Goal: Transaction & Acquisition: Obtain resource

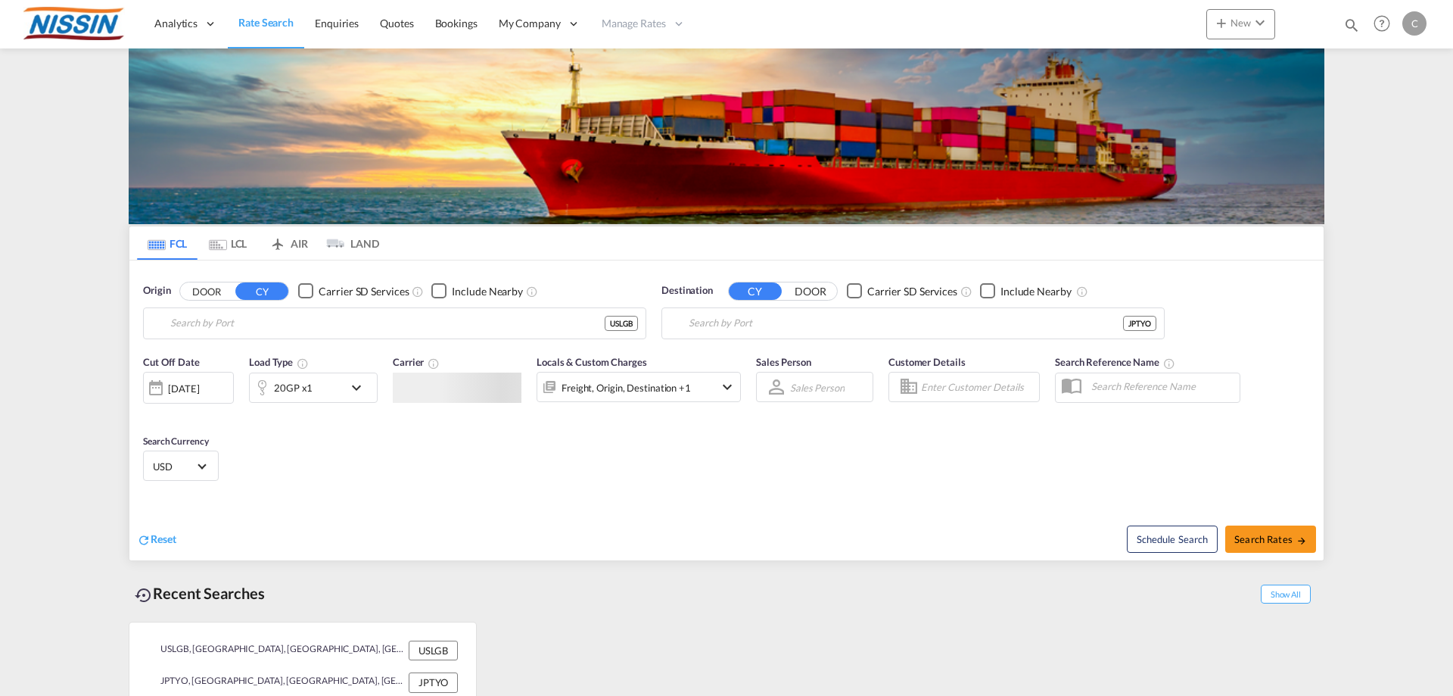
type input "[GEOGRAPHIC_DATA], [GEOGRAPHIC_DATA], USLGB"
type input "[GEOGRAPHIC_DATA], JPTYO"
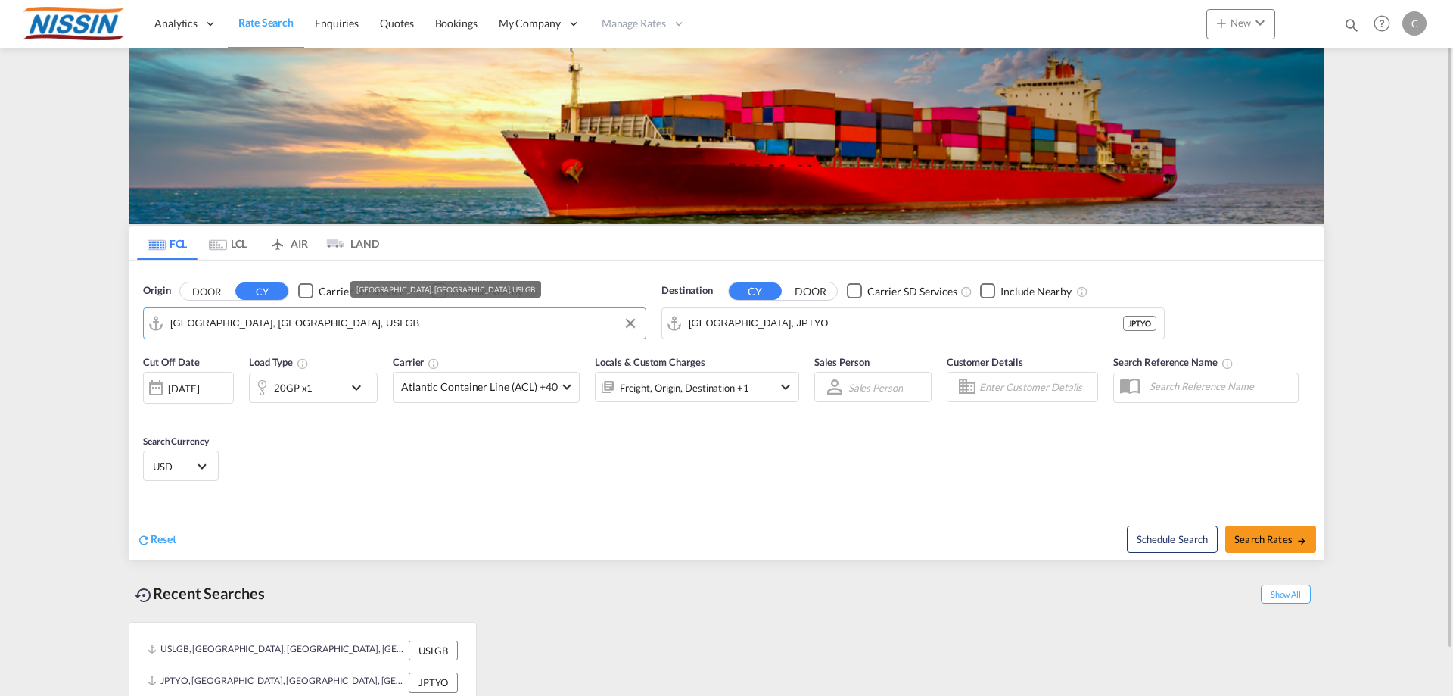
click at [357, 328] on input "[GEOGRAPHIC_DATA], [GEOGRAPHIC_DATA], USLGB" at bounding box center [404, 323] width 468 height 23
click at [298, 235] on md-tab-item "AIR" at bounding box center [288, 242] width 61 height 33
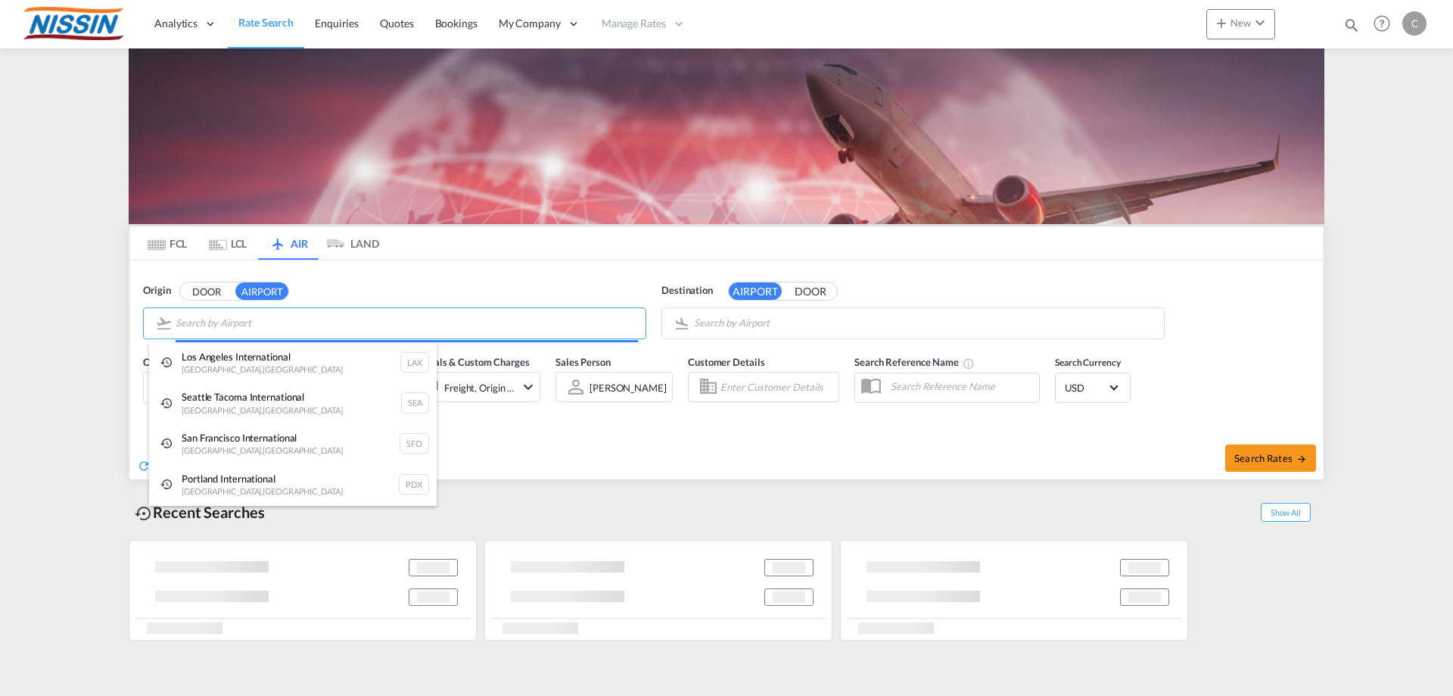
click at [287, 329] on body "Analytics Reports Dashboard Rate Search Enquiries Quotes Bookings" at bounding box center [726, 348] width 1453 height 696
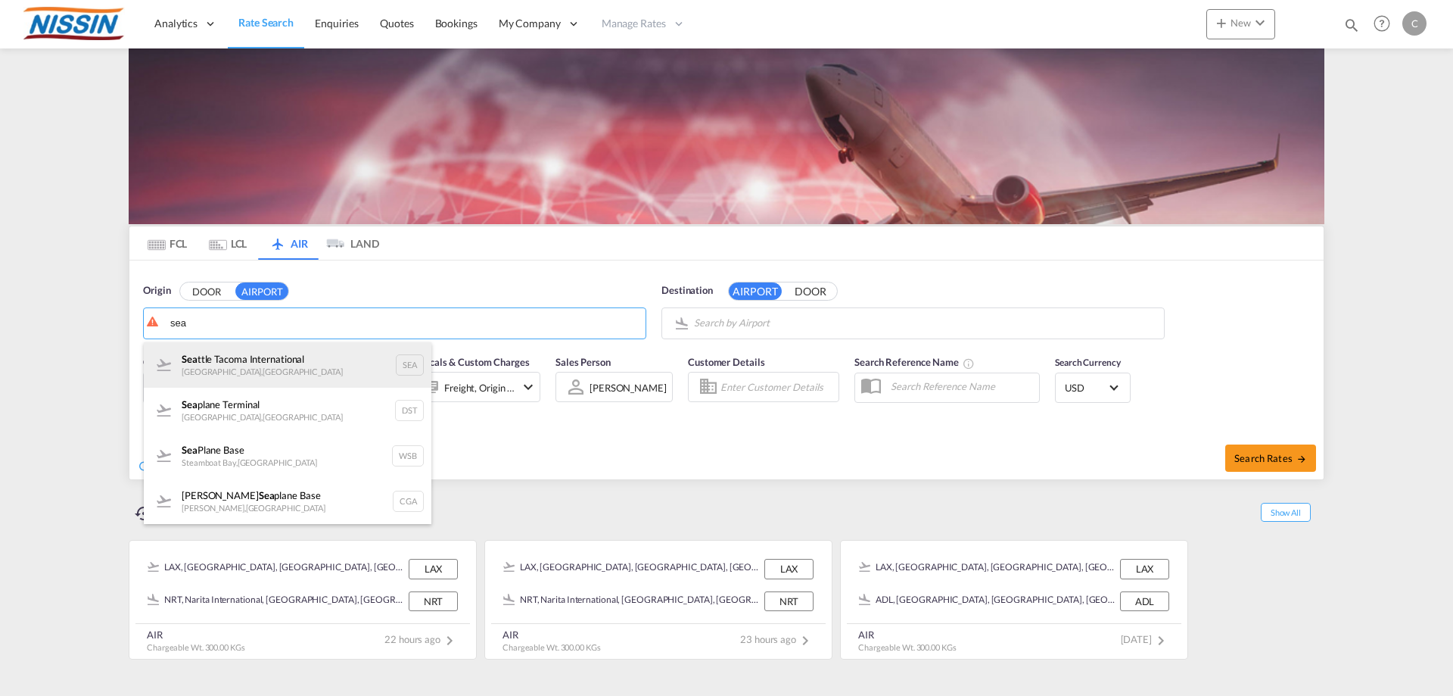
click at [263, 365] on div "Sea ttle Tacoma International [GEOGRAPHIC_DATA] , [GEOGRAPHIC_DATA]" at bounding box center [288, 364] width 288 height 45
type input "Seattle Tacoma International, [GEOGRAPHIC_DATA], SEA"
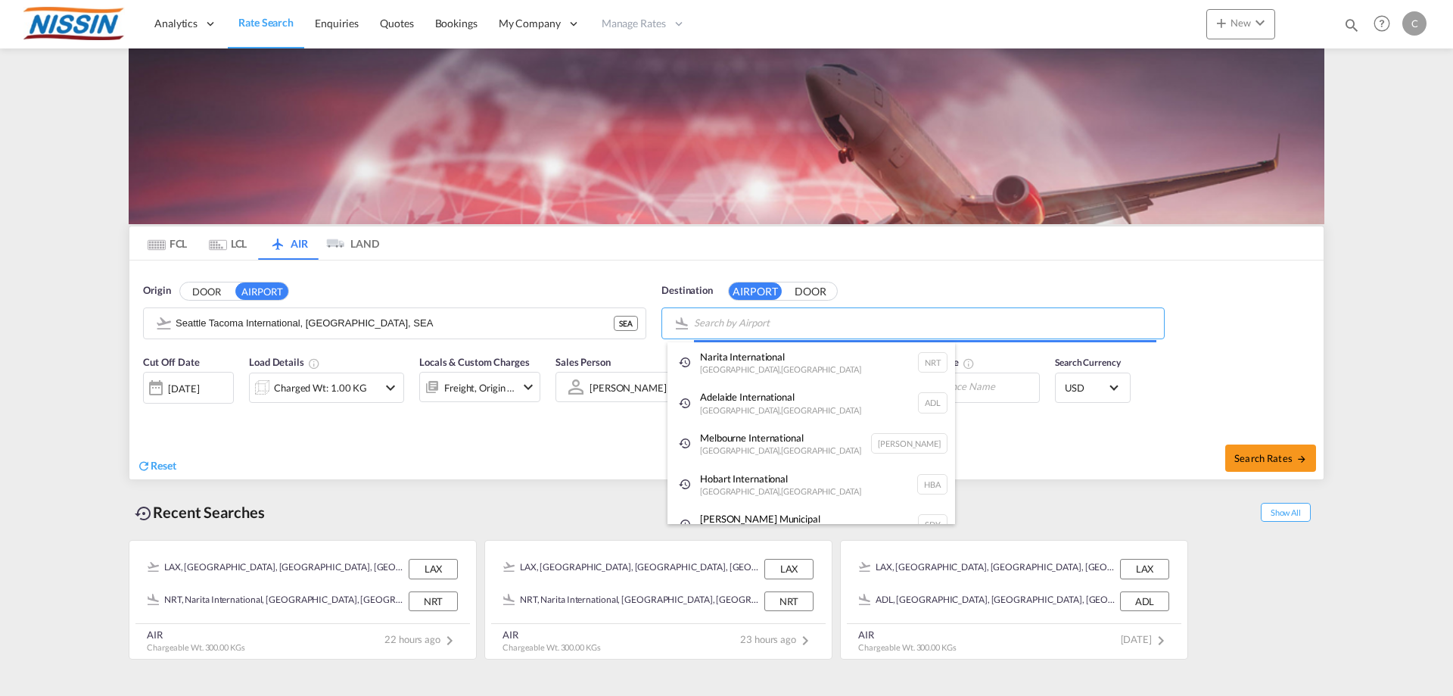
click at [848, 320] on body "Analytics Reports Dashboard Rate Search Enquiries Quotes Bookings" at bounding box center [726, 348] width 1453 height 696
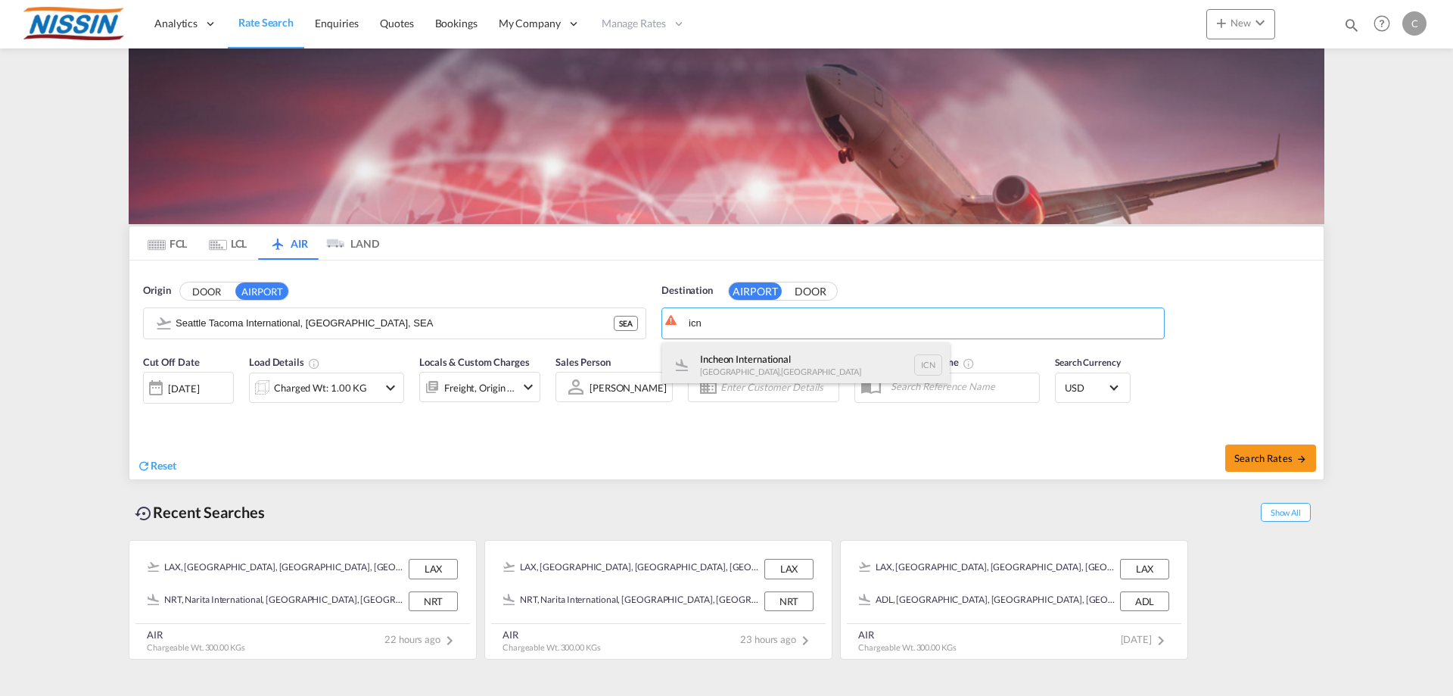
click at [792, 346] on div "Incheon International [GEOGRAPHIC_DATA] , [GEOGRAPHIC_DATA] ICN" at bounding box center [806, 364] width 288 height 45
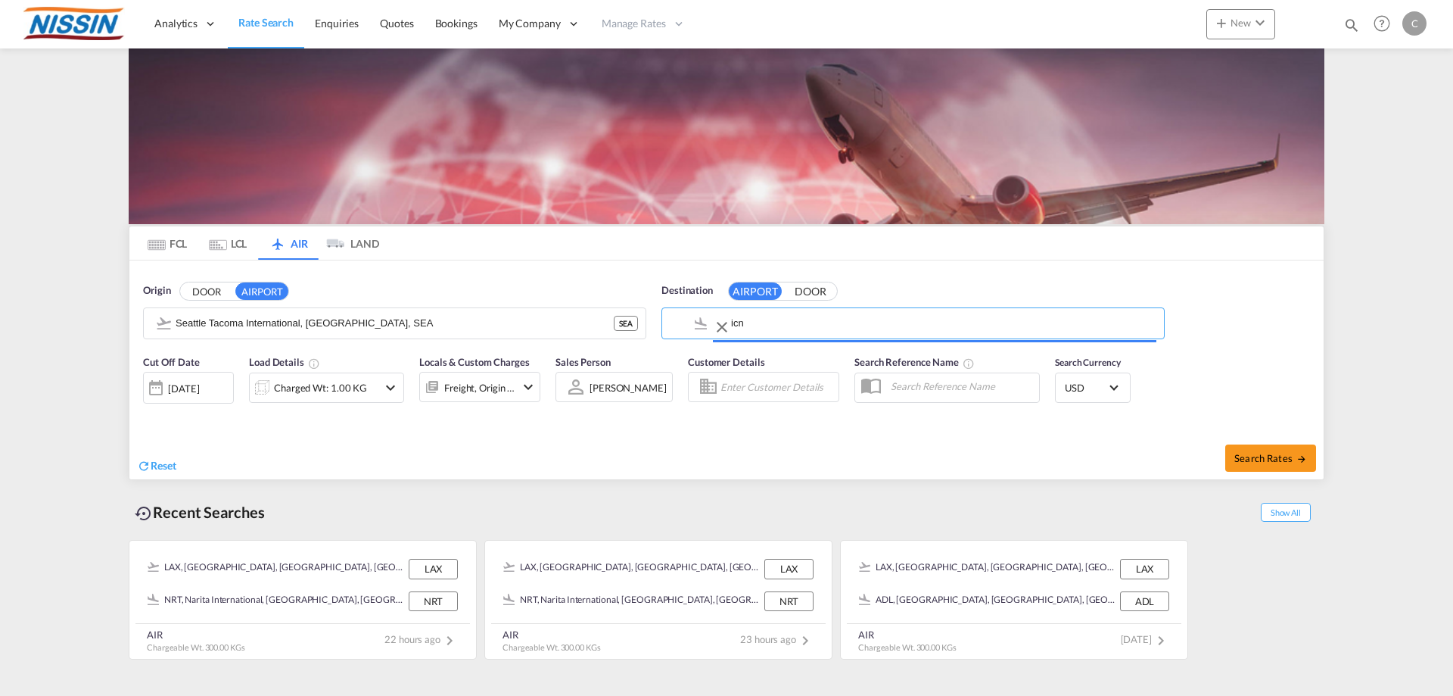
type input "Incheon International, [GEOGRAPHIC_DATA], ICN"
click at [387, 392] on md-icon "icon-chevron-down" at bounding box center [391, 387] width 18 height 18
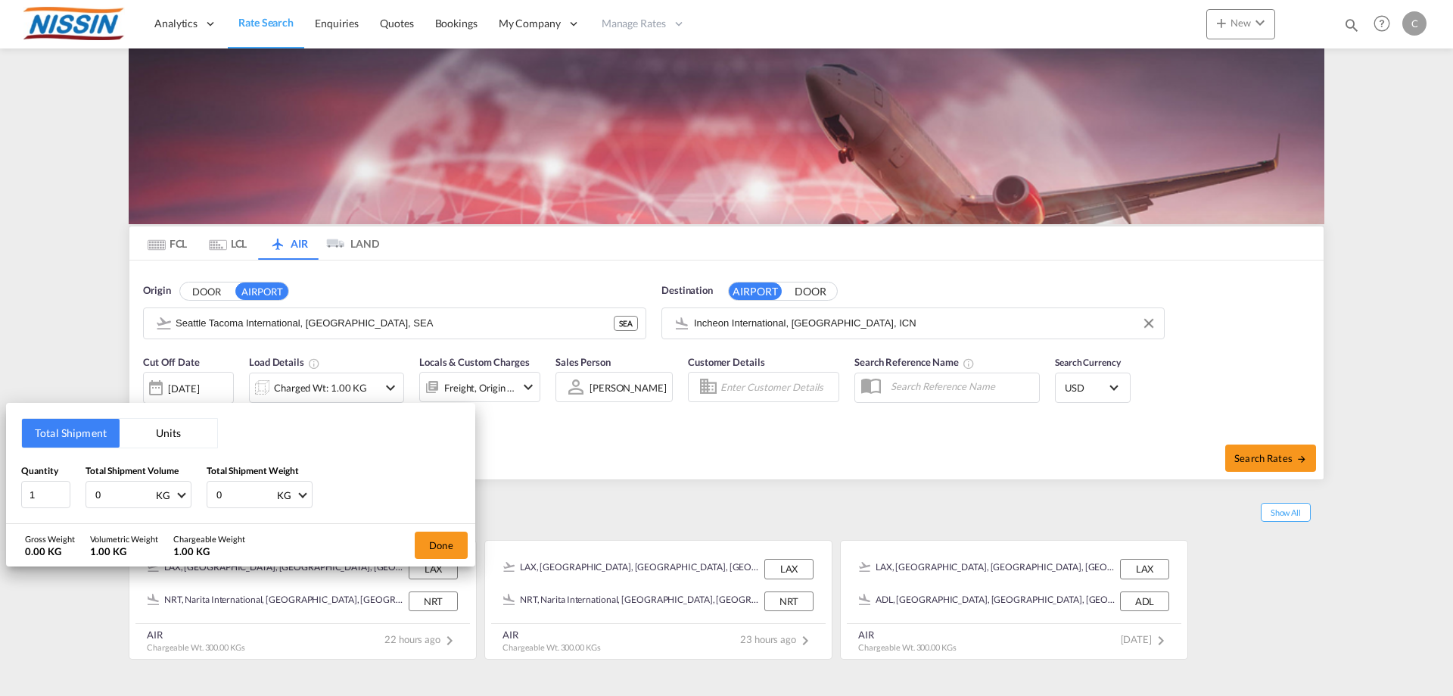
click at [175, 427] on button "Units" at bounding box center [169, 433] width 98 height 29
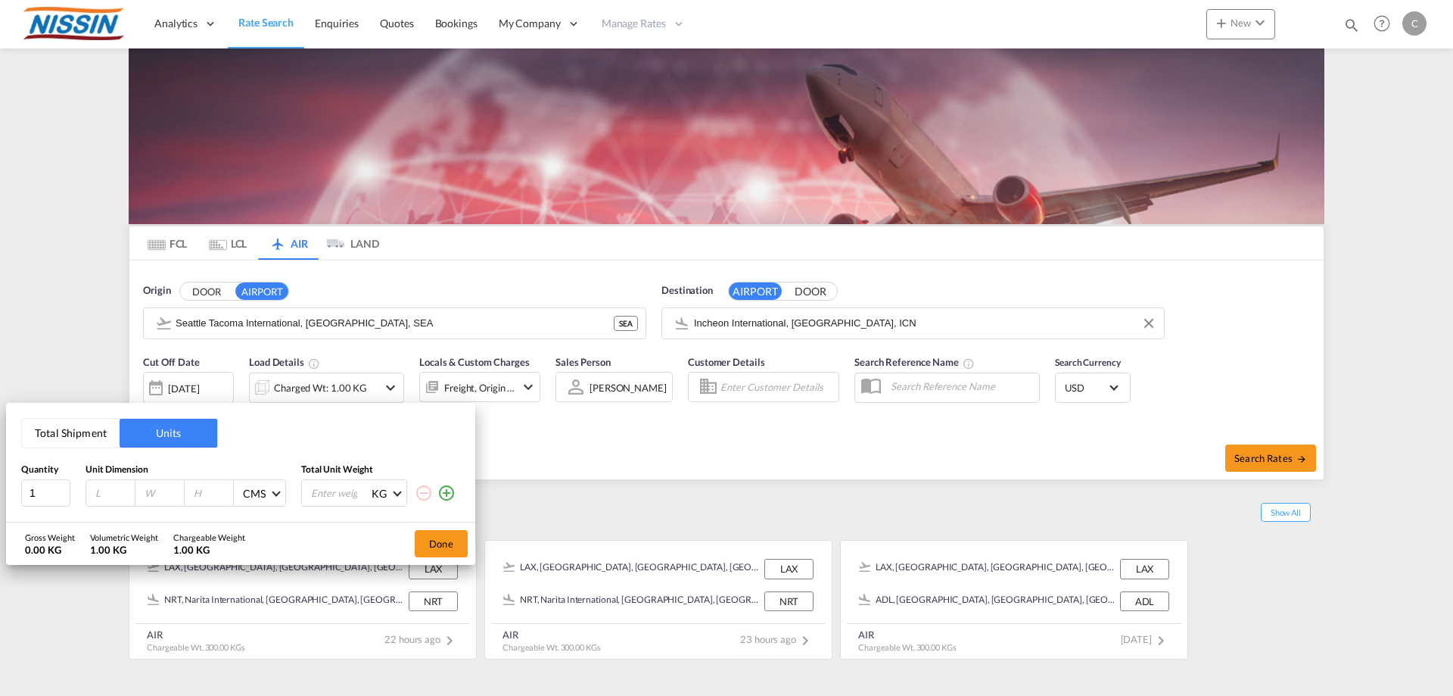
click at [100, 489] on input "number" at bounding box center [114, 493] width 41 height 14
type input "122"
type input "102"
type input "100"
type input "300"
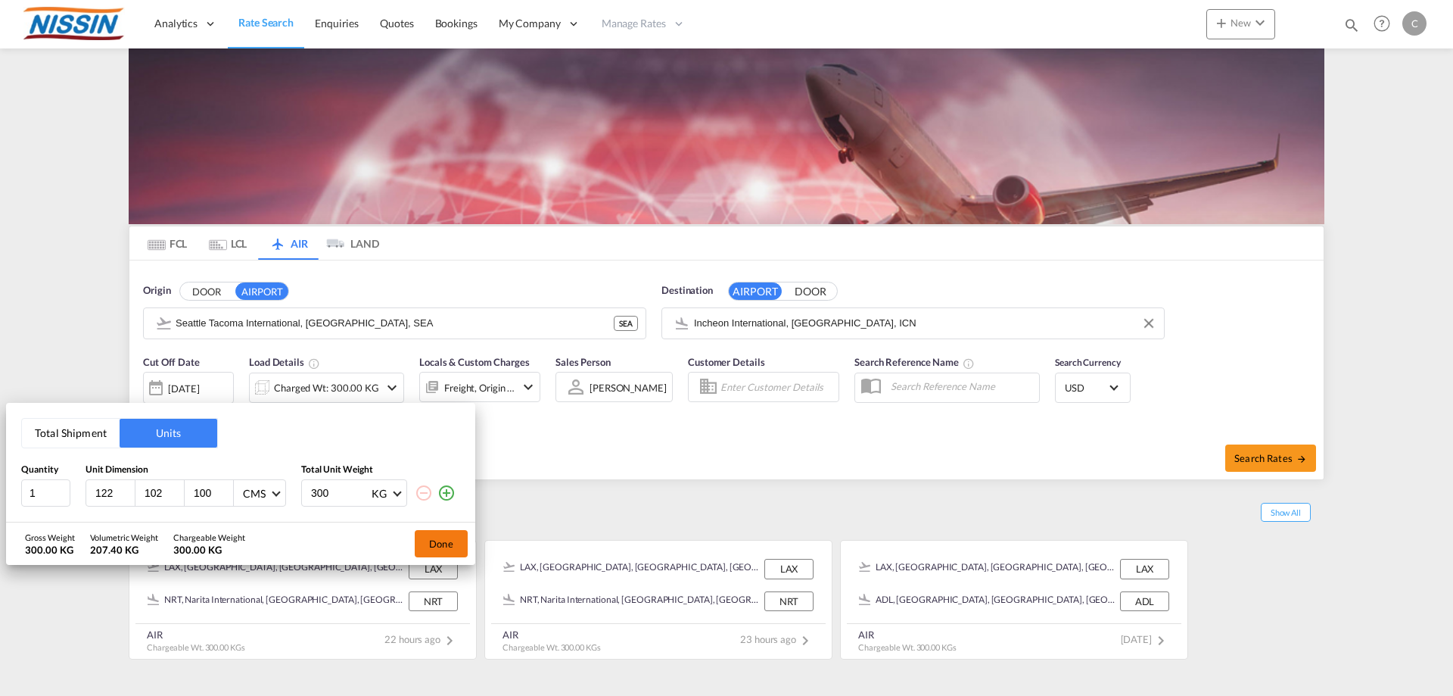
click at [446, 547] on button "Done" at bounding box center [441, 543] width 53 height 27
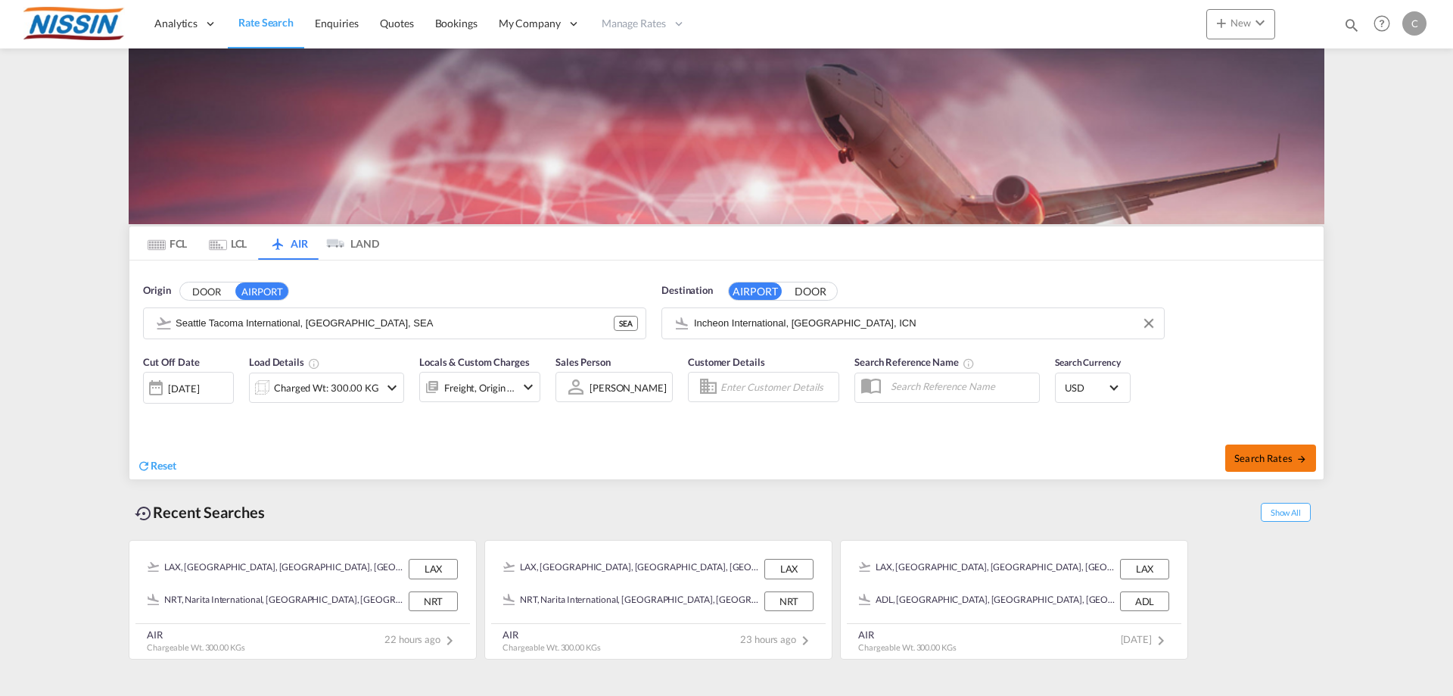
click at [1282, 461] on span "Search Rates" at bounding box center [1271, 458] width 73 height 12
type input "SEA to ICN / [DATE]"
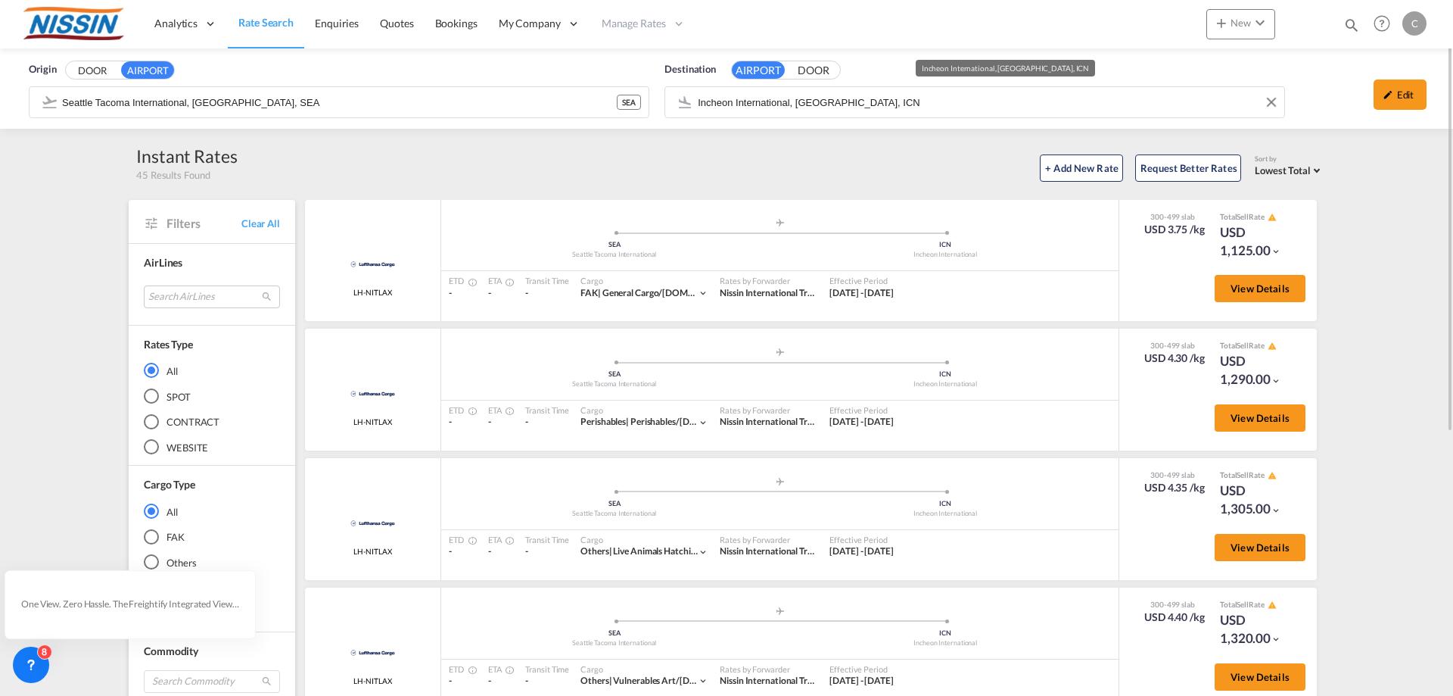
click at [898, 101] on input "Incheon International, [GEOGRAPHIC_DATA], ICN" at bounding box center [987, 102] width 579 height 23
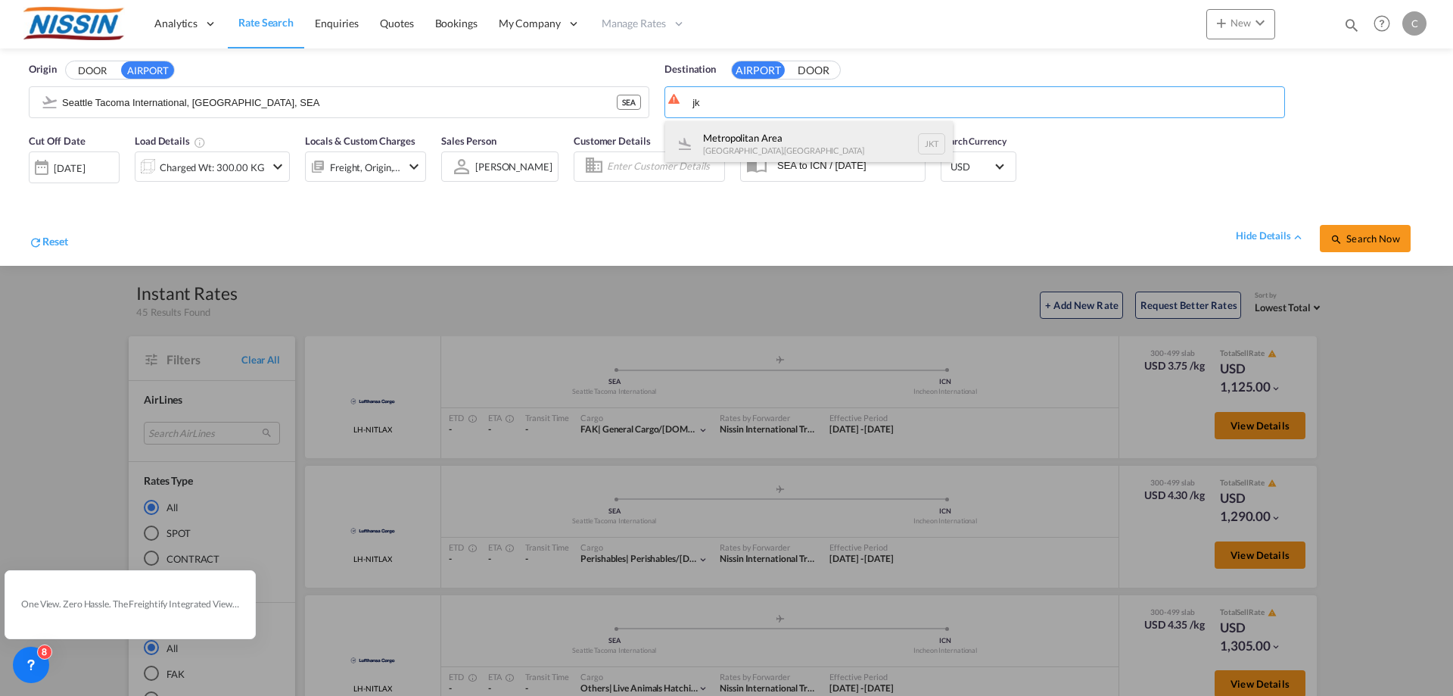
type input "j"
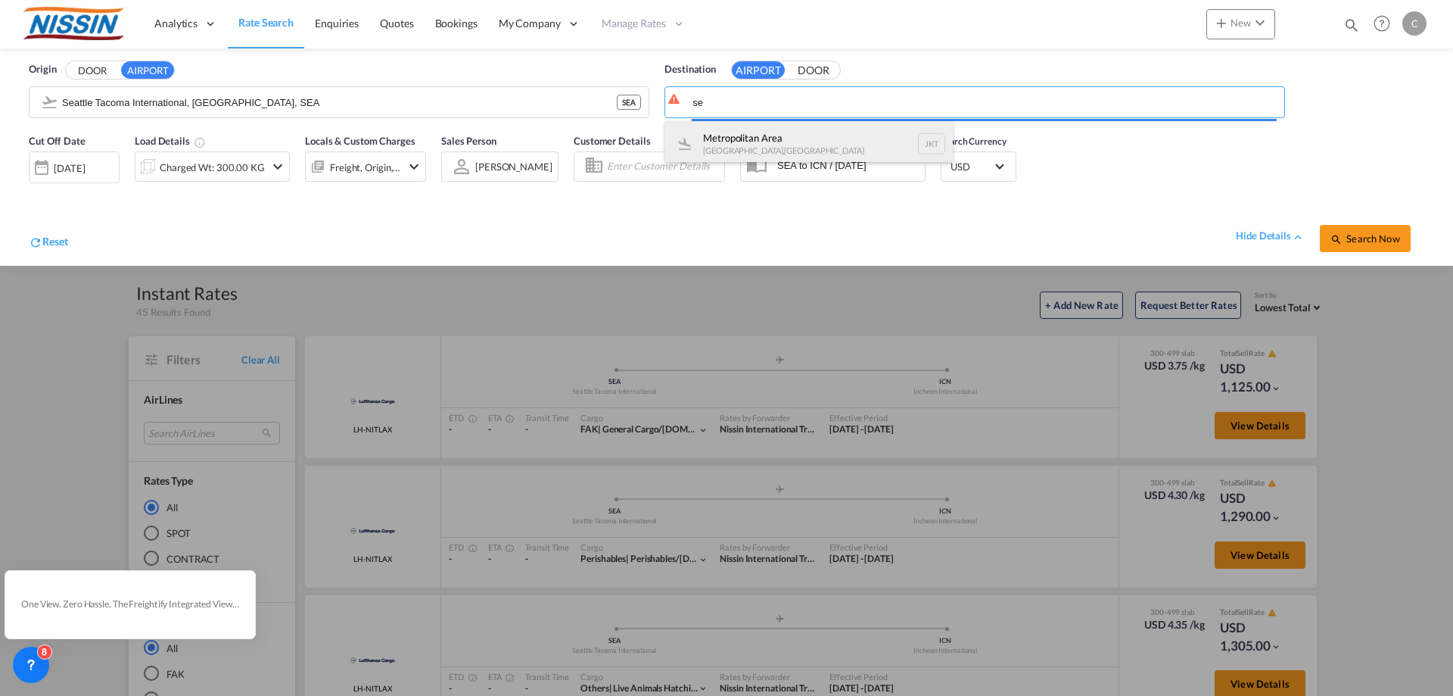
type input "s"
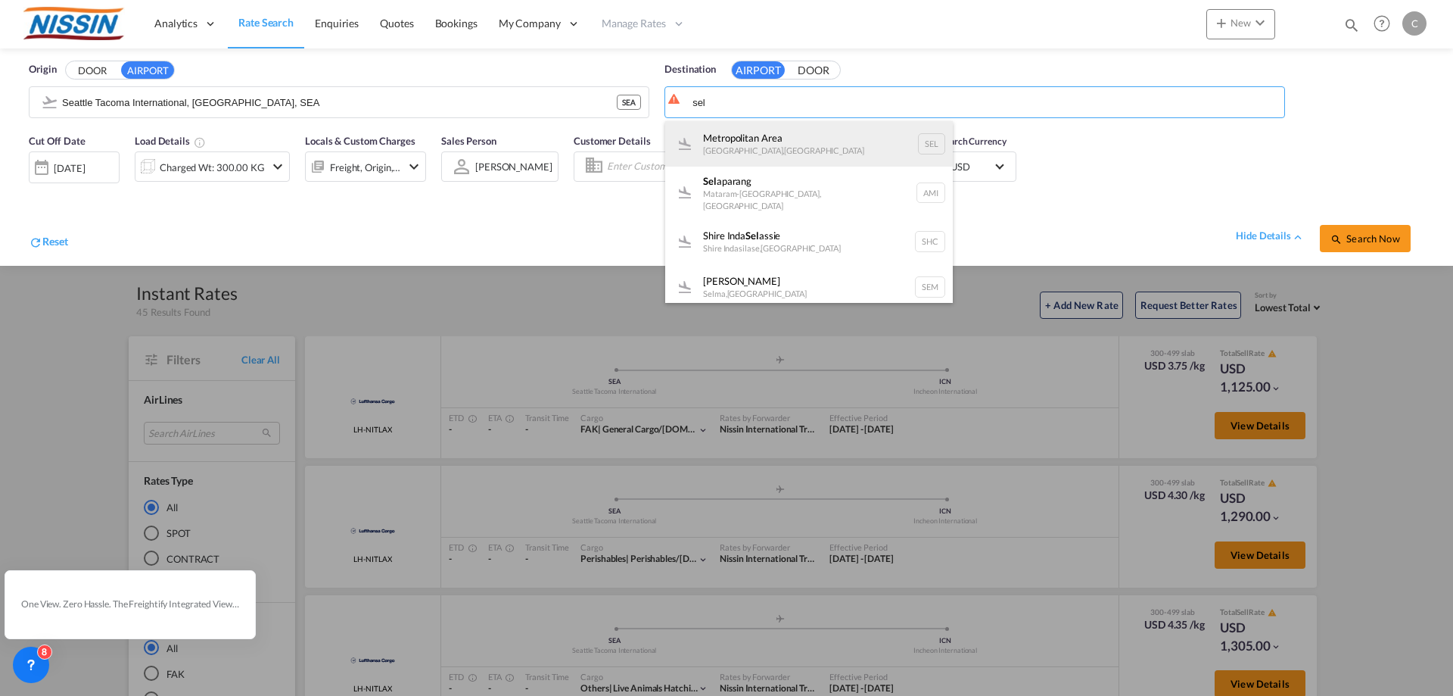
click at [792, 137] on div "[GEOGRAPHIC_DATA] [GEOGRAPHIC_DATA] , [GEOGRAPHIC_DATA] SEL" at bounding box center [809, 143] width 288 height 45
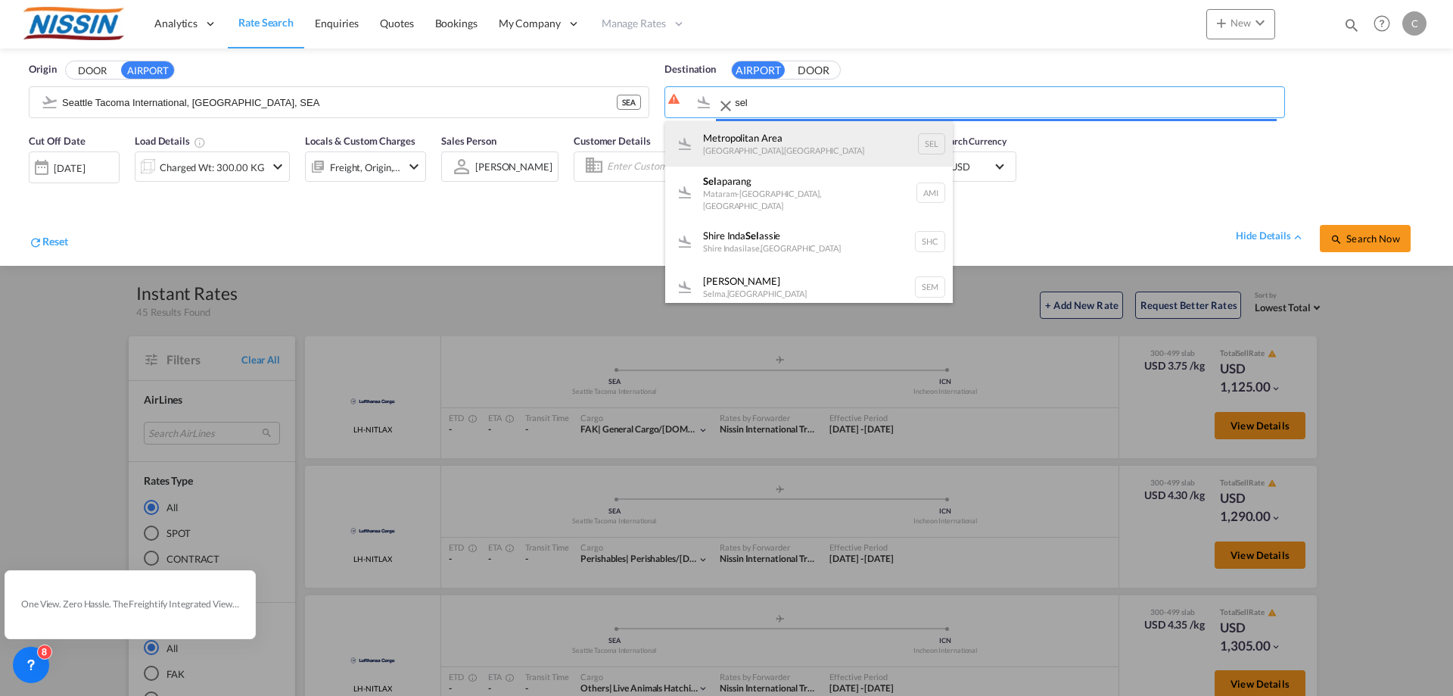
type input "[GEOGRAPHIC_DATA], [GEOGRAPHIC_DATA], [GEOGRAPHIC_DATA]"
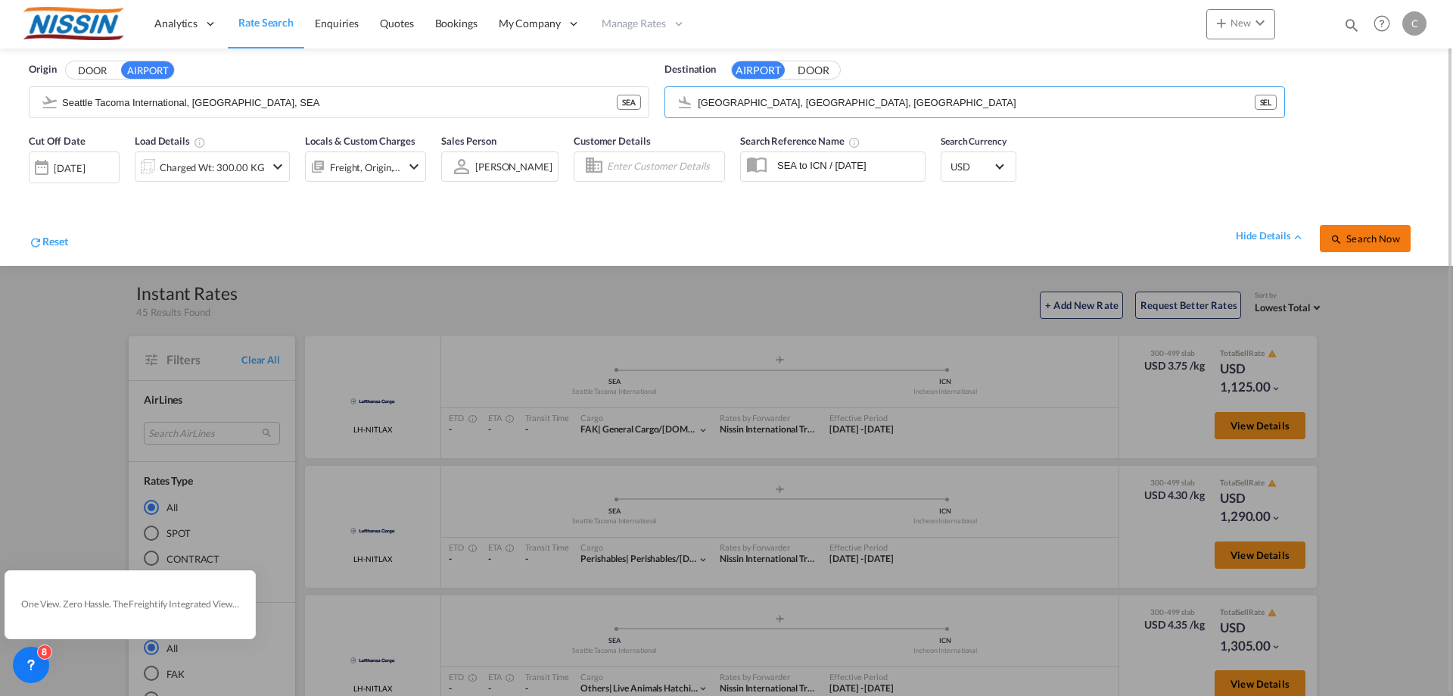
click at [1354, 251] on button "Search Now" at bounding box center [1365, 238] width 91 height 27
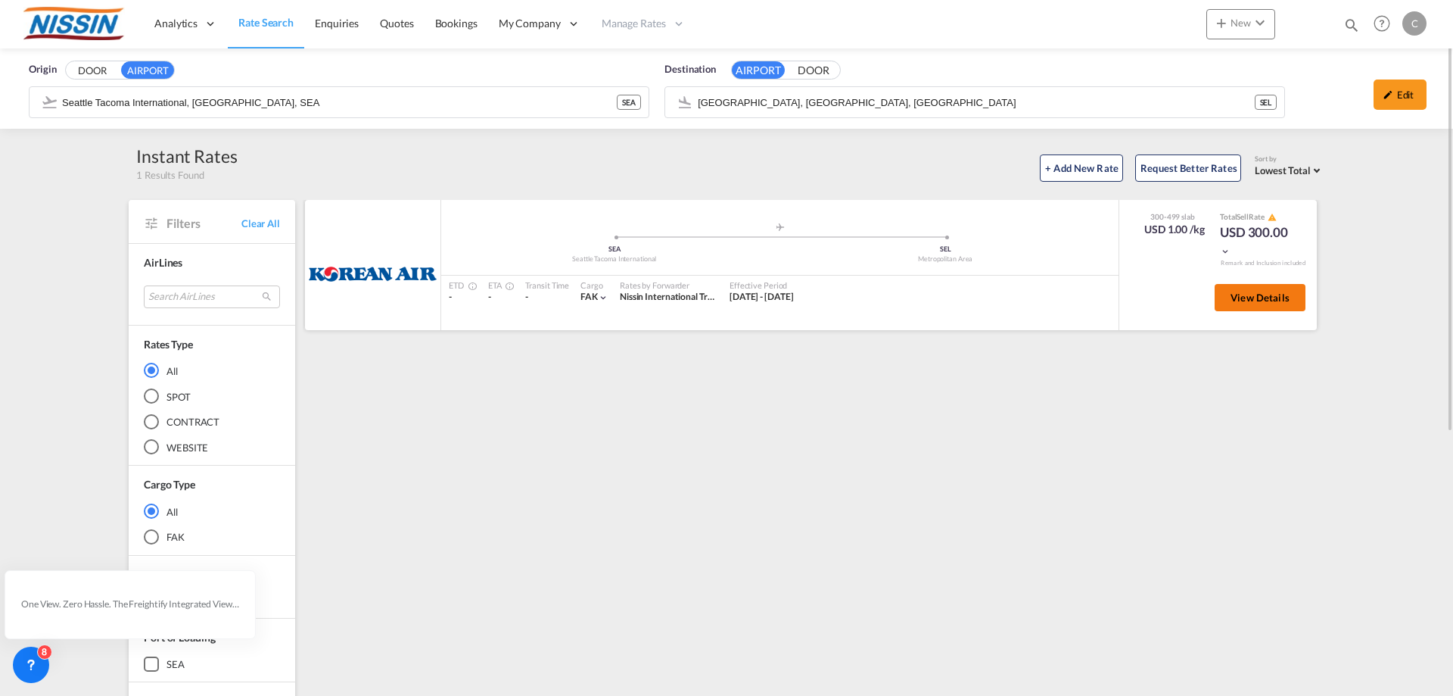
click at [1283, 308] on button "View Details" at bounding box center [1260, 297] width 91 height 27
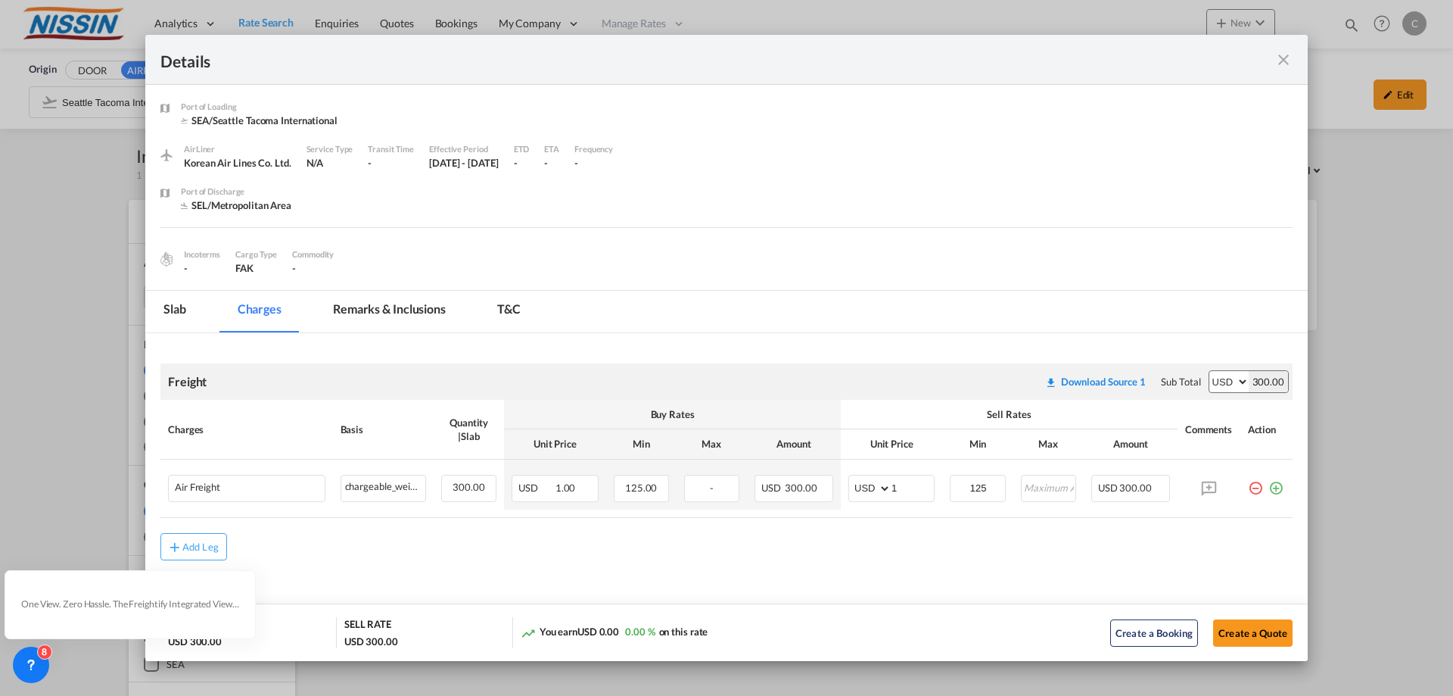
click at [1291, 56] on md-icon "icon-close fg-AAA8AD m-0 cursor" at bounding box center [1284, 60] width 18 height 18
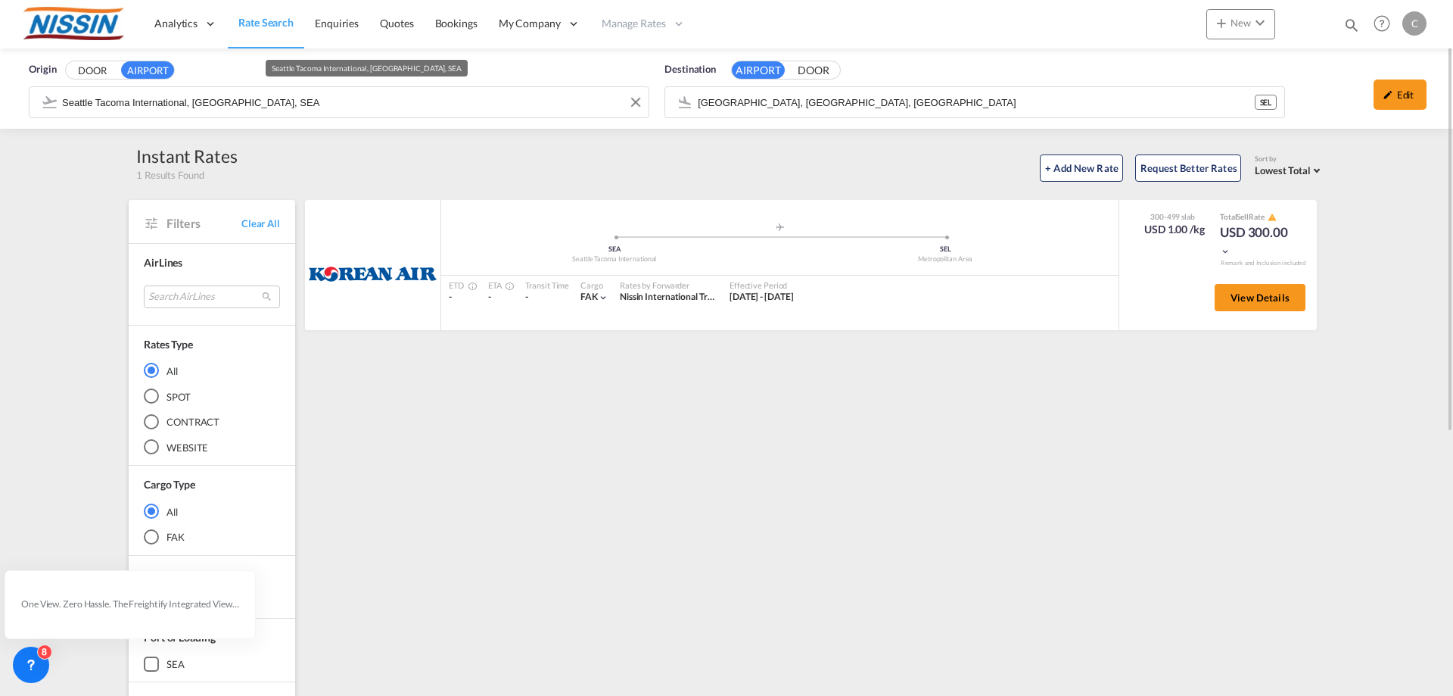
click at [541, 100] on input "Seattle Tacoma International, [GEOGRAPHIC_DATA], SEA" at bounding box center [351, 102] width 579 height 23
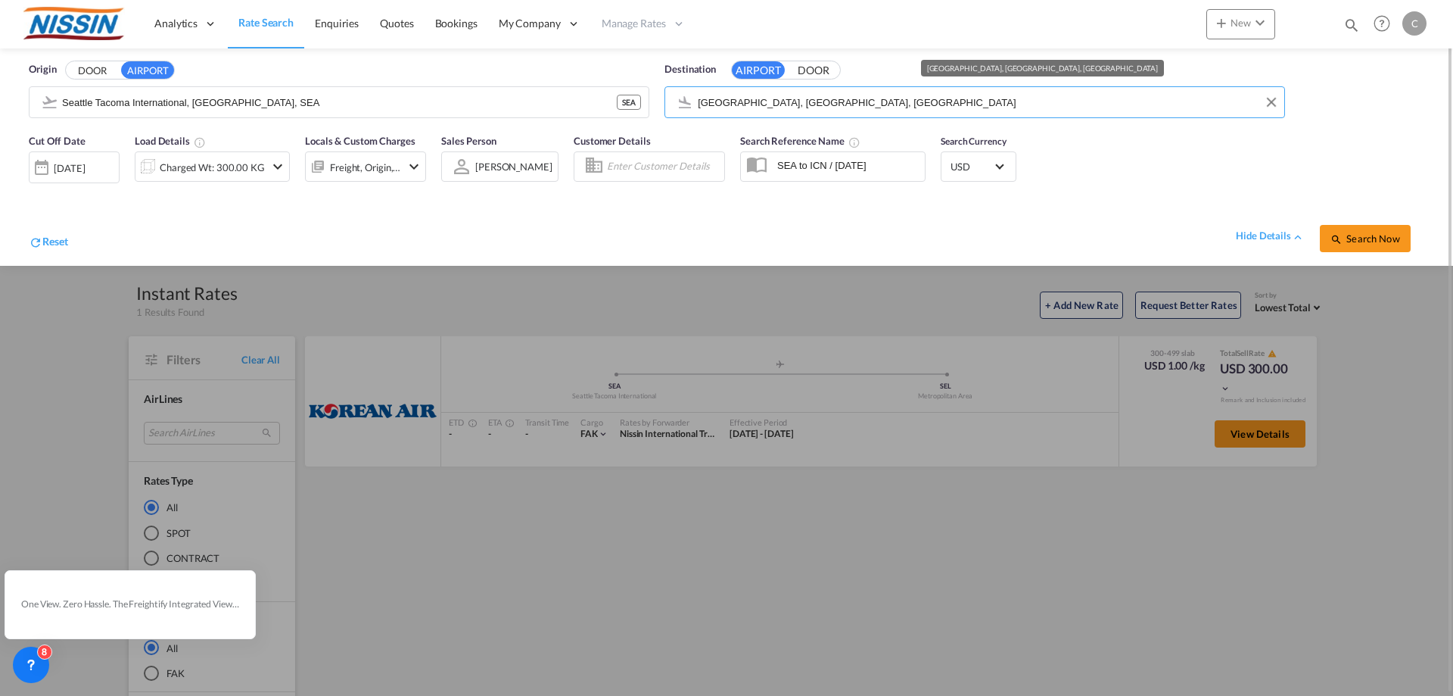
click at [945, 114] on md-autocomplete-wrap "[GEOGRAPHIC_DATA], [GEOGRAPHIC_DATA], [GEOGRAPHIC_DATA]" at bounding box center [987, 106] width 580 height 30
click at [989, 104] on input "[GEOGRAPHIC_DATA], [GEOGRAPHIC_DATA], [GEOGRAPHIC_DATA]" at bounding box center [987, 102] width 579 height 23
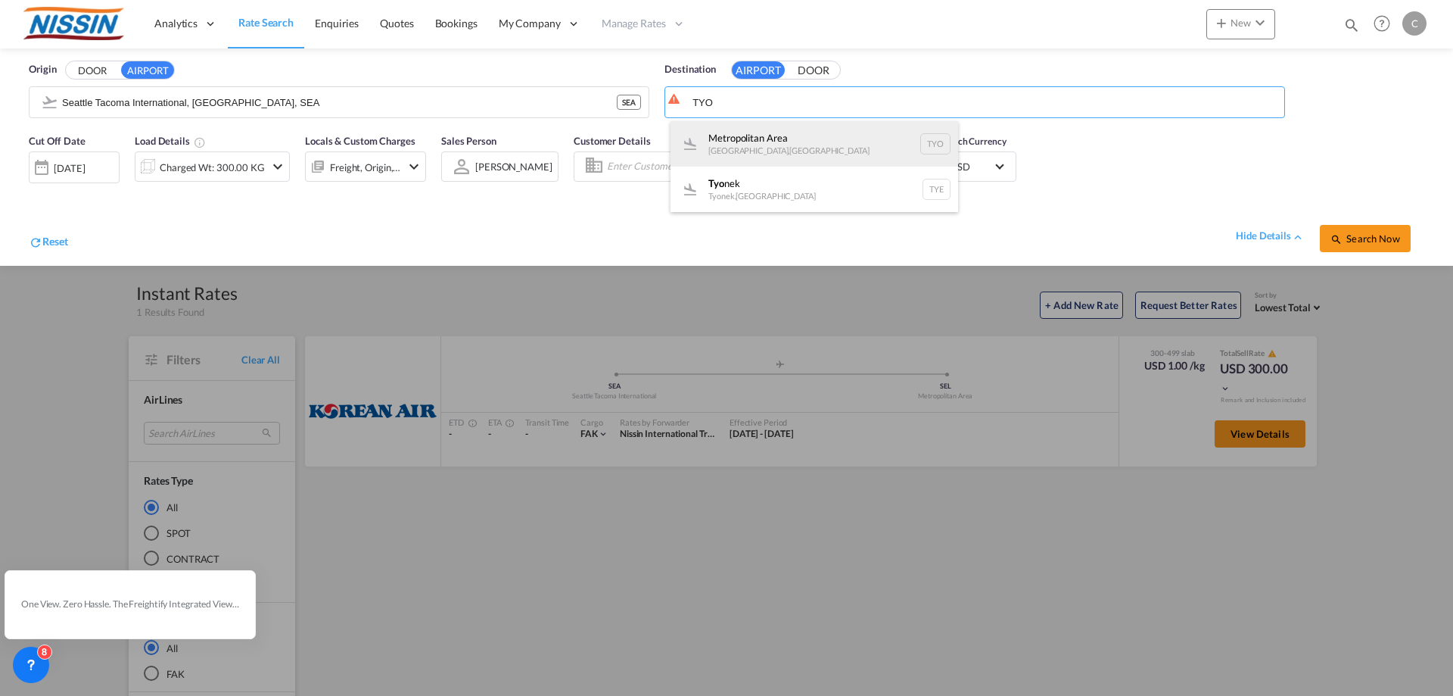
click at [864, 136] on div "[GEOGRAPHIC_DATA] , [GEOGRAPHIC_DATA] TYO" at bounding box center [815, 143] width 288 height 45
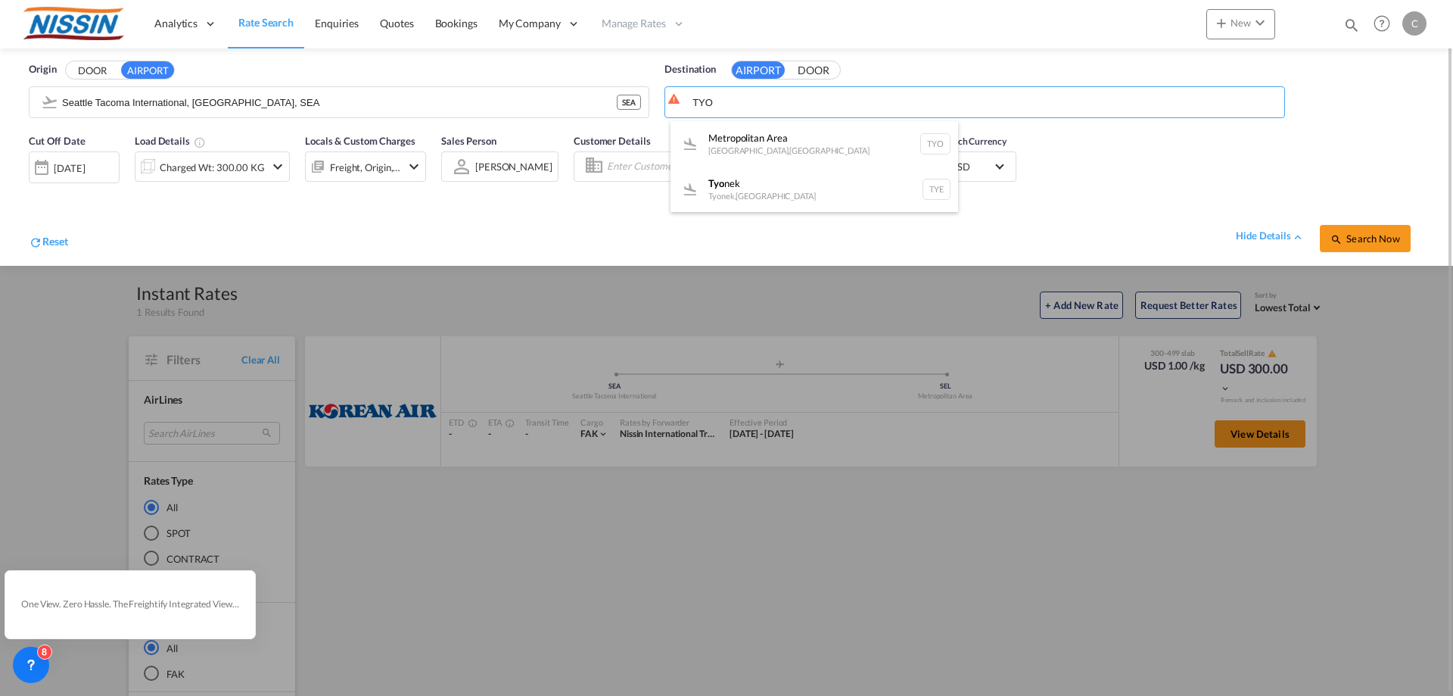
type input "[GEOGRAPHIC_DATA], [GEOGRAPHIC_DATA], [GEOGRAPHIC_DATA]"
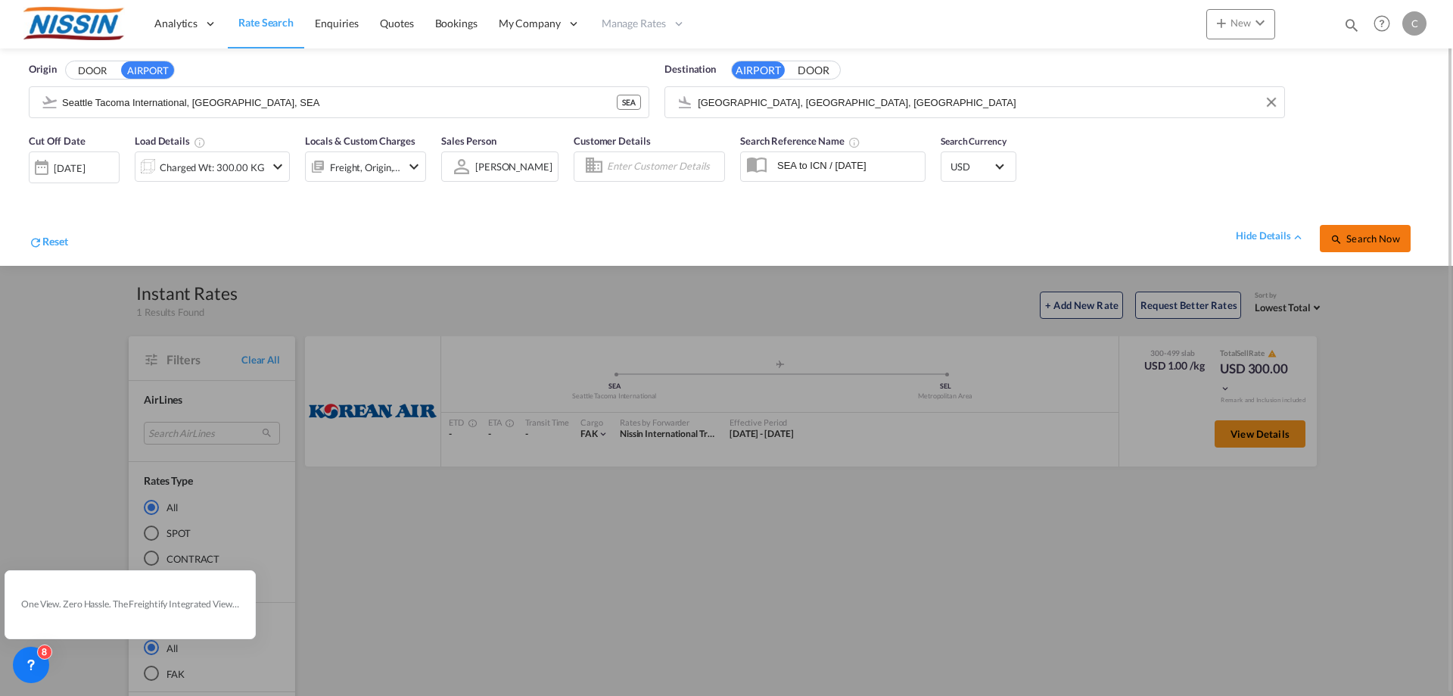
click at [1362, 244] on span "Search Now" at bounding box center [1365, 238] width 69 height 12
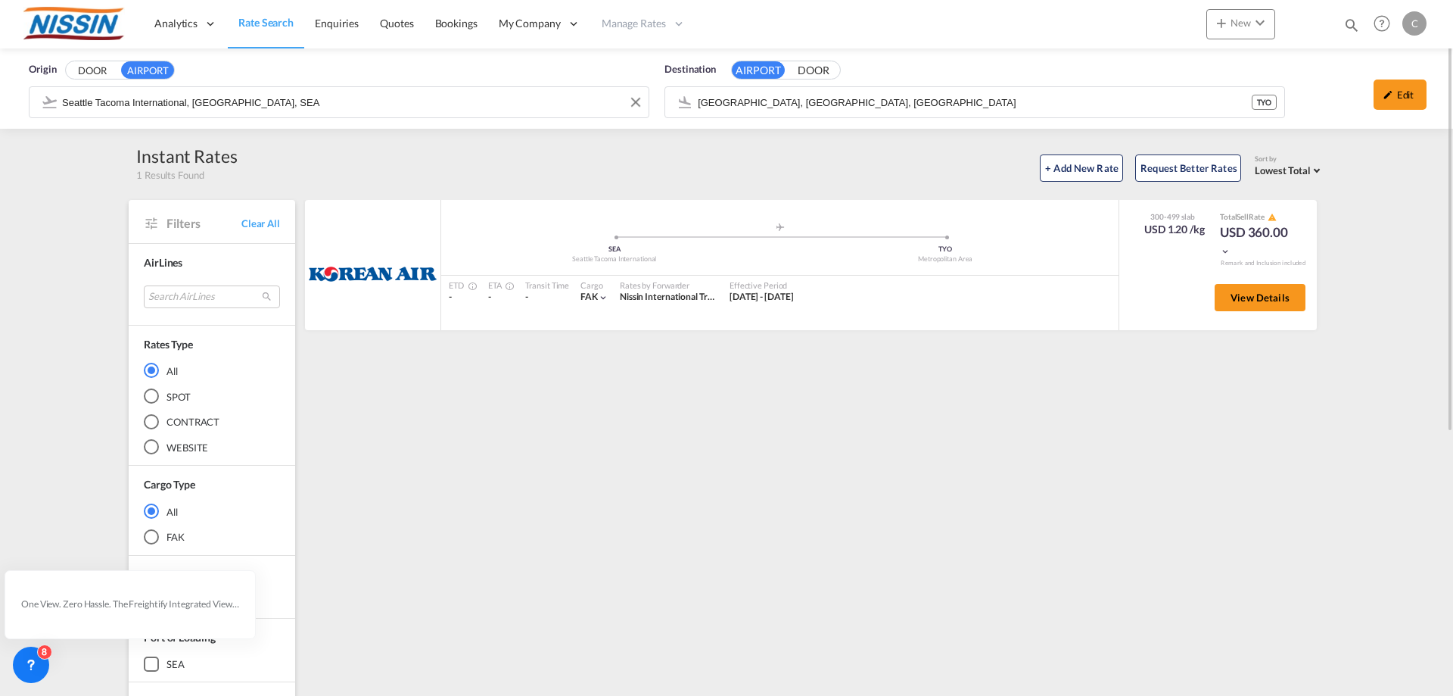
click at [311, 96] on input "Seattle Tacoma International, [GEOGRAPHIC_DATA], SEA" at bounding box center [351, 102] width 579 height 23
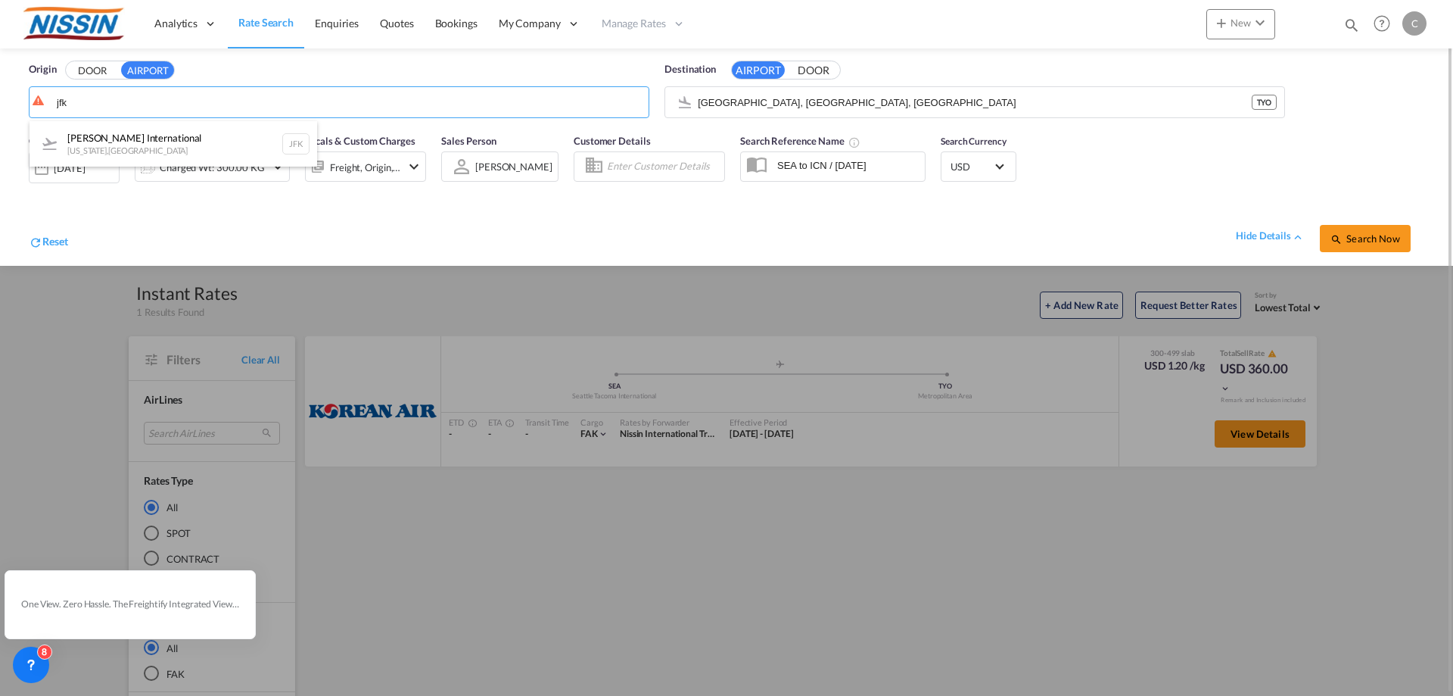
drag, startPoint x: 208, startPoint y: 135, endPoint x: 961, endPoint y: 107, distance: 753.0
click at [210, 135] on div "[PERSON_NAME] International [US_STATE] , [GEOGRAPHIC_DATA]" at bounding box center [174, 143] width 288 height 45
type input "[PERSON_NAME] International, [US_STATE], [GEOGRAPHIC_DATA]"
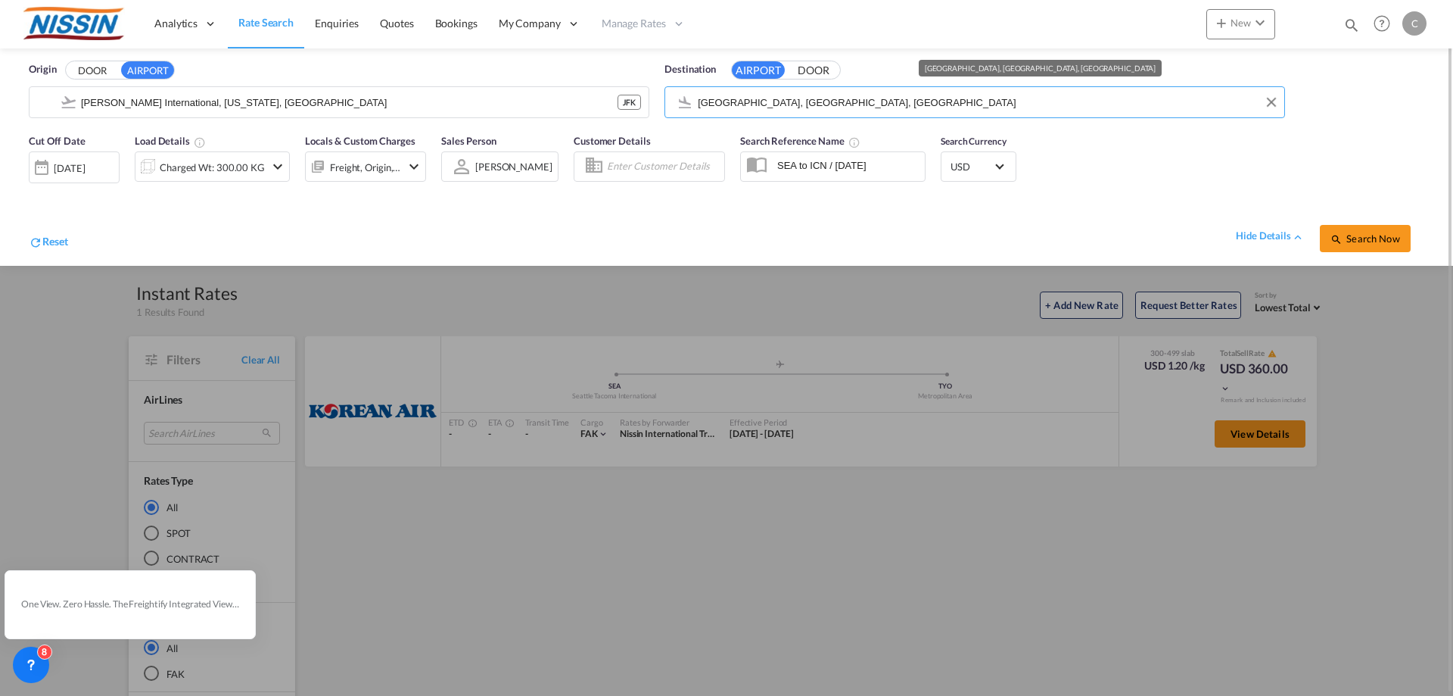
click at [918, 108] on input "[GEOGRAPHIC_DATA], [GEOGRAPHIC_DATA], [GEOGRAPHIC_DATA]" at bounding box center [987, 102] width 579 height 23
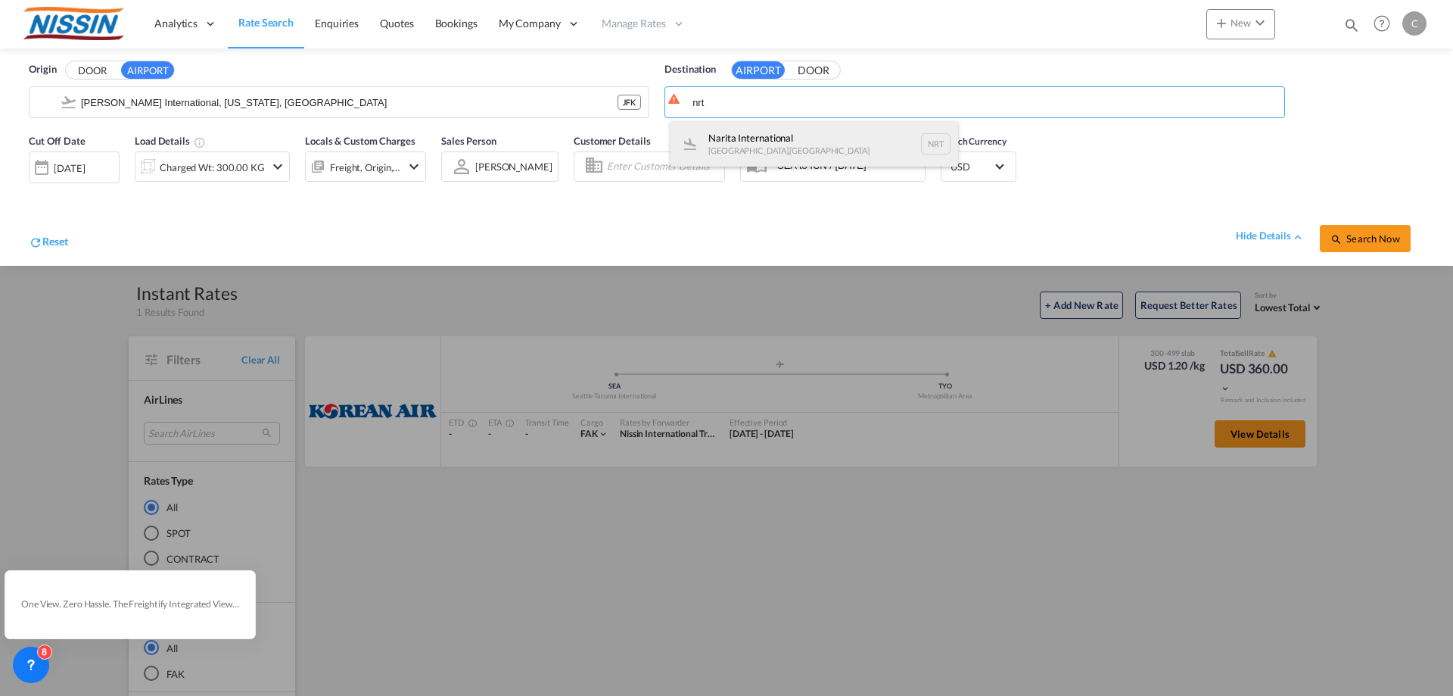
click at [817, 139] on div "Narita International [GEOGRAPHIC_DATA] , [GEOGRAPHIC_DATA] NRT" at bounding box center [815, 143] width 288 height 45
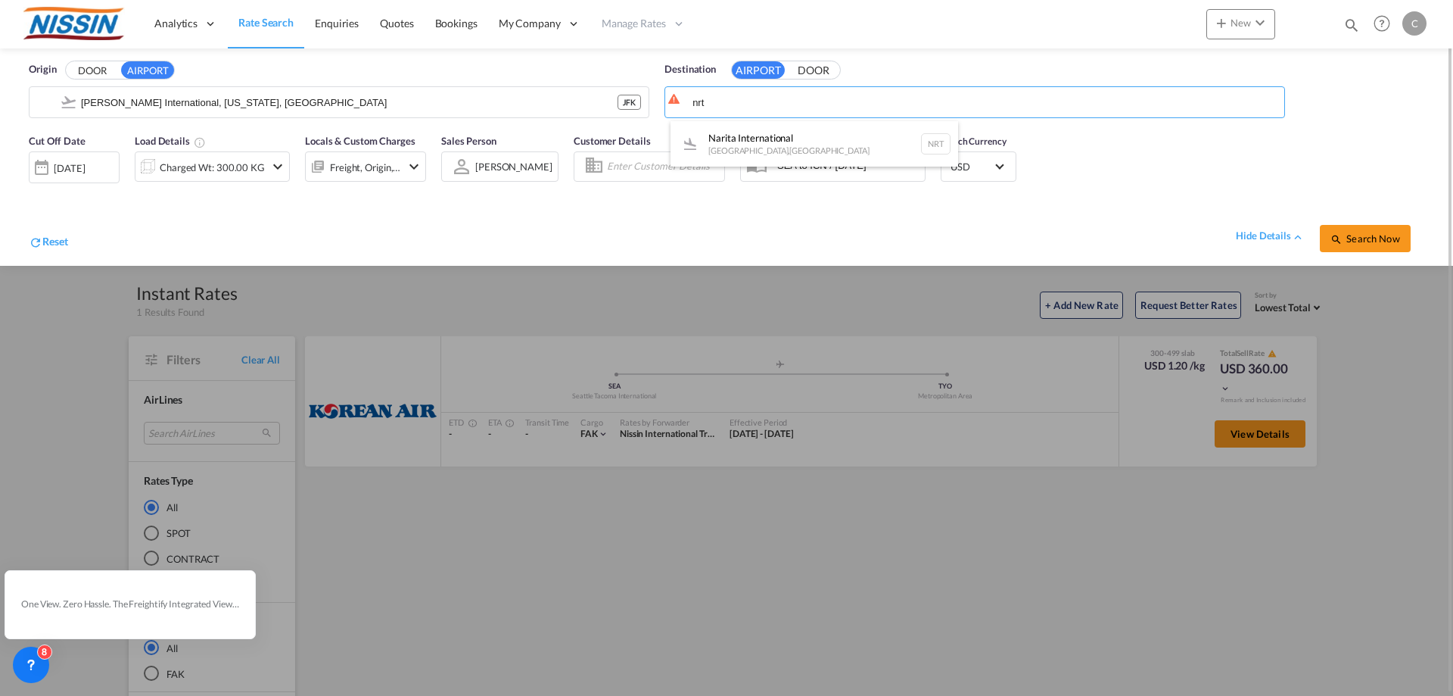
type input "Narita International, [GEOGRAPHIC_DATA], NRT"
click at [1368, 240] on span "Search Now" at bounding box center [1365, 238] width 69 height 12
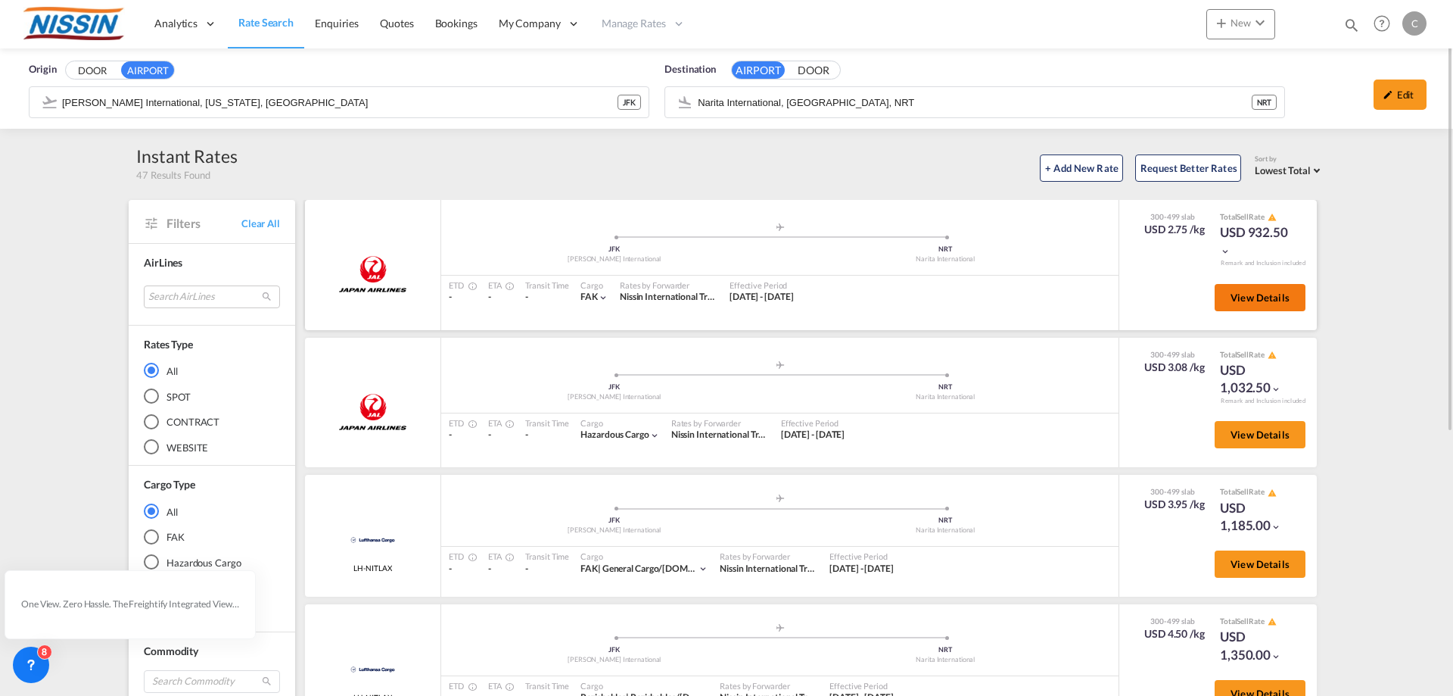
click at [1245, 297] on span "View Details" at bounding box center [1260, 297] width 59 height 12
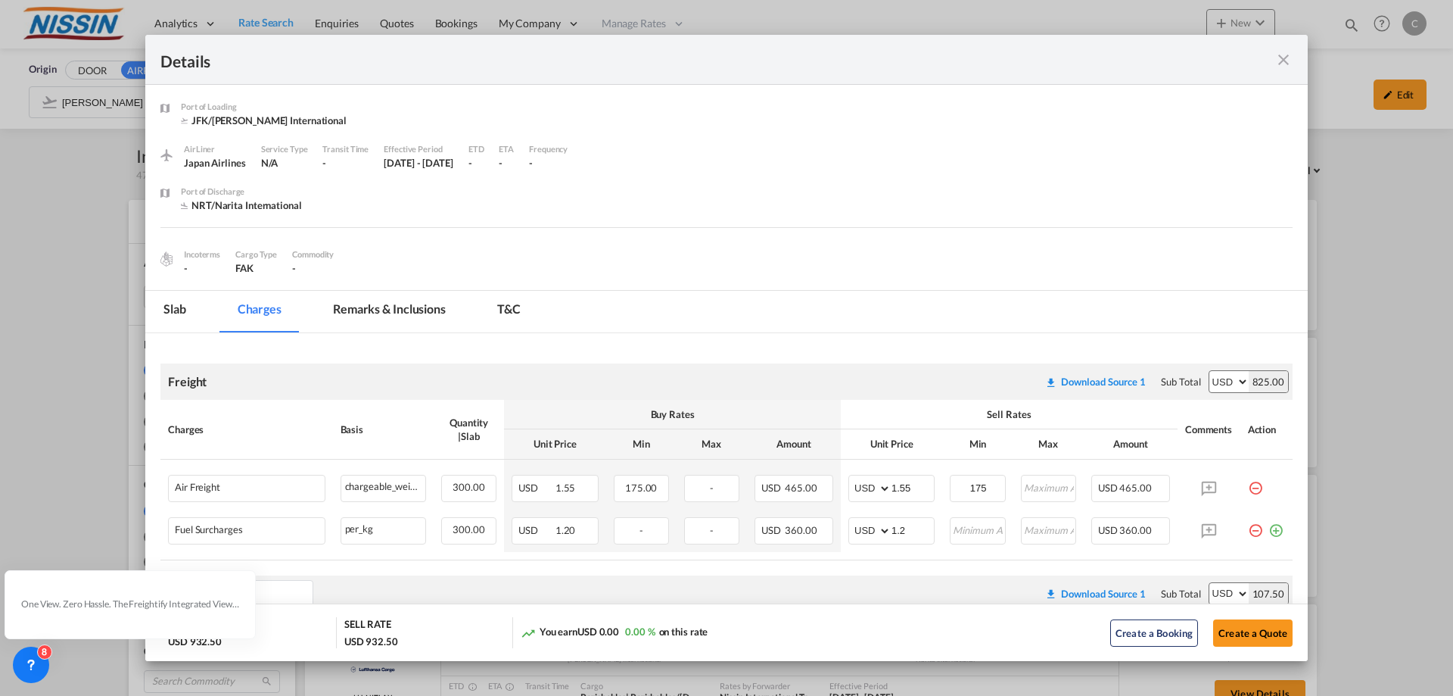
click at [1290, 58] on md-icon "icon-close fg-AAA8AD m-0 cursor" at bounding box center [1284, 60] width 18 height 18
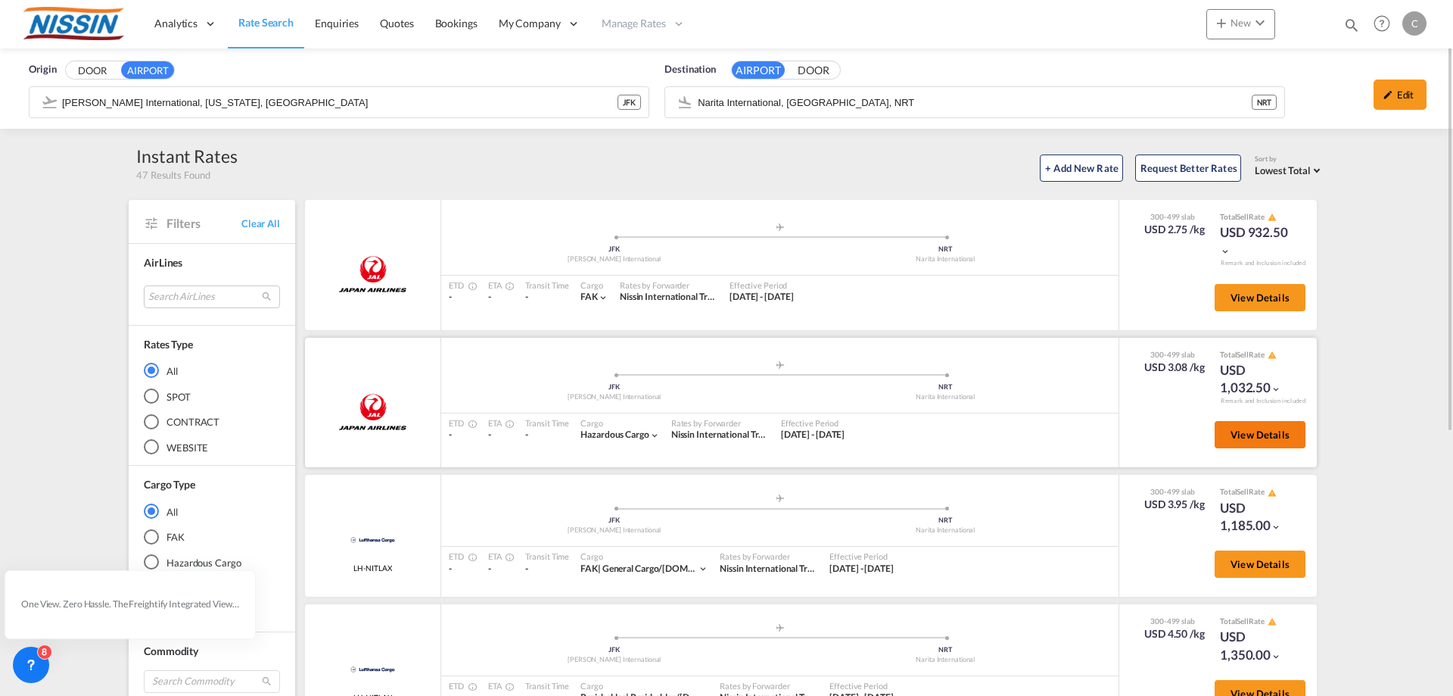
click at [1257, 440] on span "View Details" at bounding box center [1260, 434] width 59 height 12
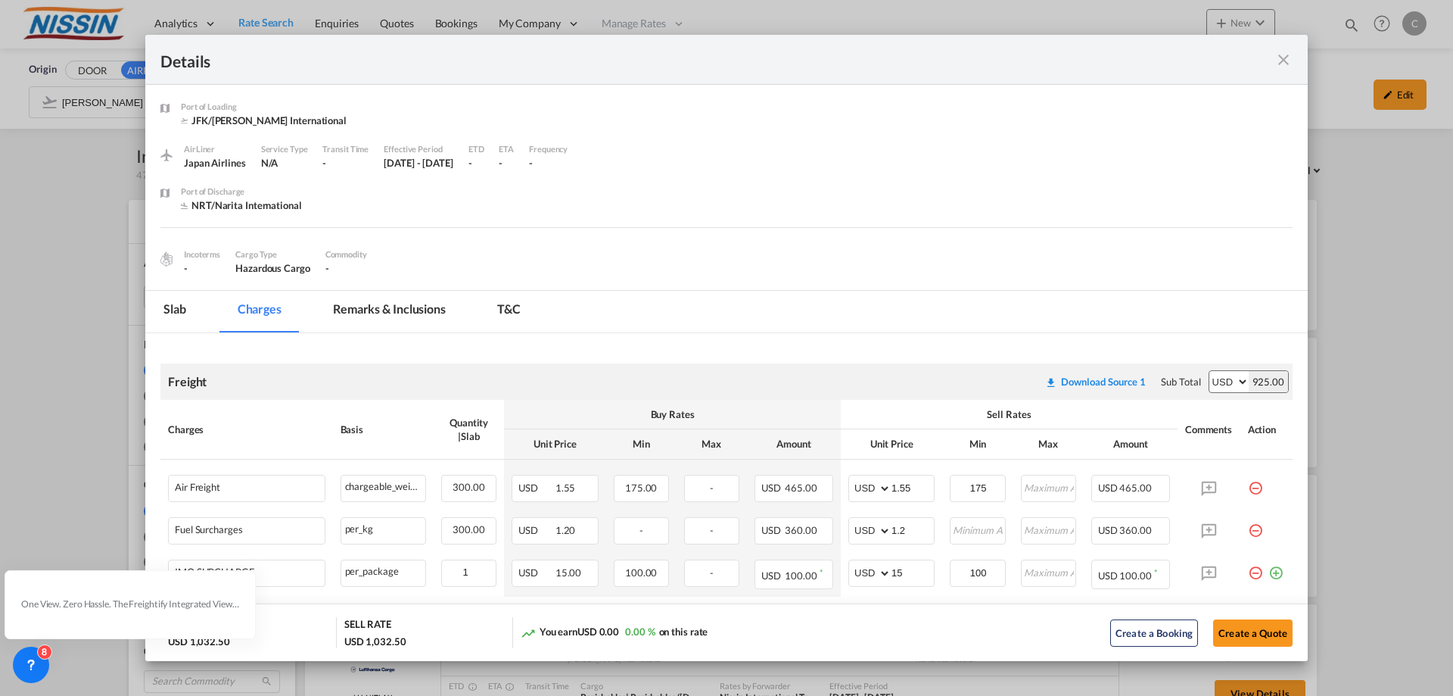
click at [1284, 64] on md-icon "icon-close fg-AAA8AD m-0 cursor" at bounding box center [1284, 60] width 18 height 18
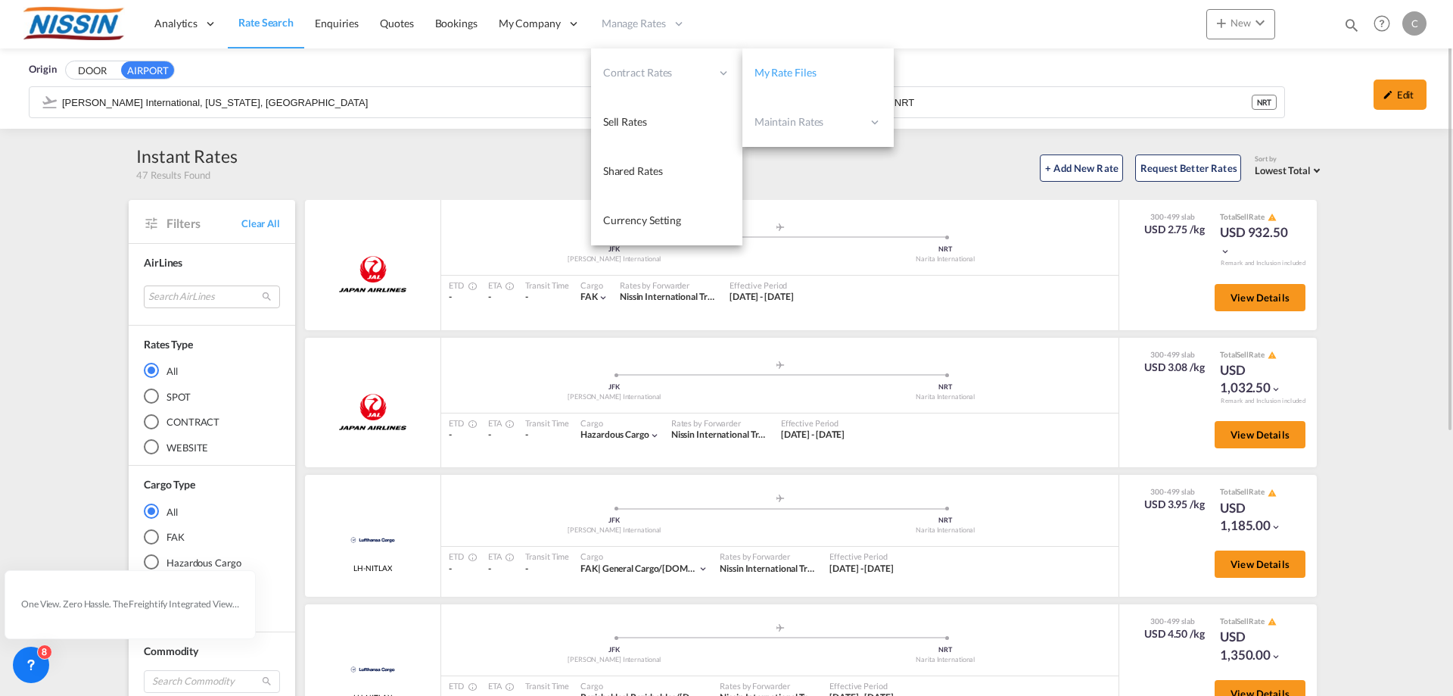
click at [824, 72] on link "My Rate Files" at bounding box center [818, 72] width 151 height 49
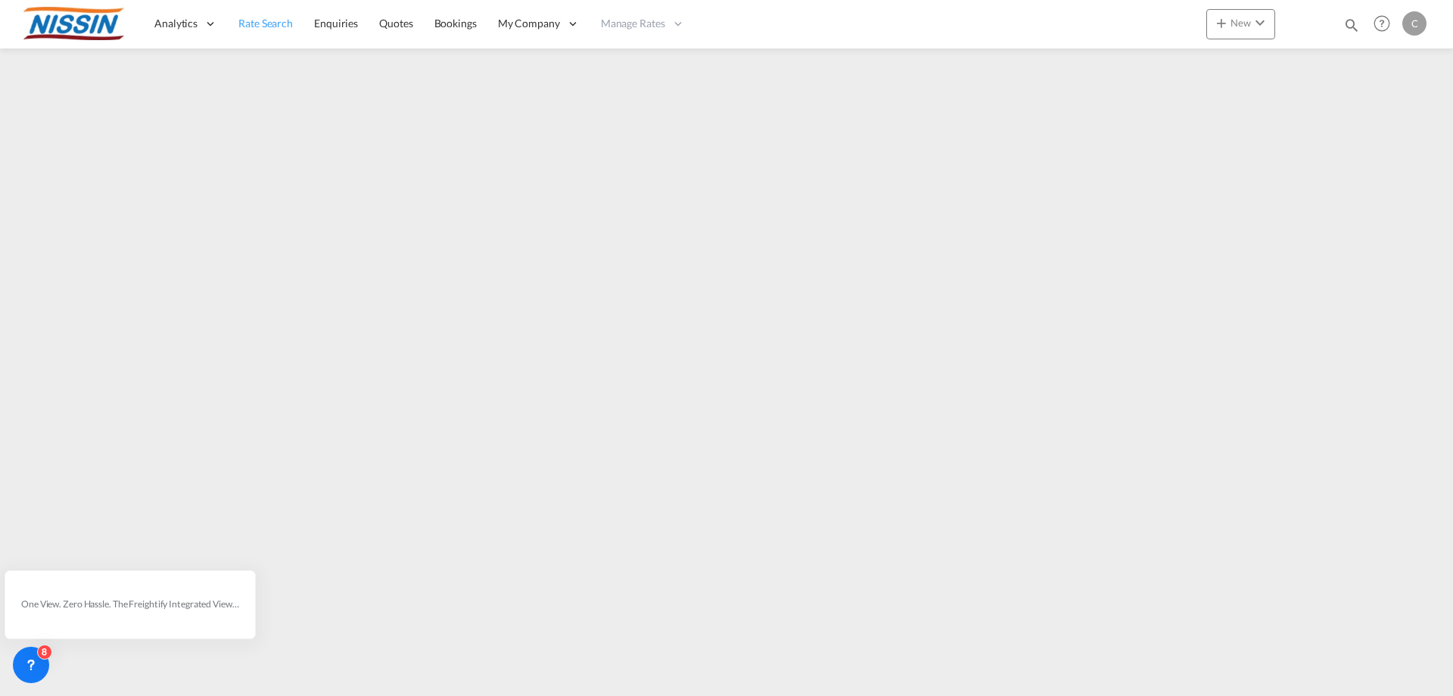
click at [263, 24] on span "Rate Search" at bounding box center [265, 23] width 55 height 13
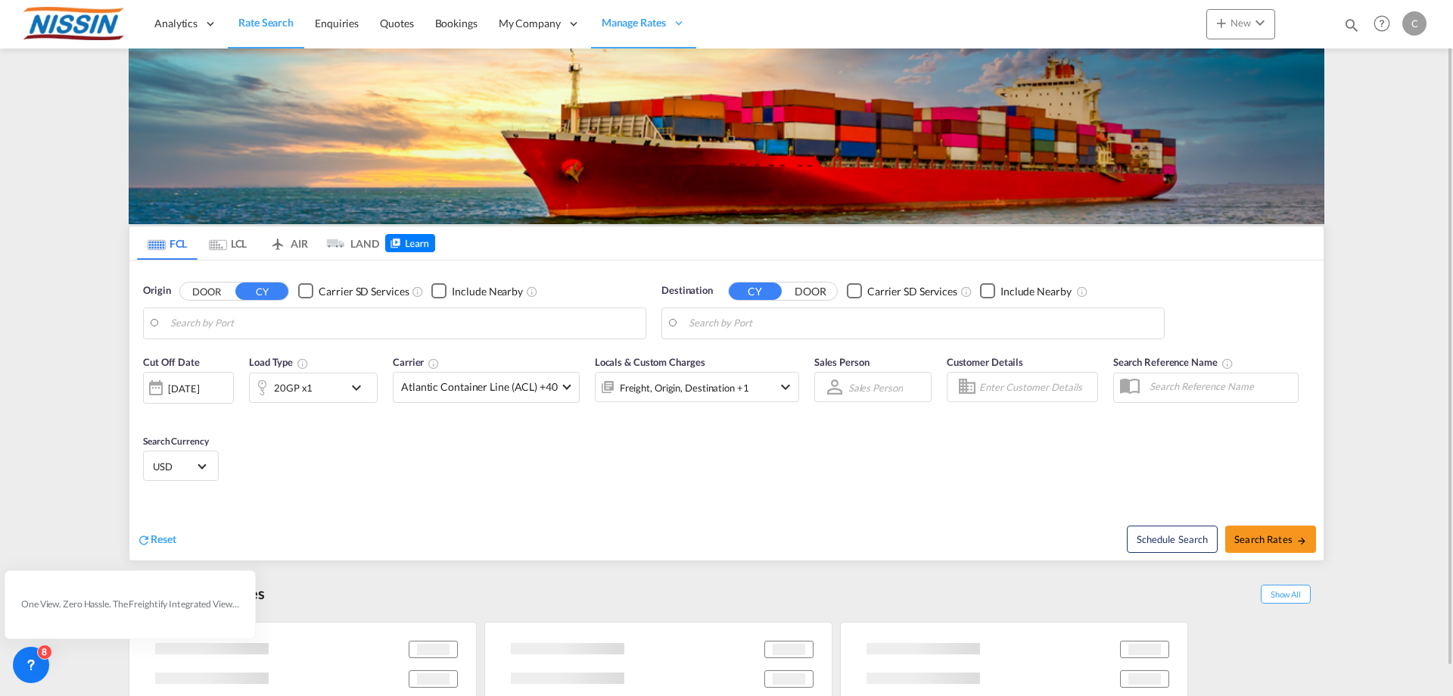
click at [298, 250] on md-tab-item "AIR" at bounding box center [288, 242] width 61 height 33
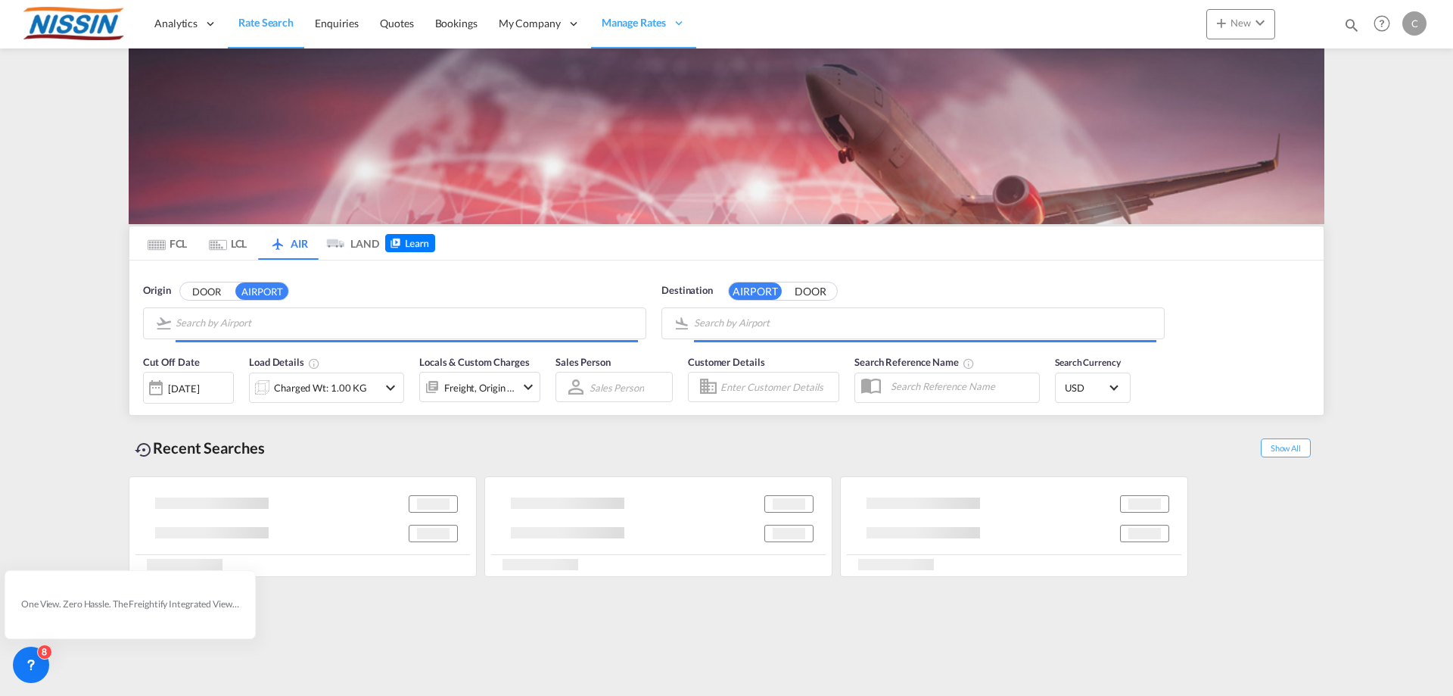
click at [307, 327] on body "Analytics Reports Dashboard Rate Search Enquiries Quotes Bookings" at bounding box center [726, 348] width 1453 height 696
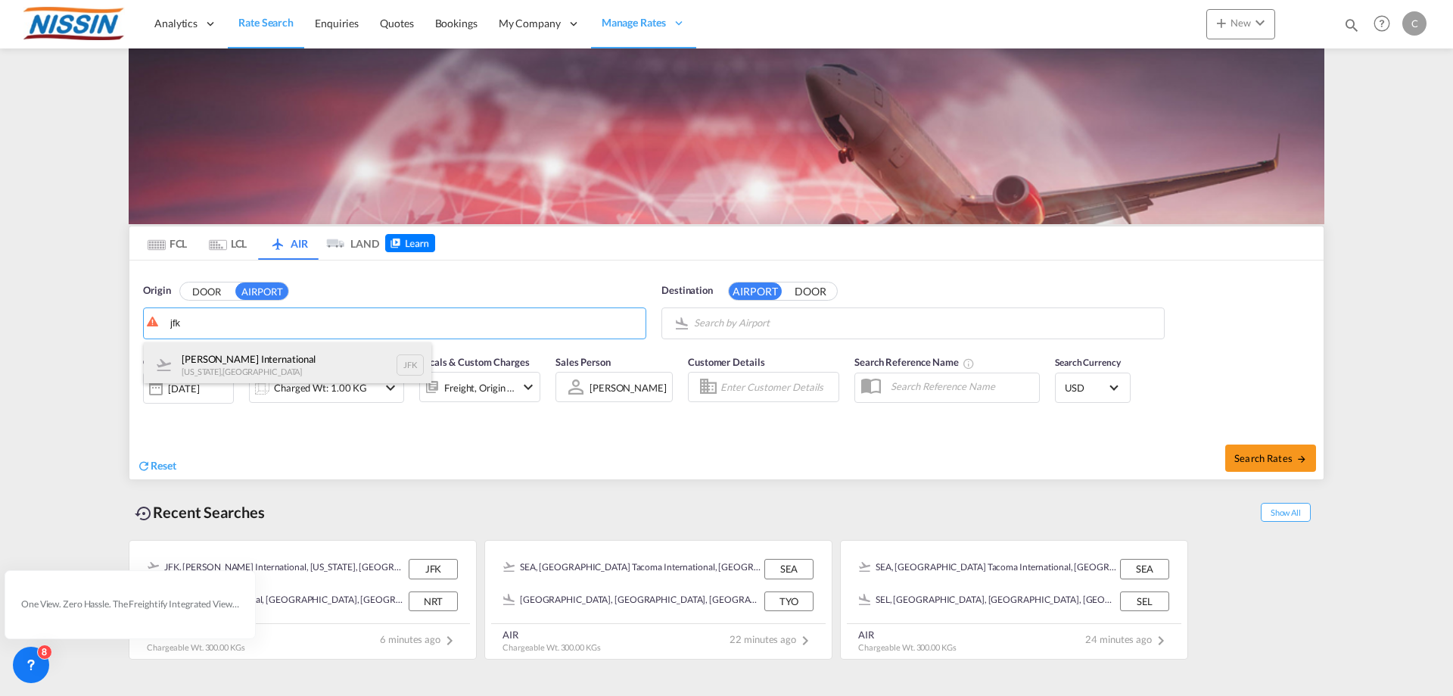
click at [245, 356] on div "[PERSON_NAME] International [US_STATE] , [GEOGRAPHIC_DATA]" at bounding box center [288, 364] width 288 height 45
type input "[PERSON_NAME] International, [US_STATE], [GEOGRAPHIC_DATA]"
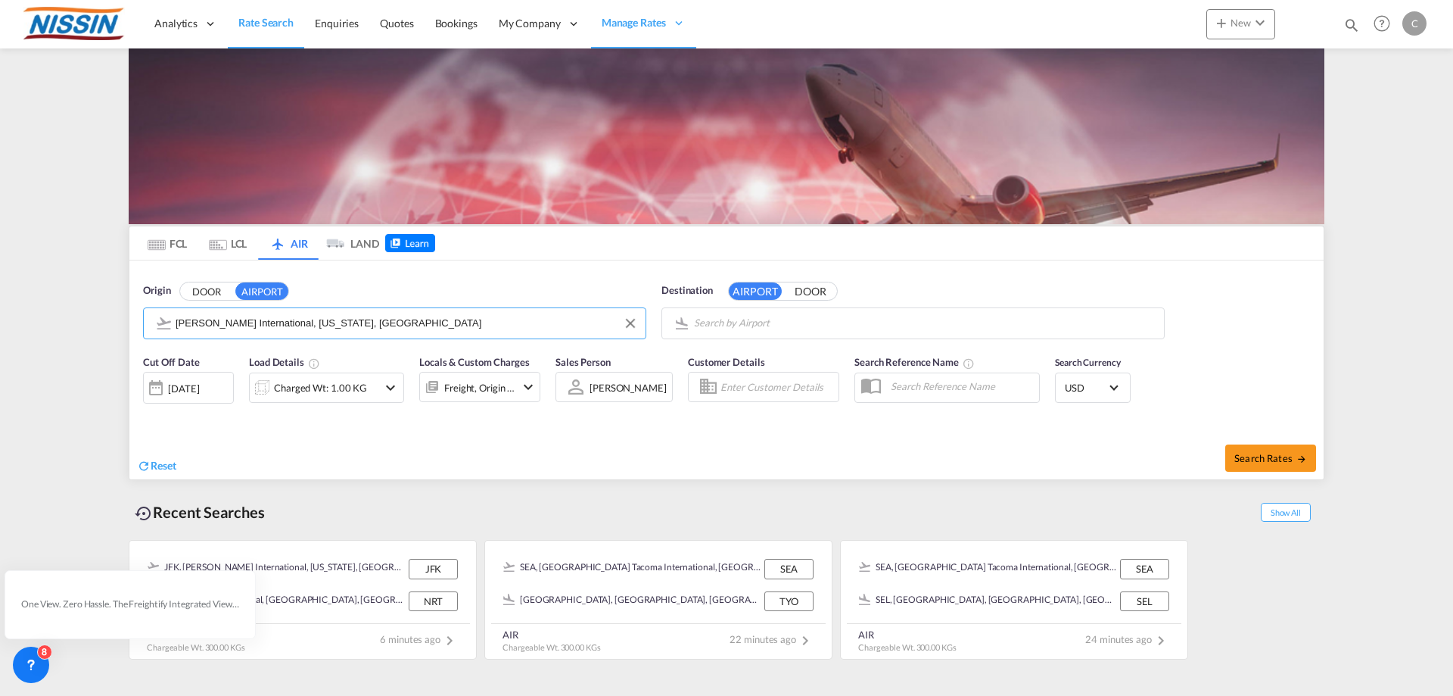
click at [833, 316] on body "Analytics Reports Dashboard Rate Search Enquiries Quotes Bookings" at bounding box center [726, 348] width 1453 height 696
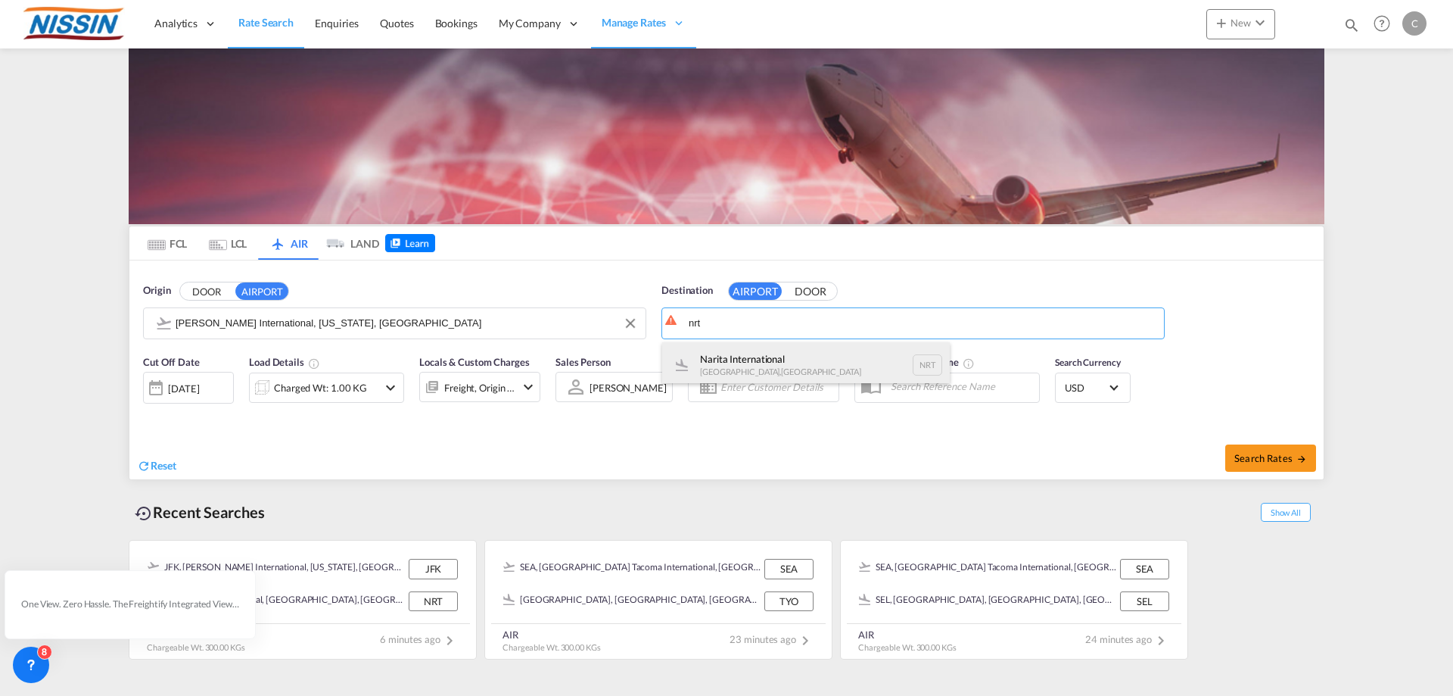
click at [745, 357] on div "Narita International [GEOGRAPHIC_DATA] , [GEOGRAPHIC_DATA] NRT" at bounding box center [806, 364] width 288 height 45
type input "Narita International, [GEOGRAPHIC_DATA], NRT"
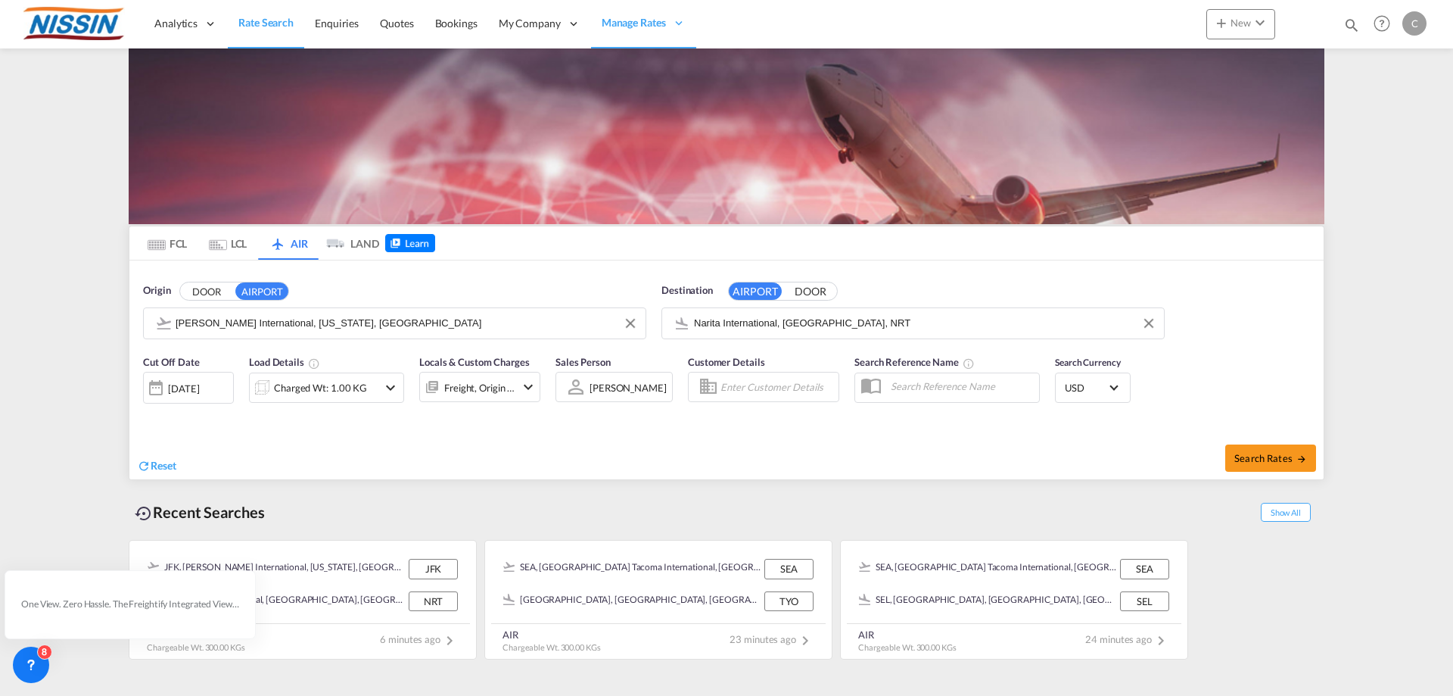
click at [394, 391] on md-icon "icon-chevron-down" at bounding box center [391, 387] width 18 height 18
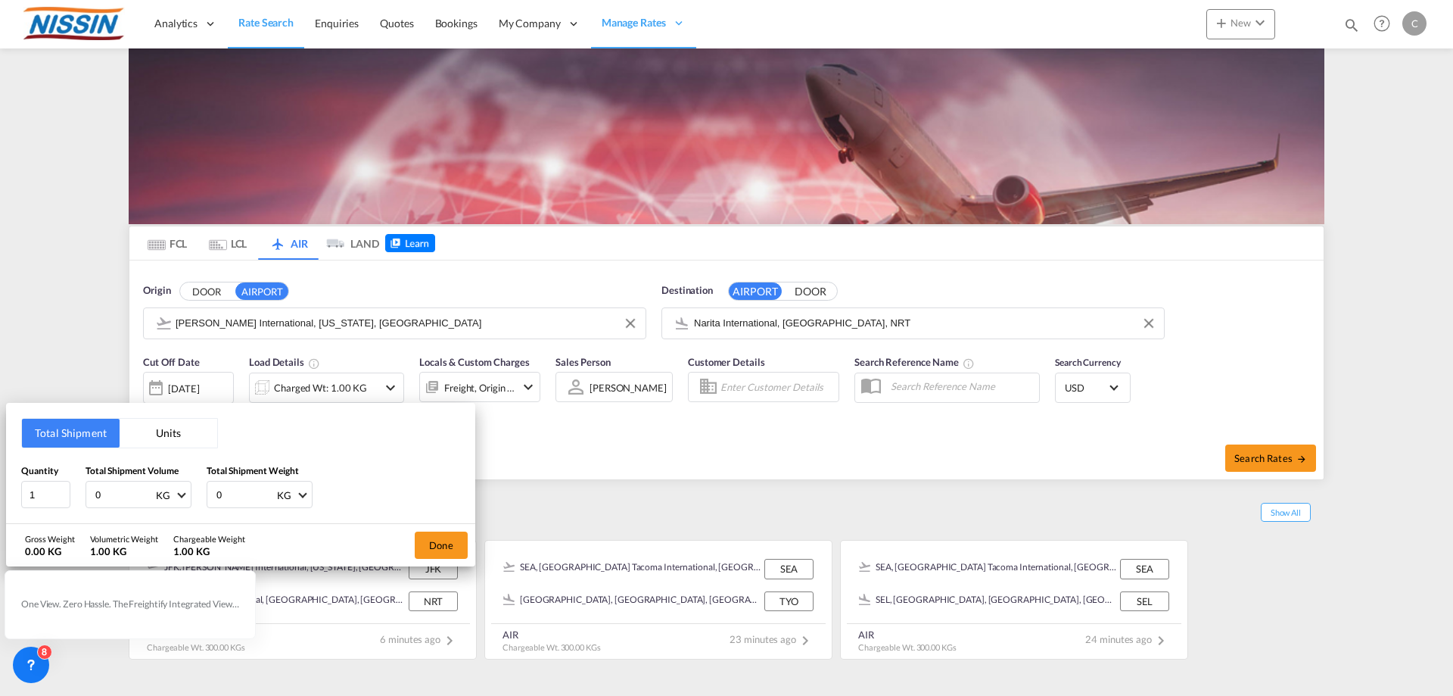
click at [179, 431] on button "Units" at bounding box center [169, 433] width 98 height 29
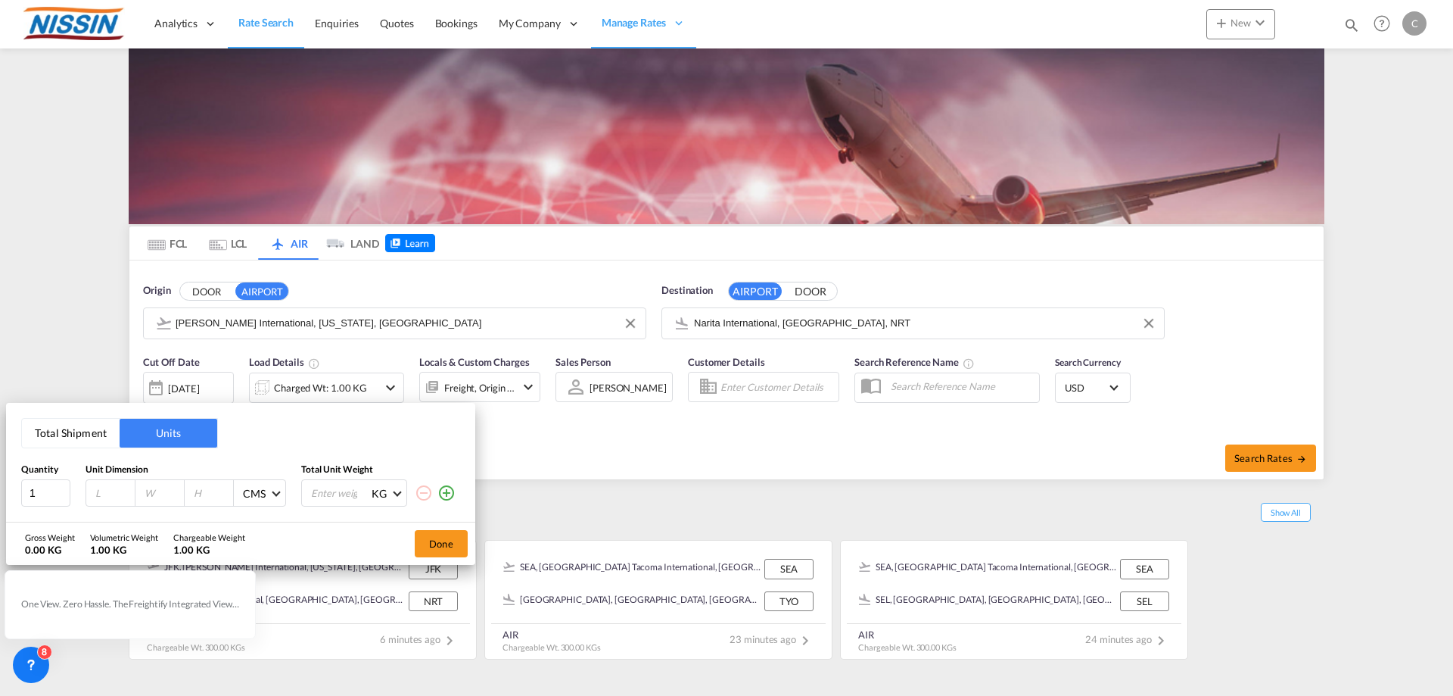
click at [112, 494] on input "number" at bounding box center [114, 493] width 41 height 14
type input "122"
type input "102"
type input "3"
type input "100"
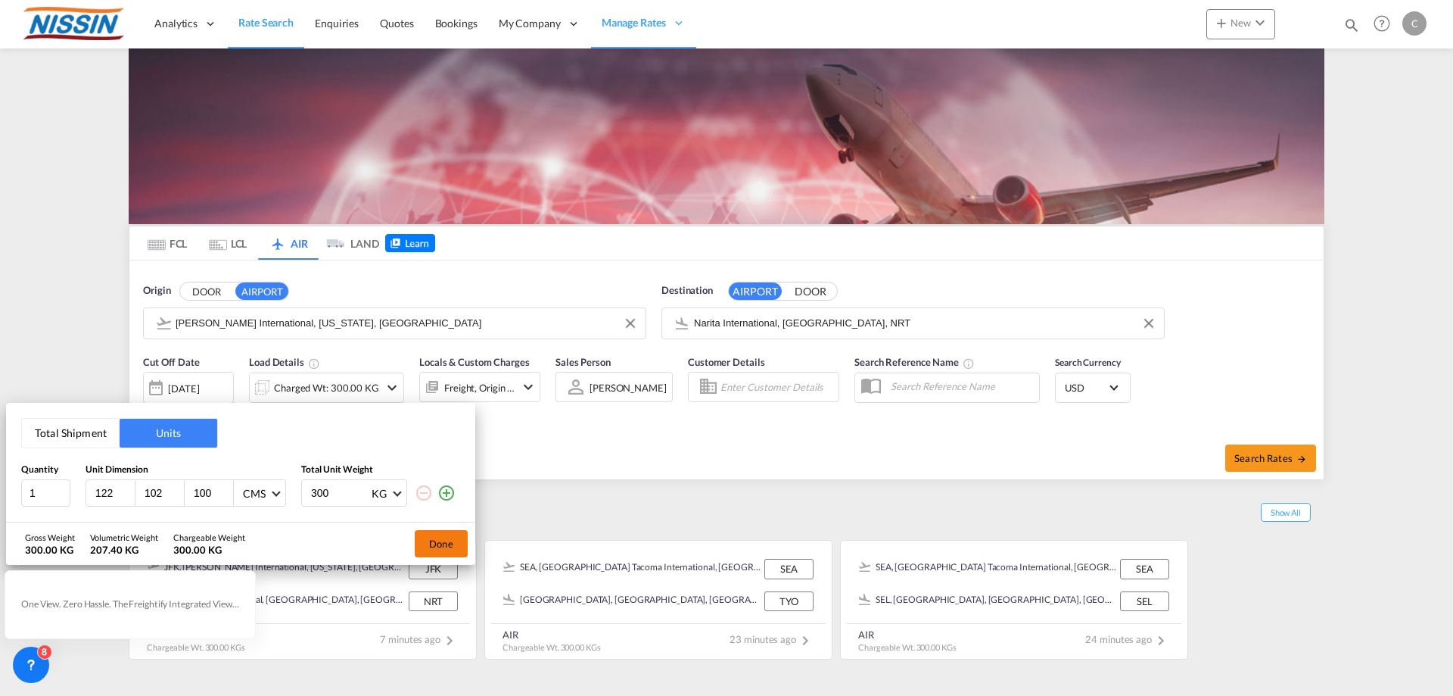
type input "300"
click at [447, 546] on button "Done" at bounding box center [441, 543] width 53 height 27
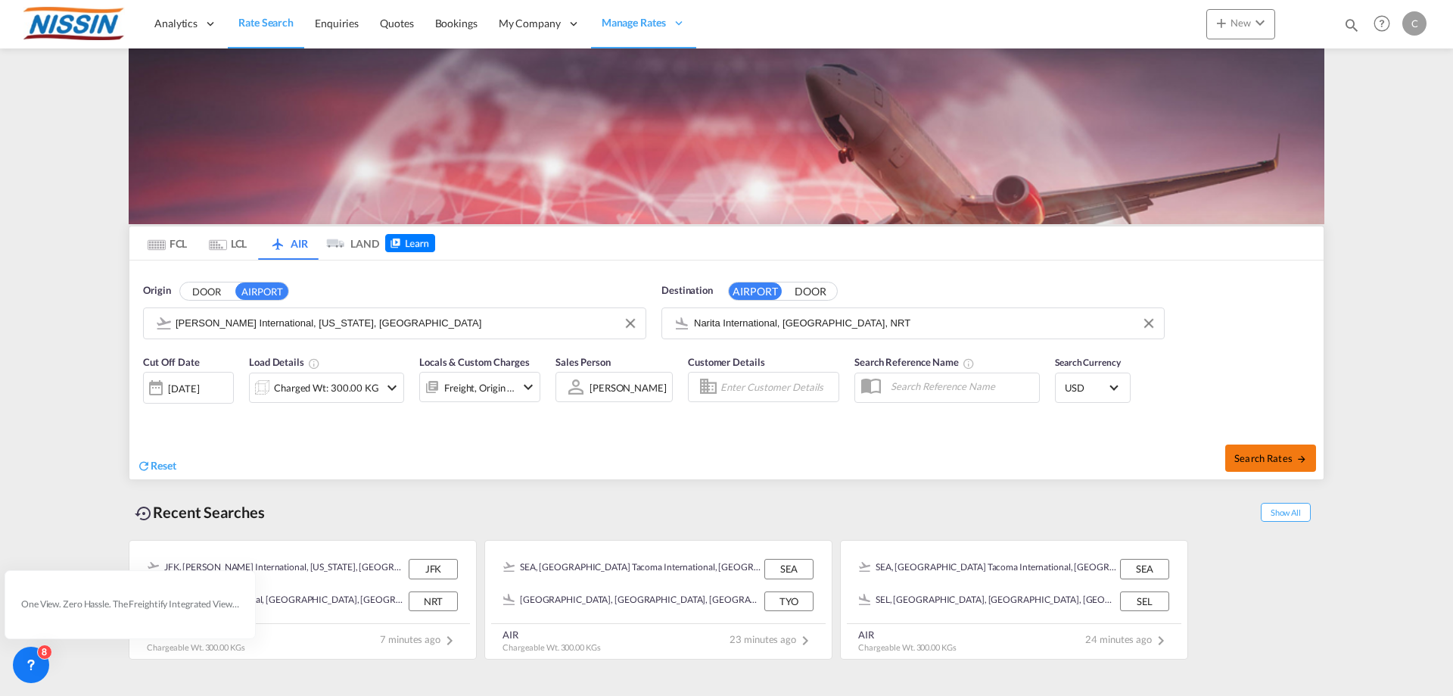
click at [1291, 456] on span "Search Rates" at bounding box center [1271, 458] width 73 height 12
type input "JFK to NRT / [DATE]"
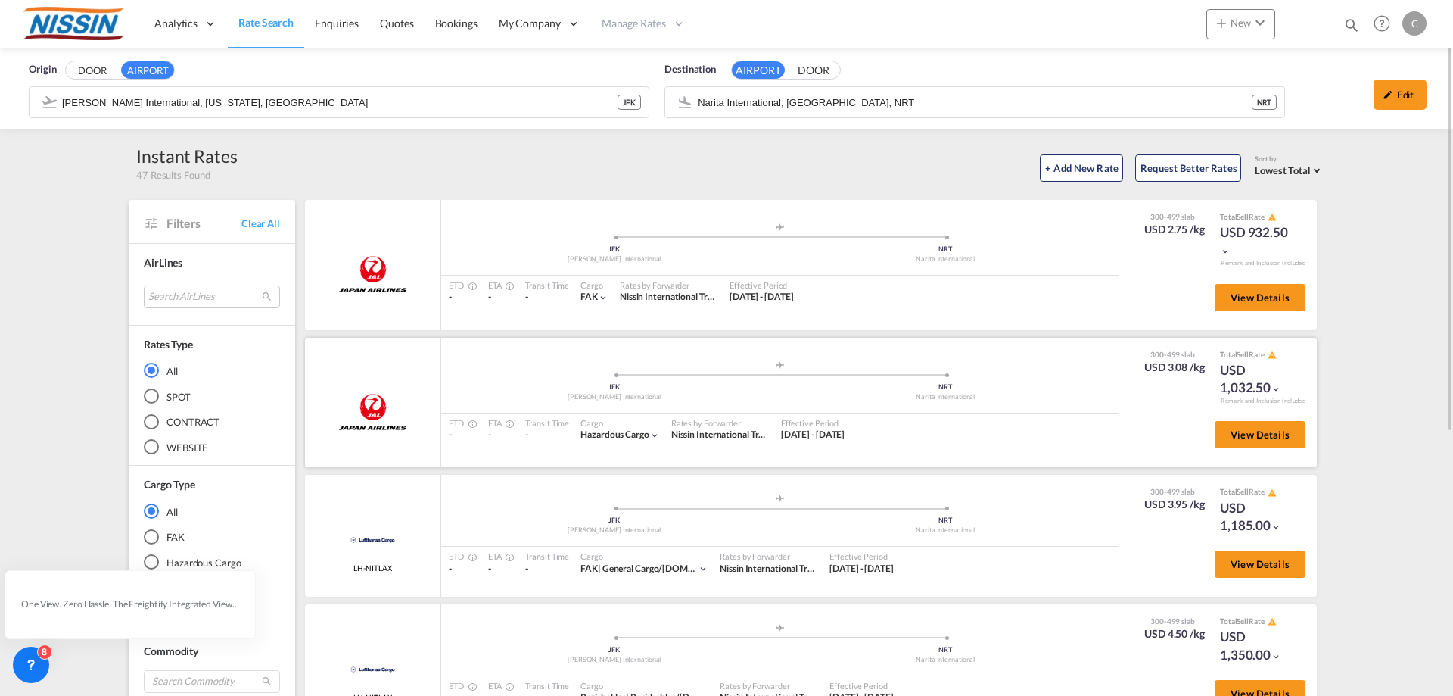
click at [660, 436] on md-icon "icon-chevron-down" at bounding box center [654, 435] width 11 height 11
click at [781, 467] on div "Hazardous Cargo |" at bounding box center [726, 348] width 1453 height 696
click at [1356, 482] on div "Origin DOOR AIRPORT [PERSON_NAME][GEOGRAPHIC_DATA], [US_STATE], [GEOGRAPHIC_DAT…" at bounding box center [726, 584] width 1453 height 1073
click at [1231, 434] on span "View Details" at bounding box center [1260, 434] width 59 height 12
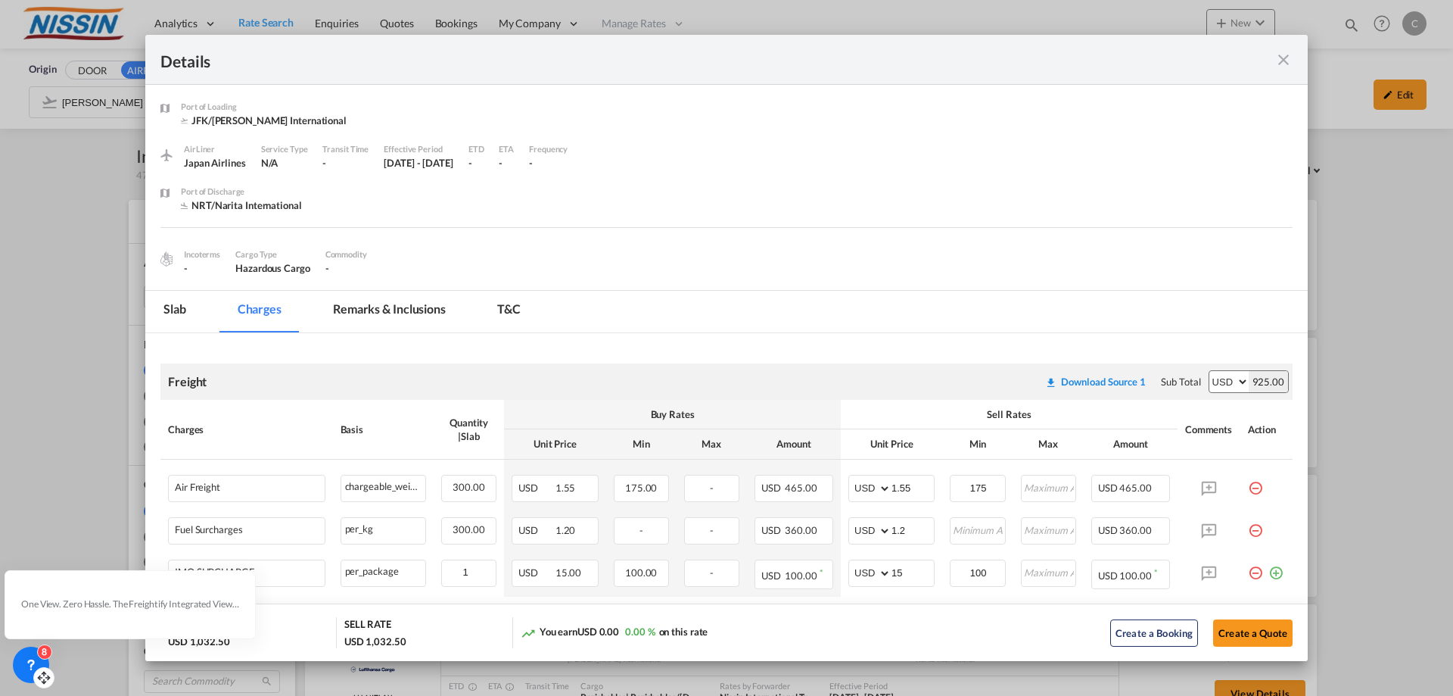
click at [19, 655] on div "8" at bounding box center [31, 664] width 36 height 36
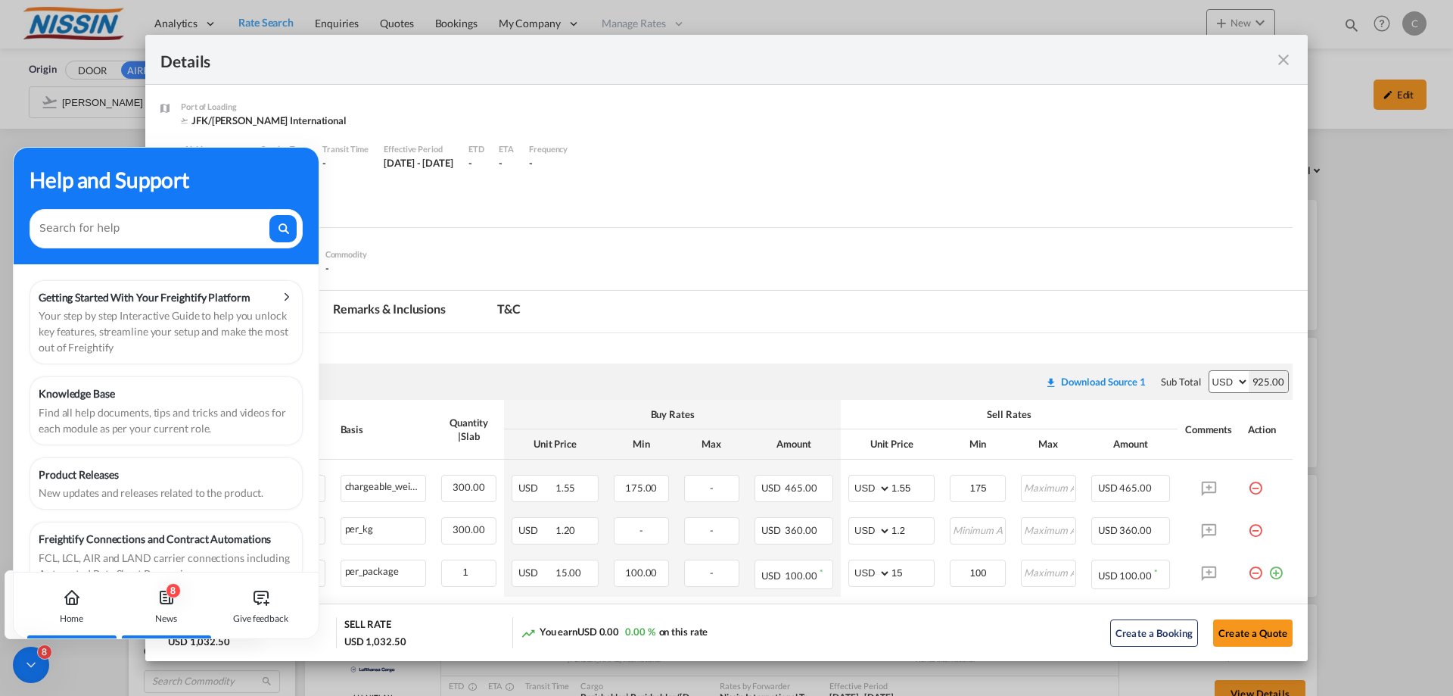
click at [166, 601] on icon at bounding box center [166, 597] width 18 height 18
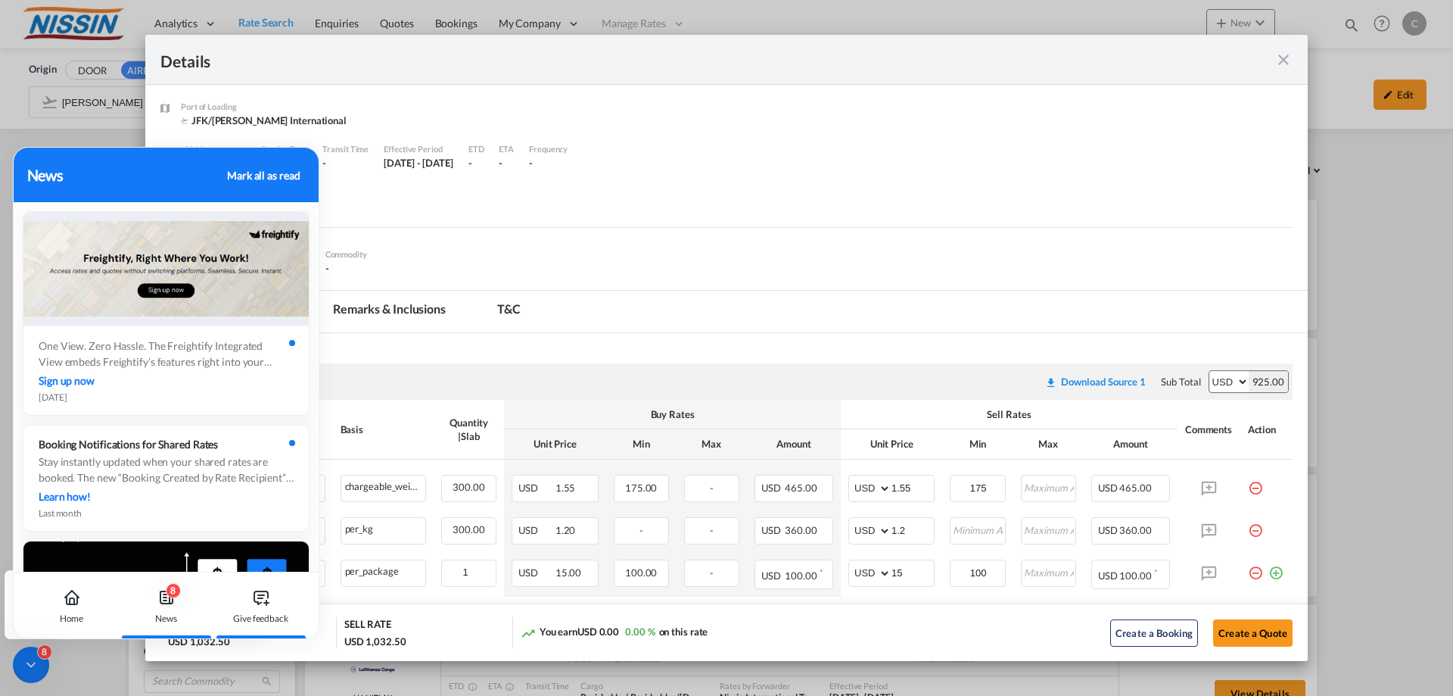
click at [266, 592] on icon at bounding box center [261, 597] width 18 height 18
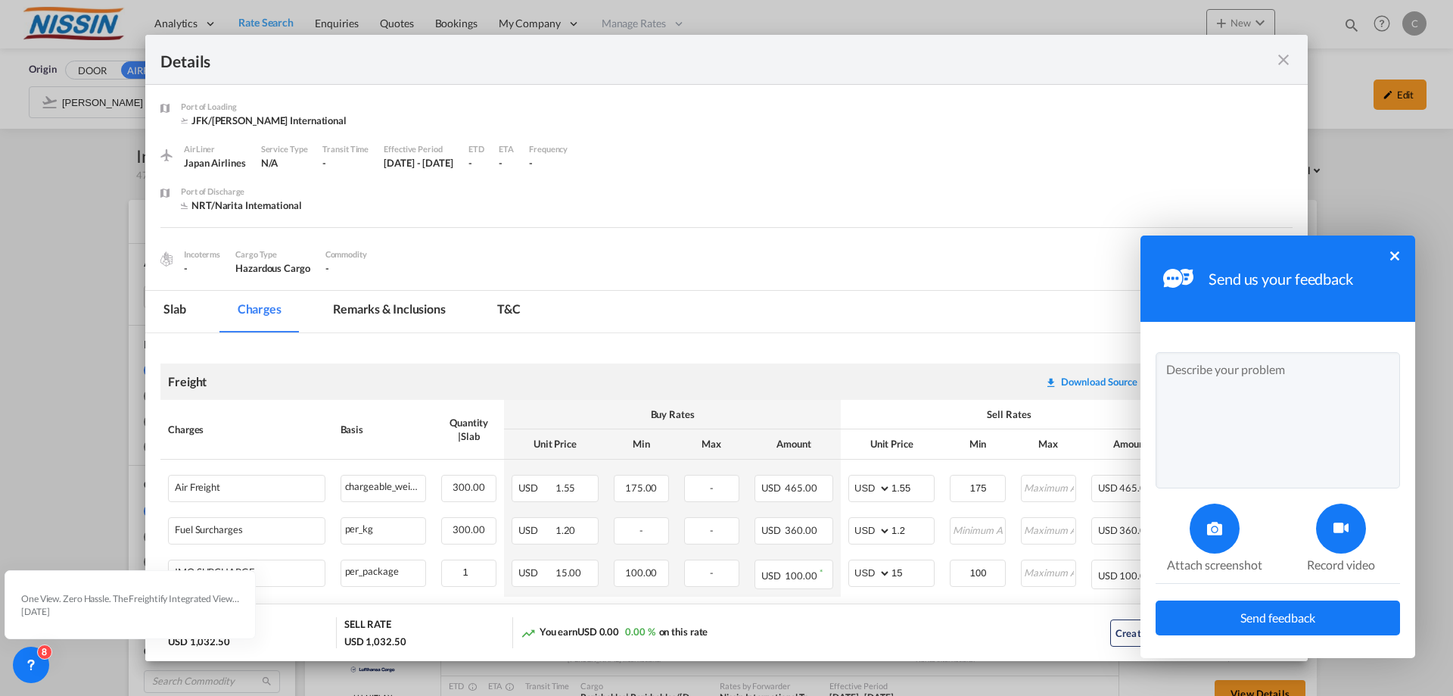
click at [1400, 251] on div "Send us your feedback ×" at bounding box center [1278, 278] width 275 height 86
click at [1394, 250] on div "Send us your feedback ×" at bounding box center [1278, 278] width 275 height 86
click at [44, 680] on icon at bounding box center [44, 682] width 0 height 4
drag, startPoint x: 41, startPoint y: 678, endPoint x: 2, endPoint y: 678, distance: 39.4
click at [2, 678] on body "Analytics Reports Dashboard Rate Search Enquiries Quotes Bookings" at bounding box center [726, 348] width 1453 height 696
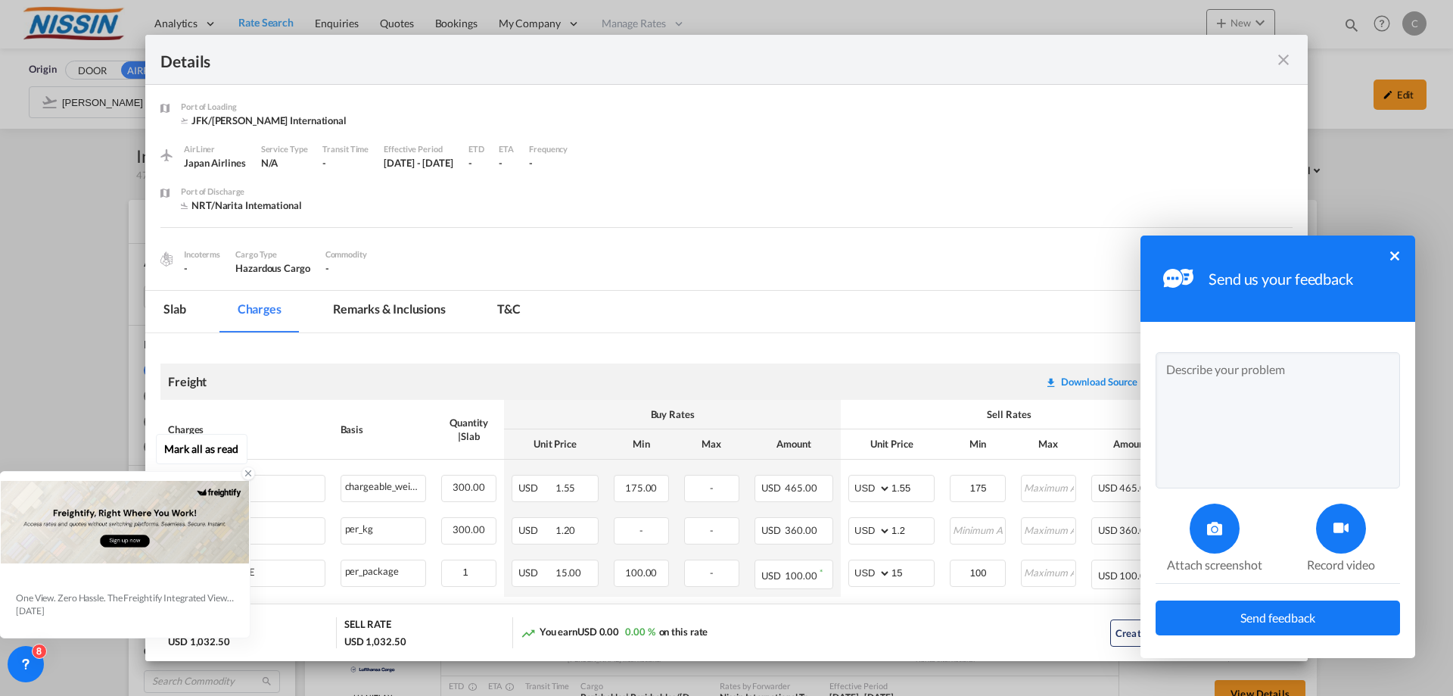
click at [245, 474] on icon at bounding box center [248, 473] width 11 height 11
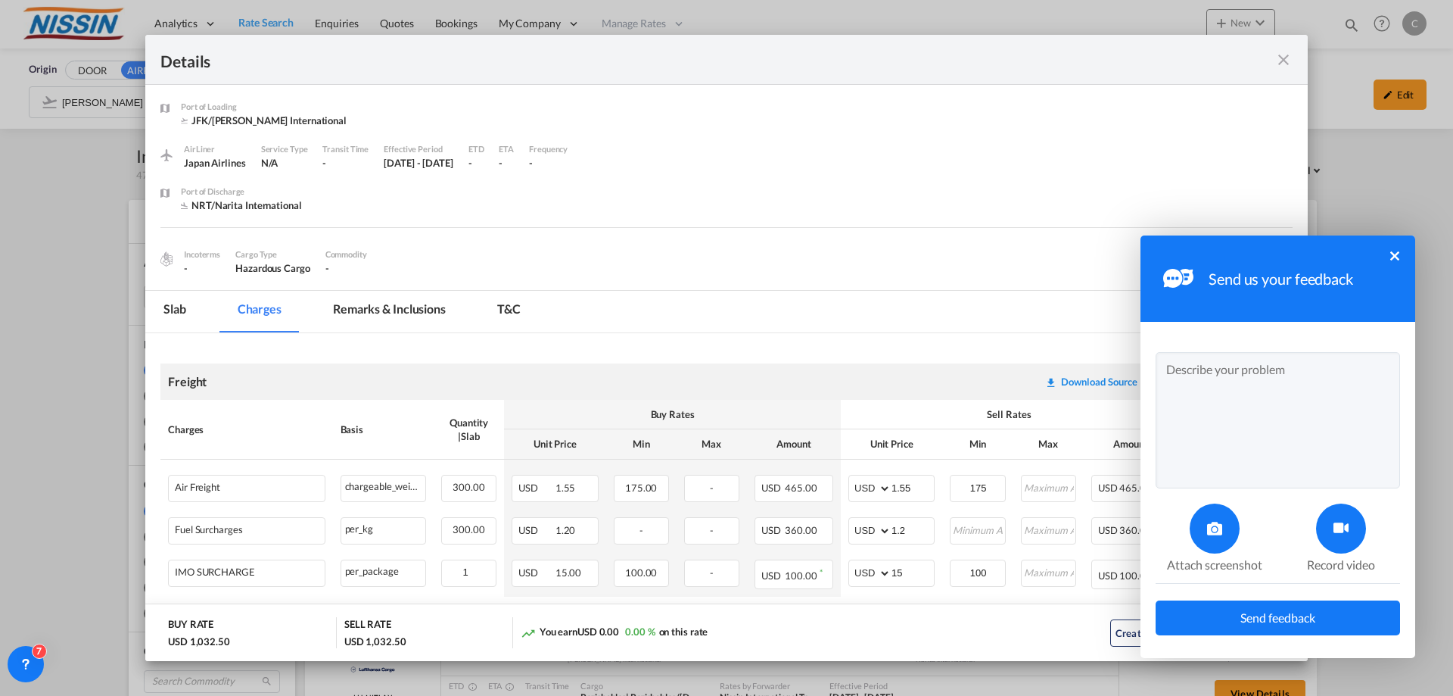
click at [1397, 251] on button "×" at bounding box center [1395, 255] width 9 height 9
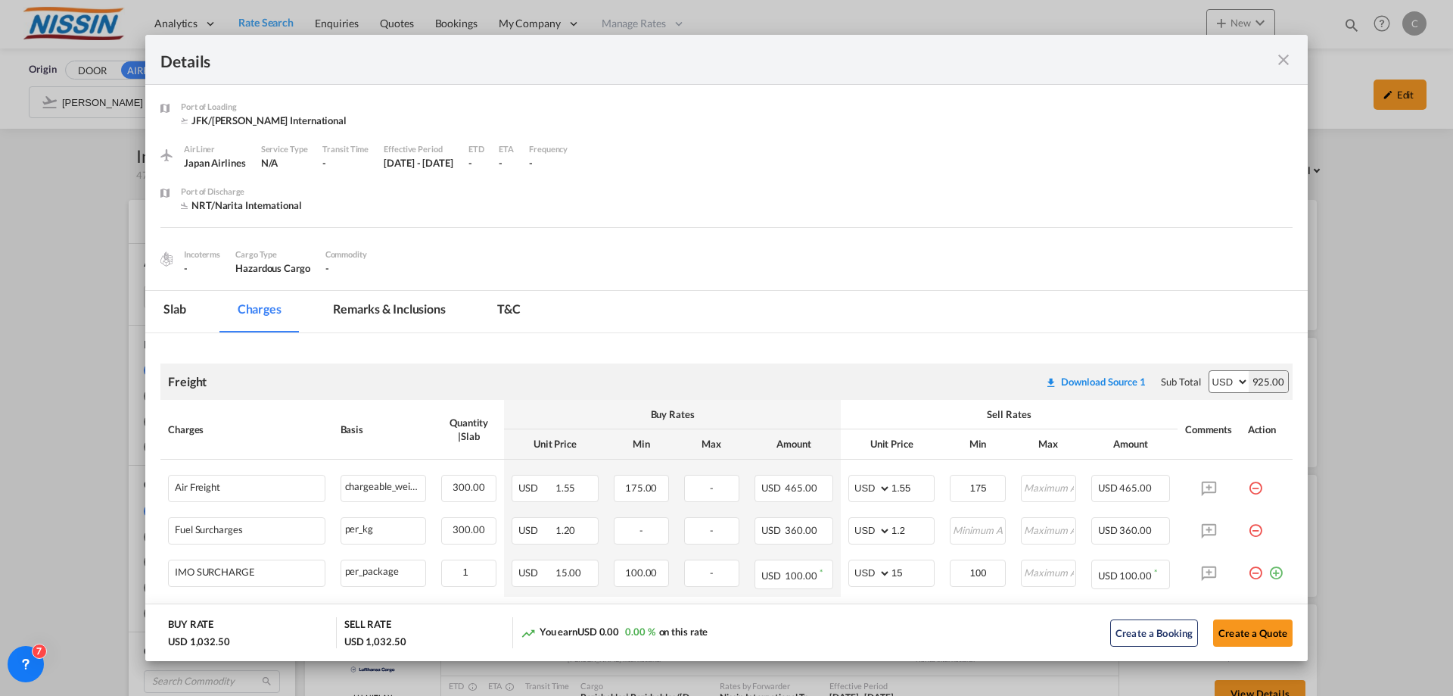
drag, startPoint x: 1280, startPoint y: 54, endPoint x: 1251, endPoint y: 54, distance: 29.5
click at [1280, 54] on md-icon "icon-close fg-AAA8AD m-0 cursor" at bounding box center [1284, 60] width 18 height 18
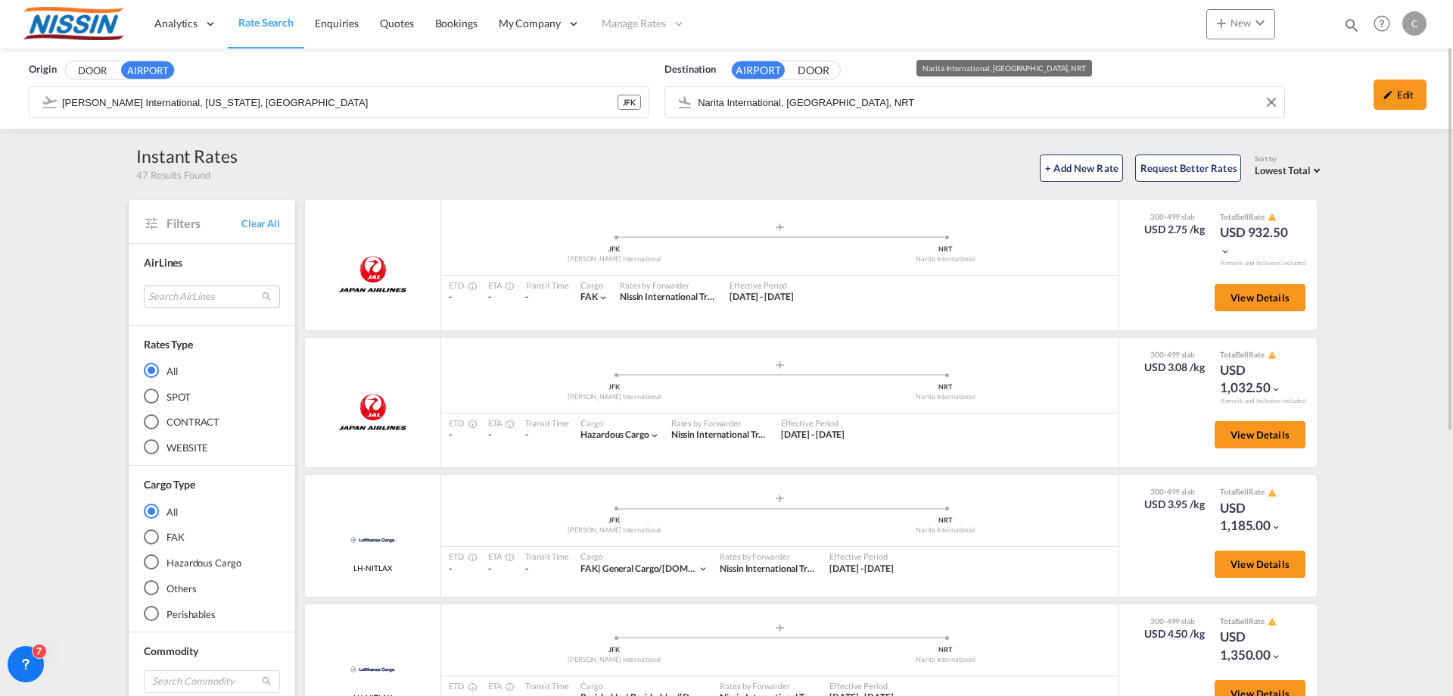
click at [871, 102] on input "Narita International, [GEOGRAPHIC_DATA], NRT" at bounding box center [987, 102] width 579 height 23
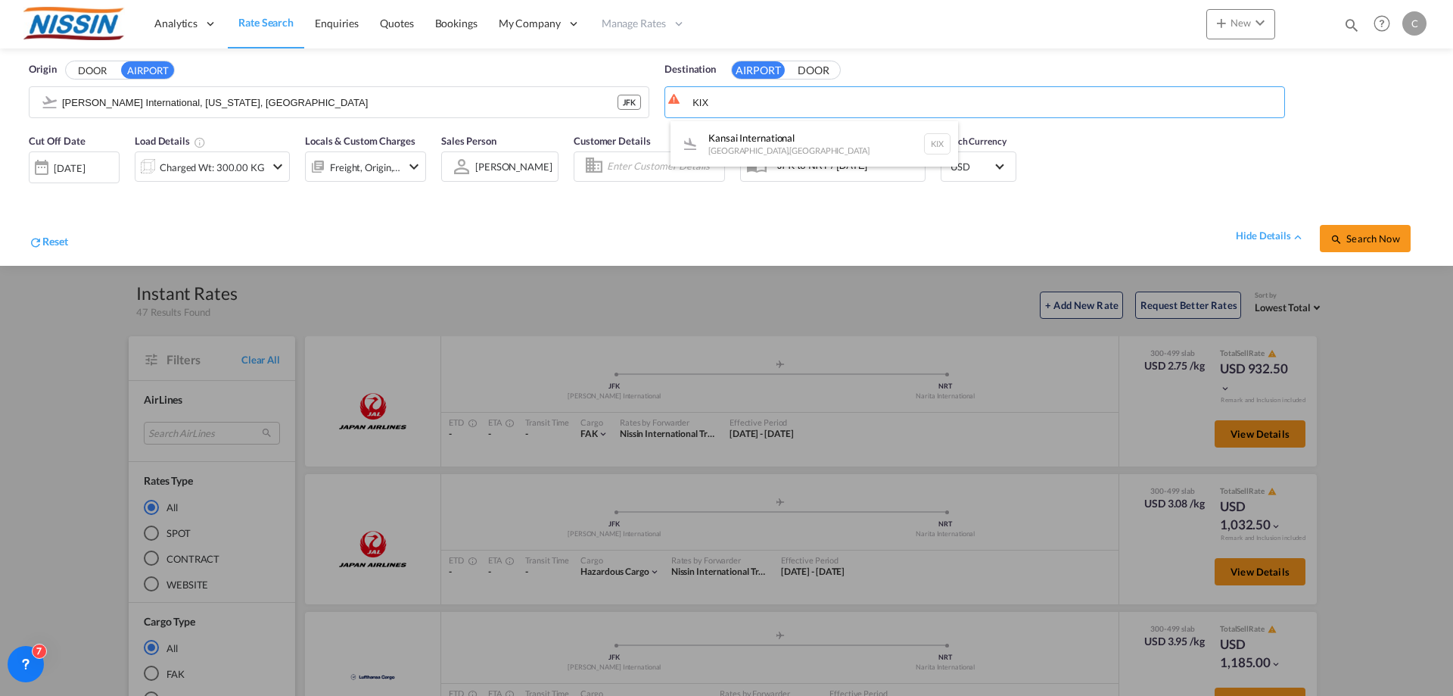
type input "KIX"
drag, startPoint x: 1273, startPoint y: 104, endPoint x: 1165, endPoint y: 111, distance: 108.4
click at [1269, 104] on button "Clear Input" at bounding box center [1271, 102] width 23 height 23
click at [790, 136] on div "[GEOGRAPHIC_DATA] , [GEOGRAPHIC_DATA] HND" at bounding box center [809, 143] width 288 height 45
type input "Tokyo Haneda International, [GEOGRAPHIC_DATA], HND"
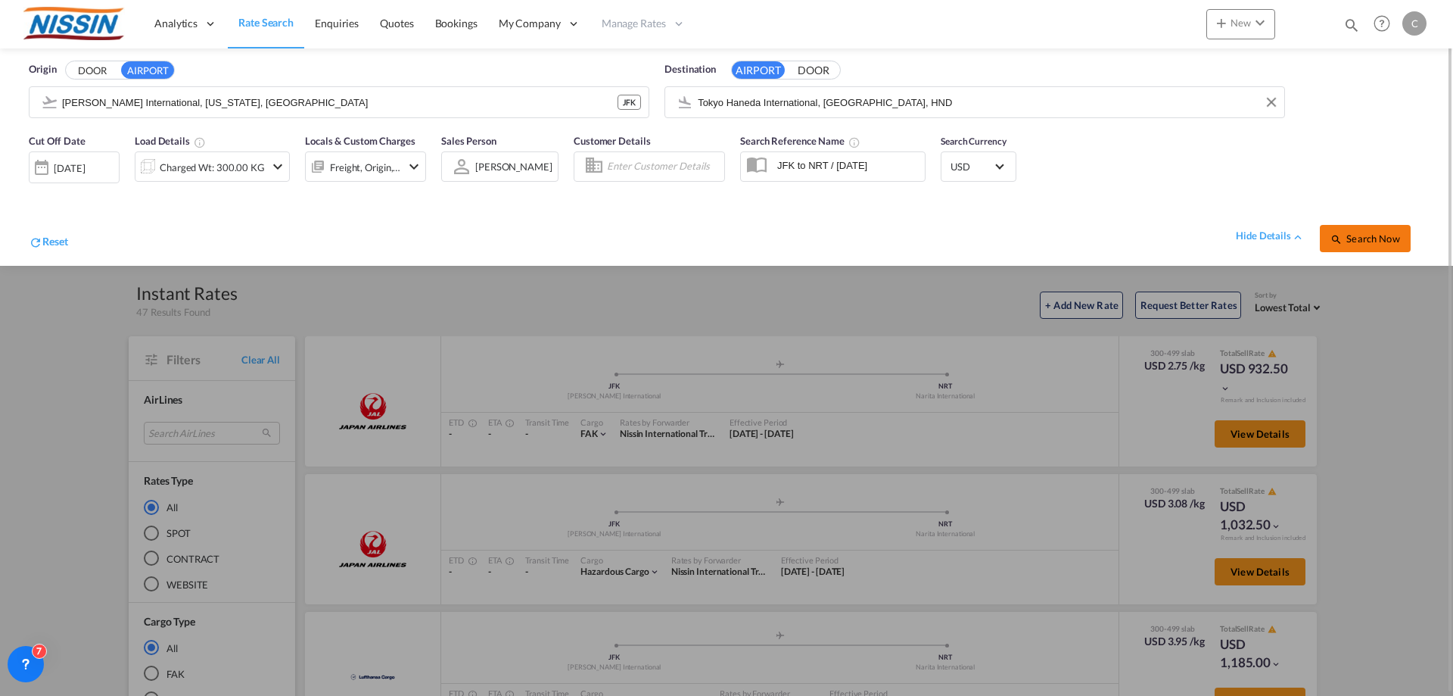
click at [1369, 238] on span "Search Now" at bounding box center [1365, 238] width 69 height 12
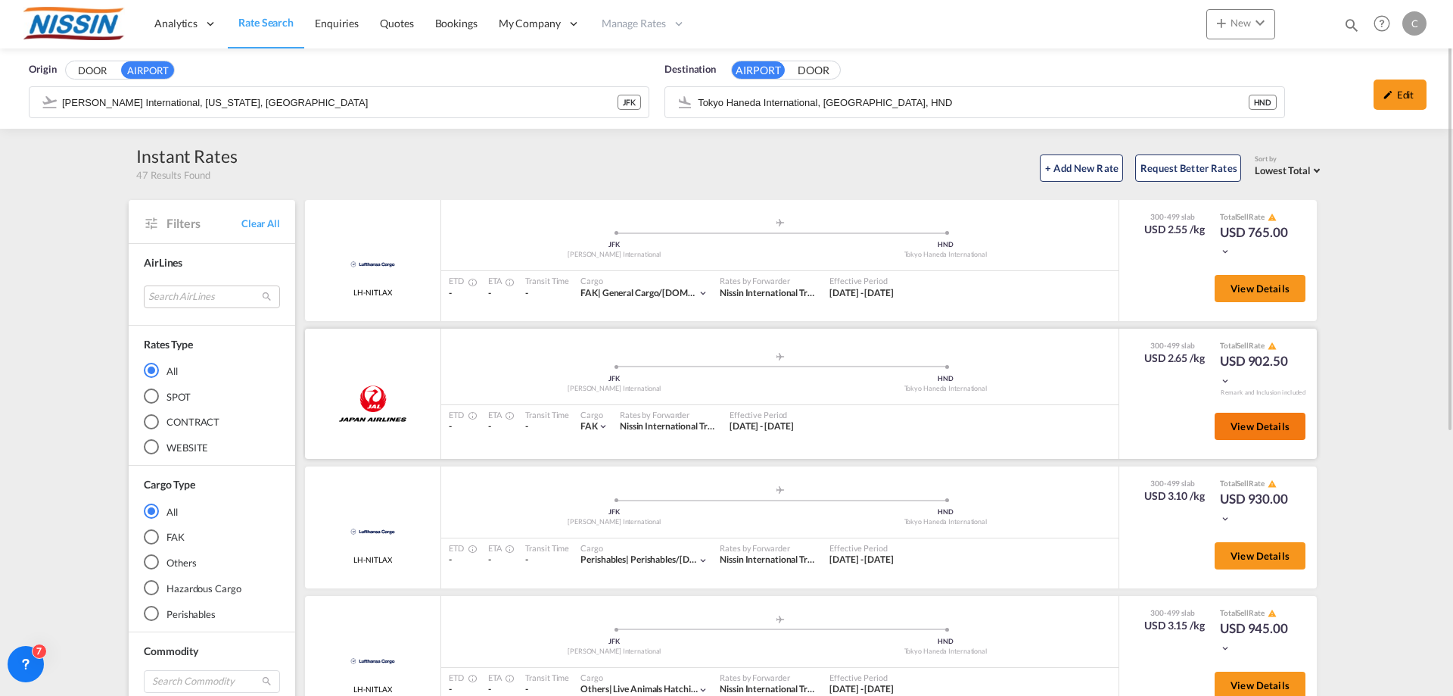
click at [1235, 425] on span "View Details" at bounding box center [1260, 426] width 59 height 12
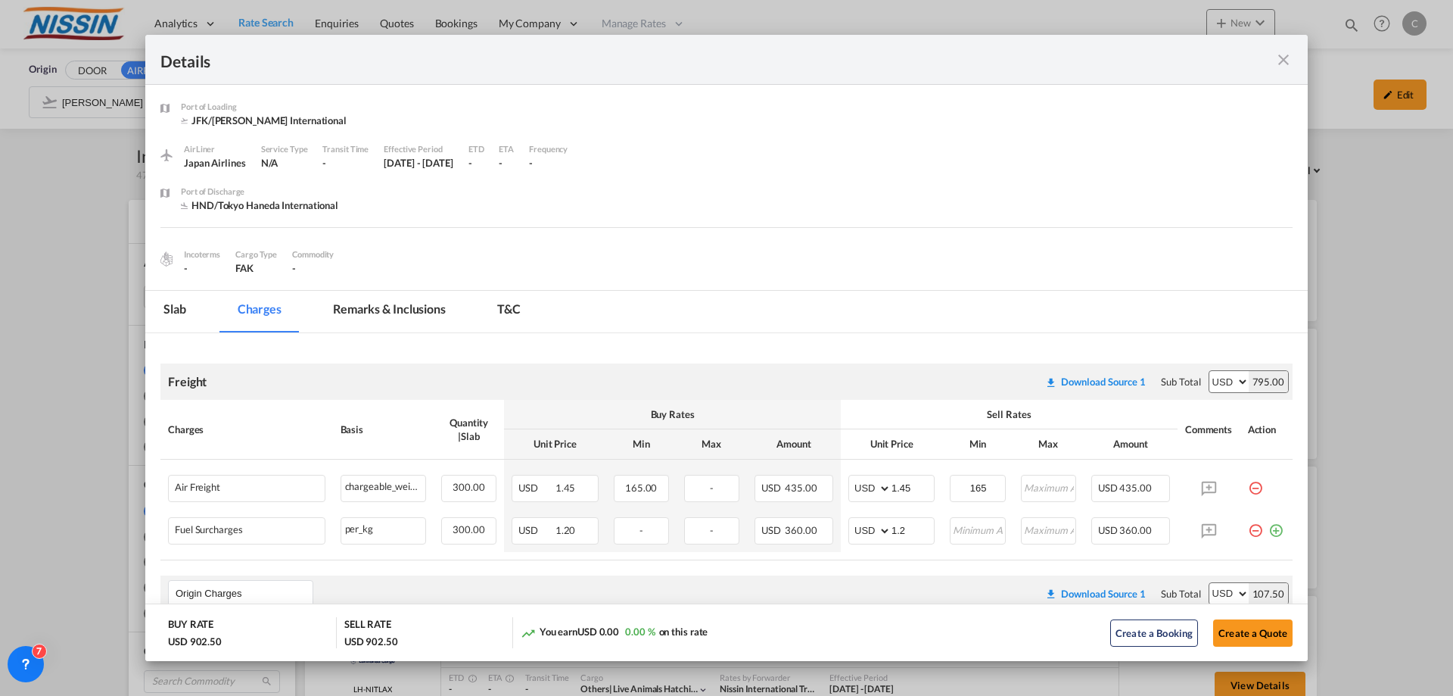
click at [1279, 51] on md-icon "icon-close fg-AAA8AD m-0 cursor" at bounding box center [1284, 60] width 18 height 18
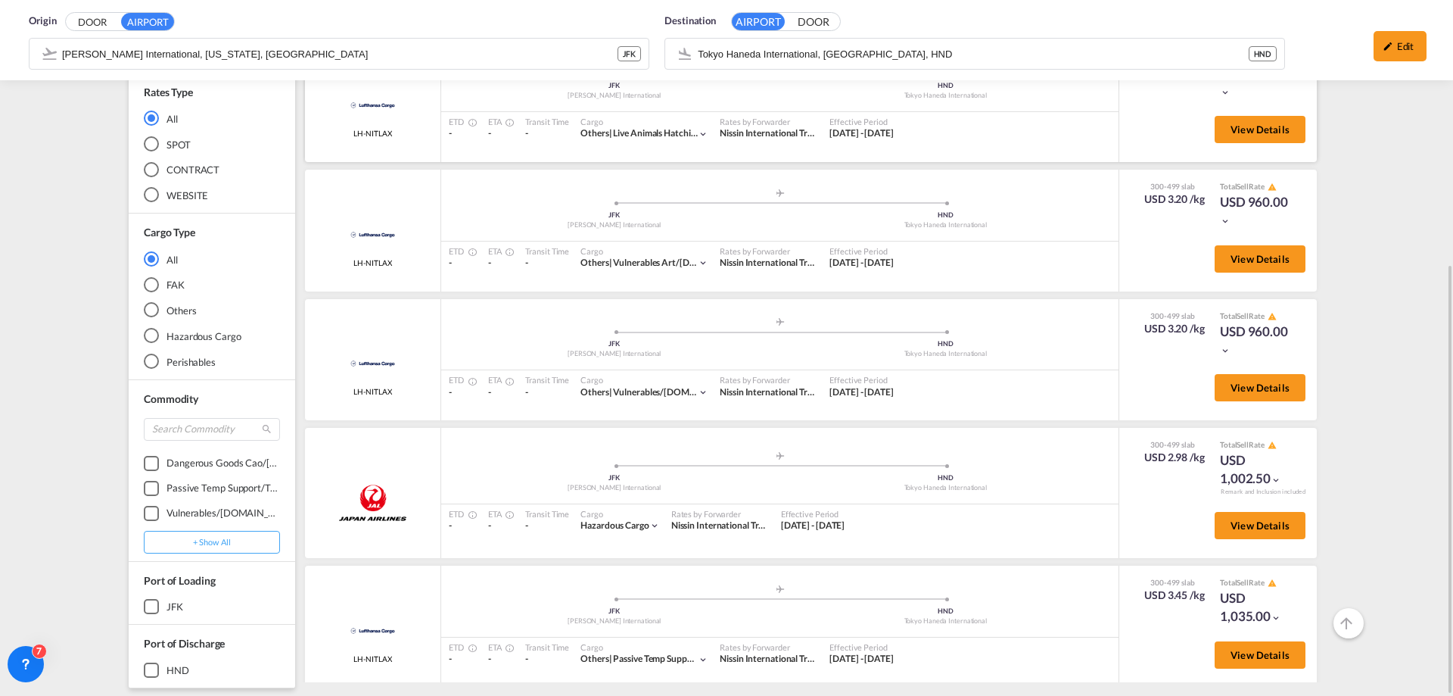
scroll to position [151, 0]
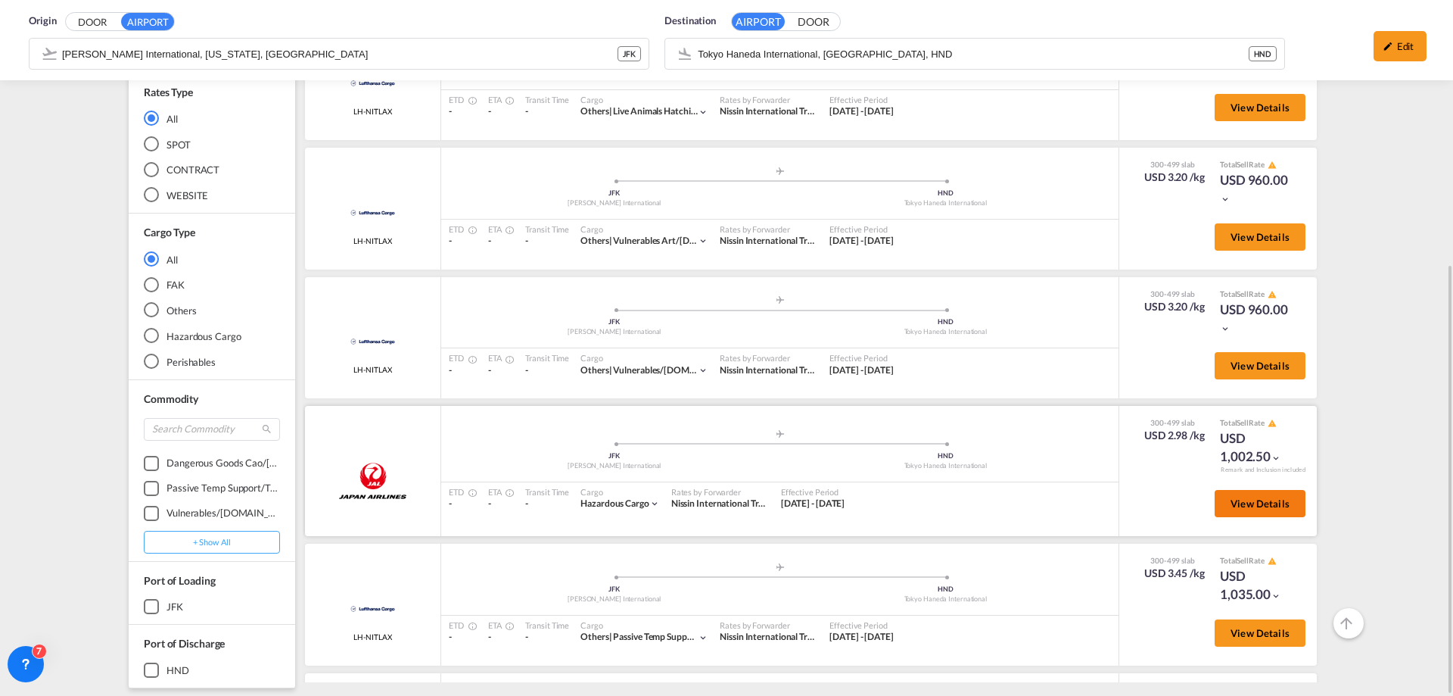
click at [1231, 498] on span "View Details" at bounding box center [1260, 503] width 59 height 12
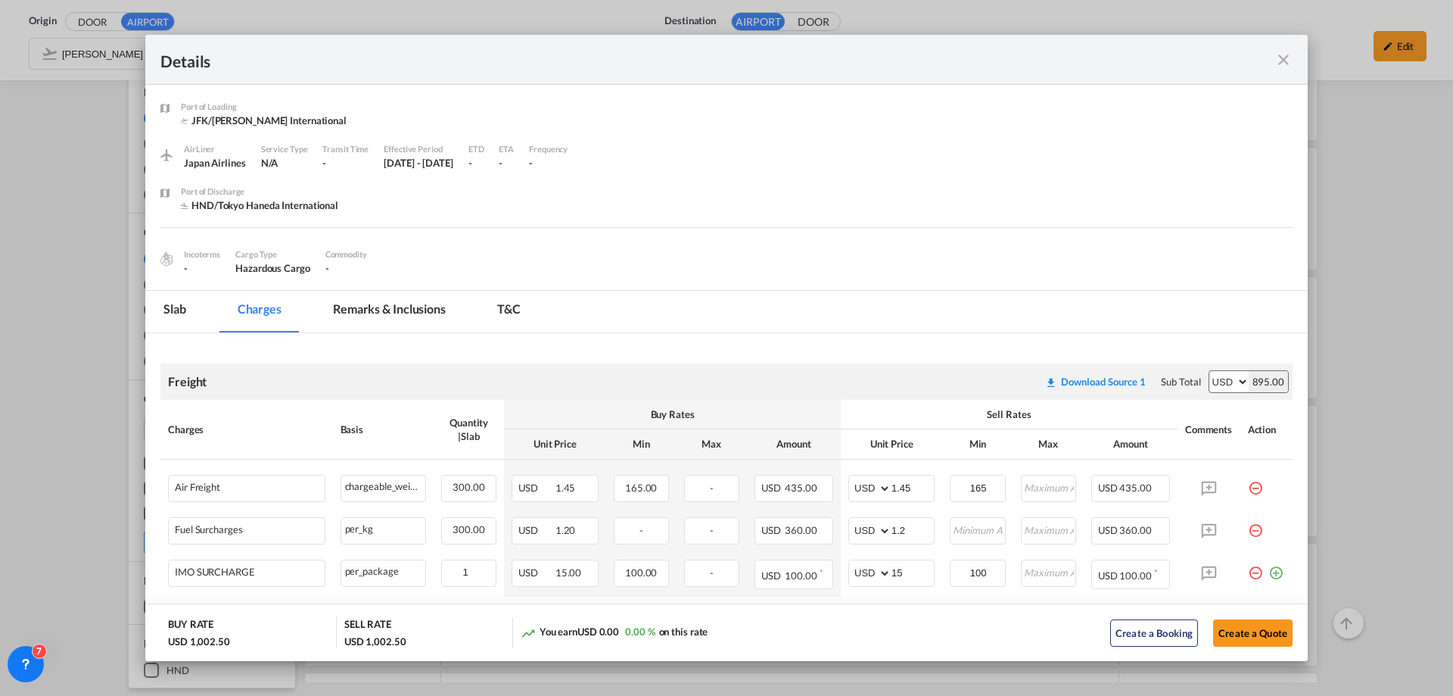
click at [1283, 59] on md-icon "icon-close fg-AAA8AD m-0 cursor" at bounding box center [1284, 60] width 18 height 18
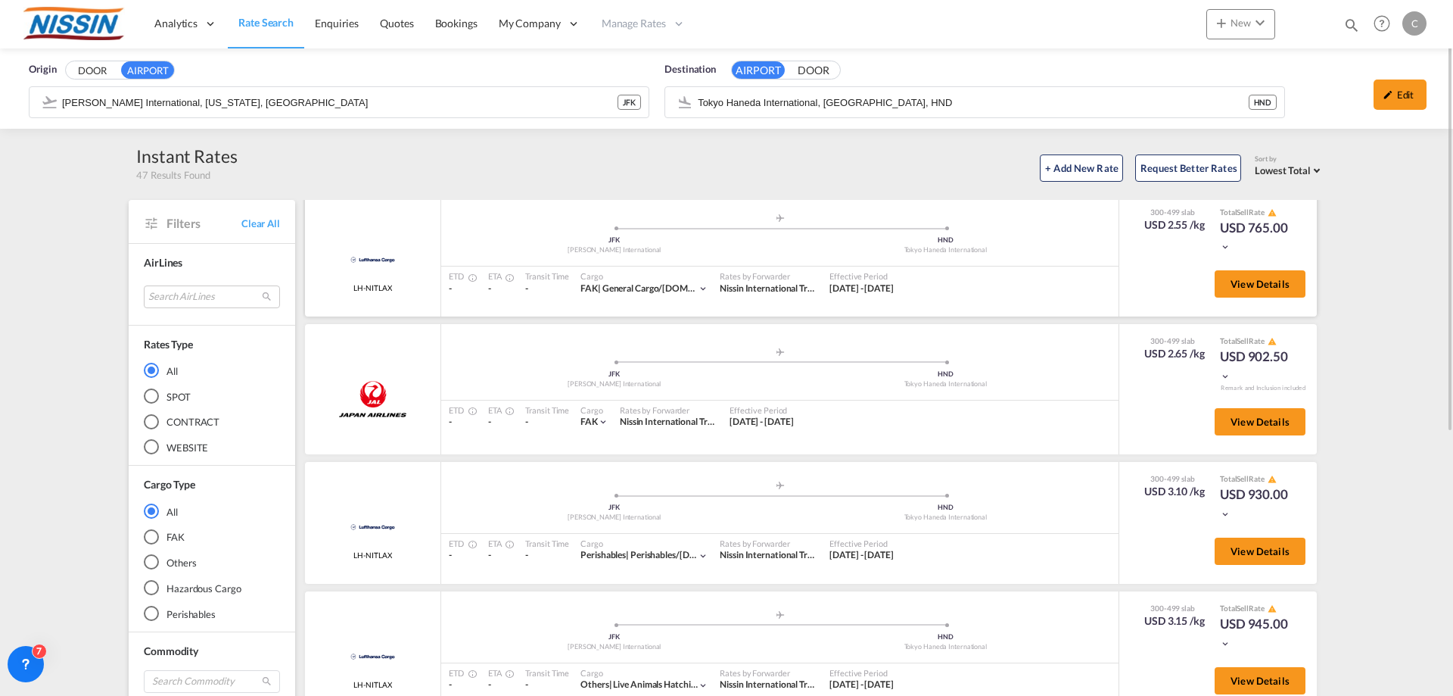
scroll to position [0, 0]
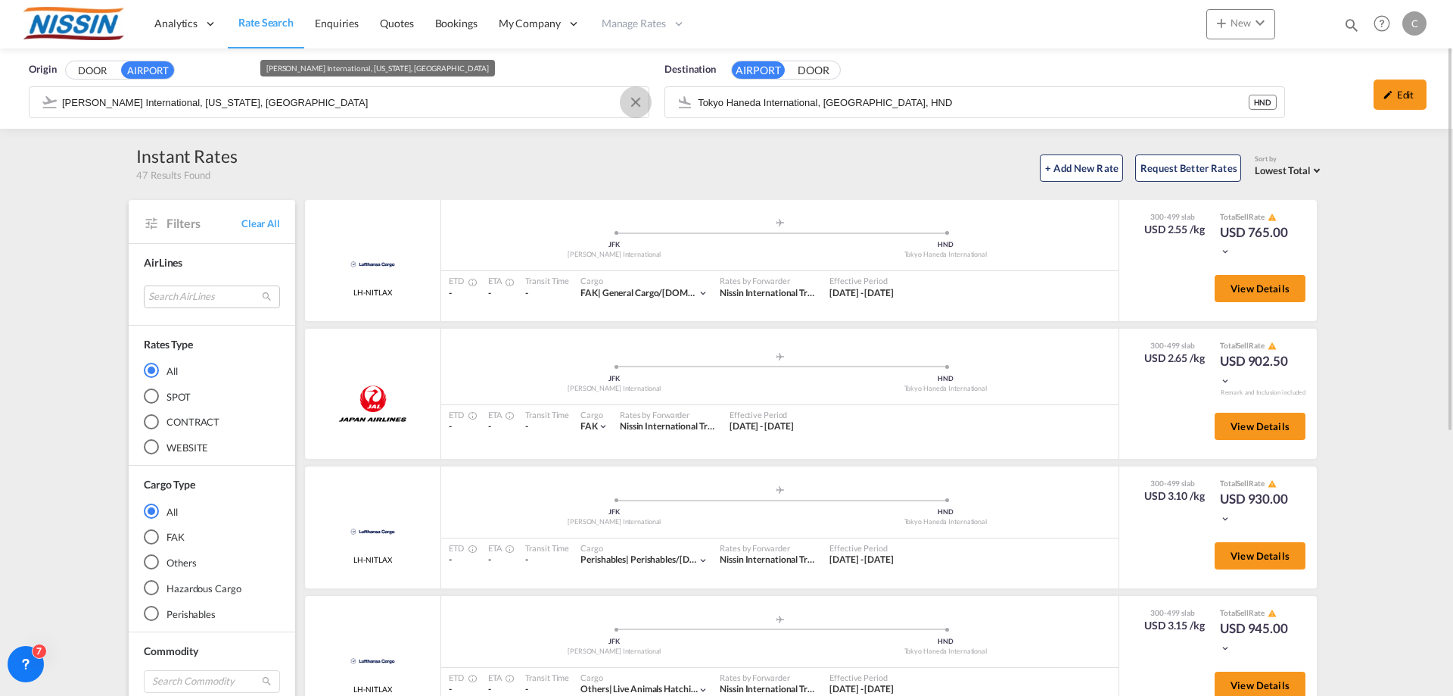
click at [638, 101] on button "Clear Input" at bounding box center [636, 102] width 23 height 23
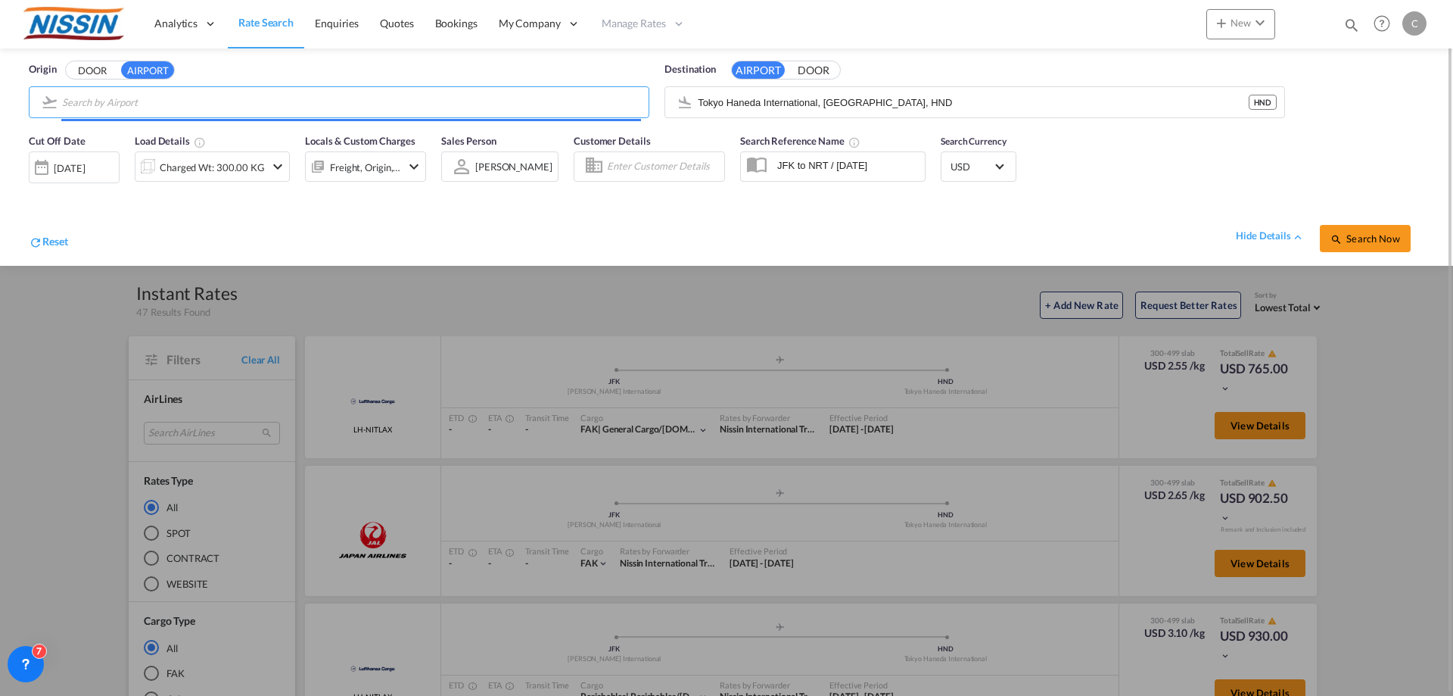
click at [357, 95] on input "Search by Airport" at bounding box center [351, 102] width 579 height 23
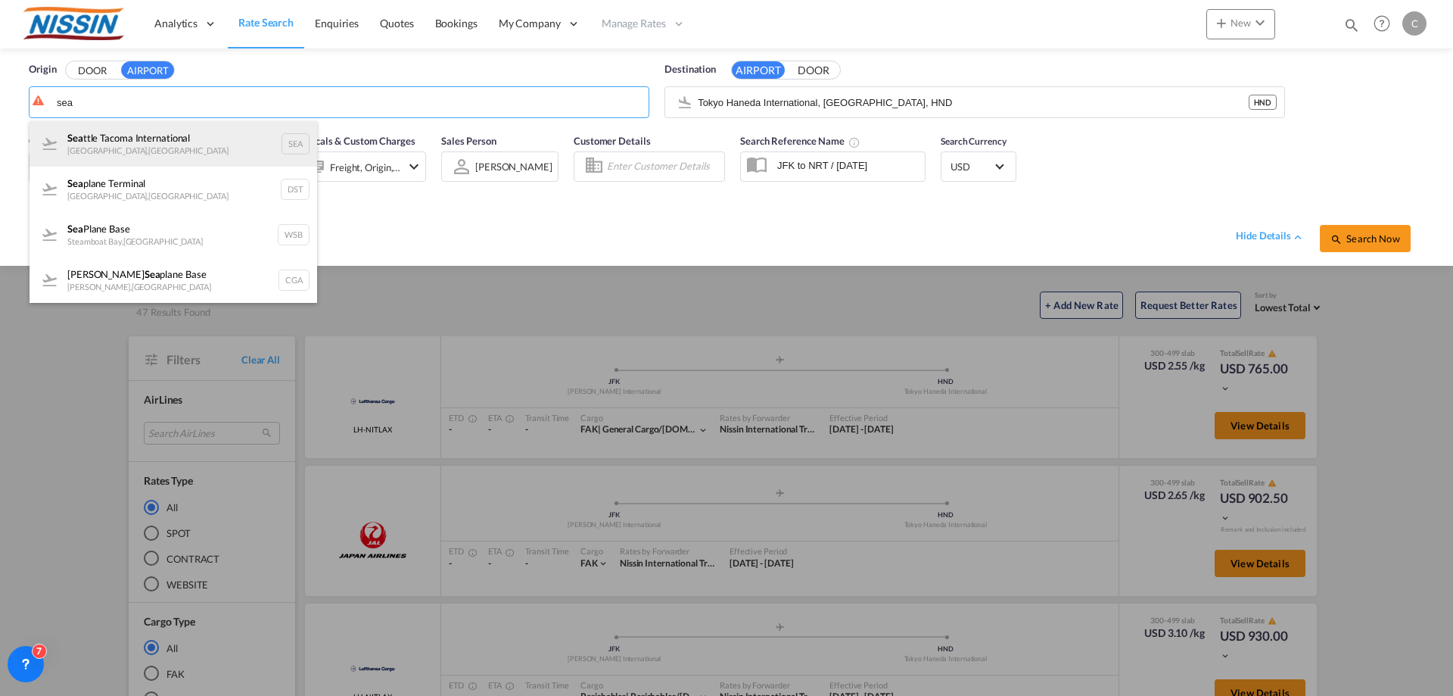
click at [206, 141] on div "Sea ttle Tacoma International [GEOGRAPHIC_DATA] , [GEOGRAPHIC_DATA]" at bounding box center [174, 143] width 288 height 45
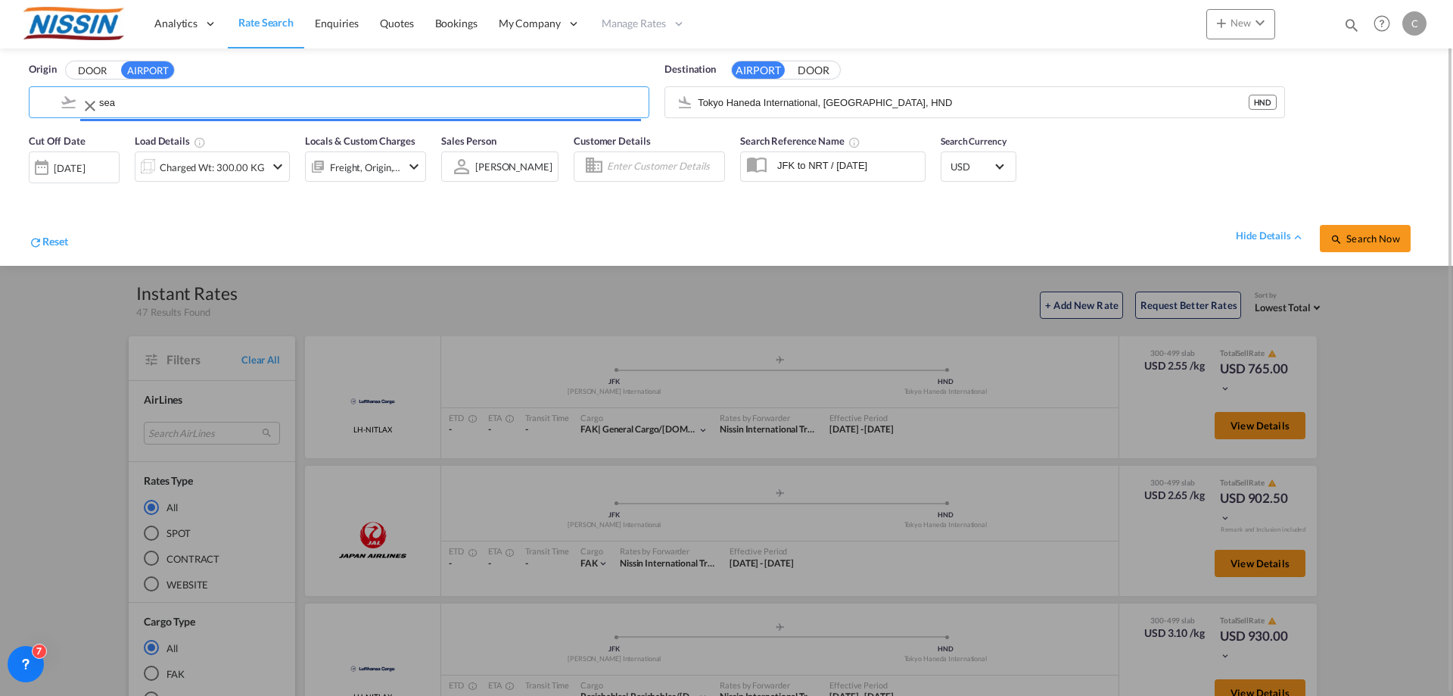
type input "Seattle Tacoma International, [GEOGRAPHIC_DATA], SEA"
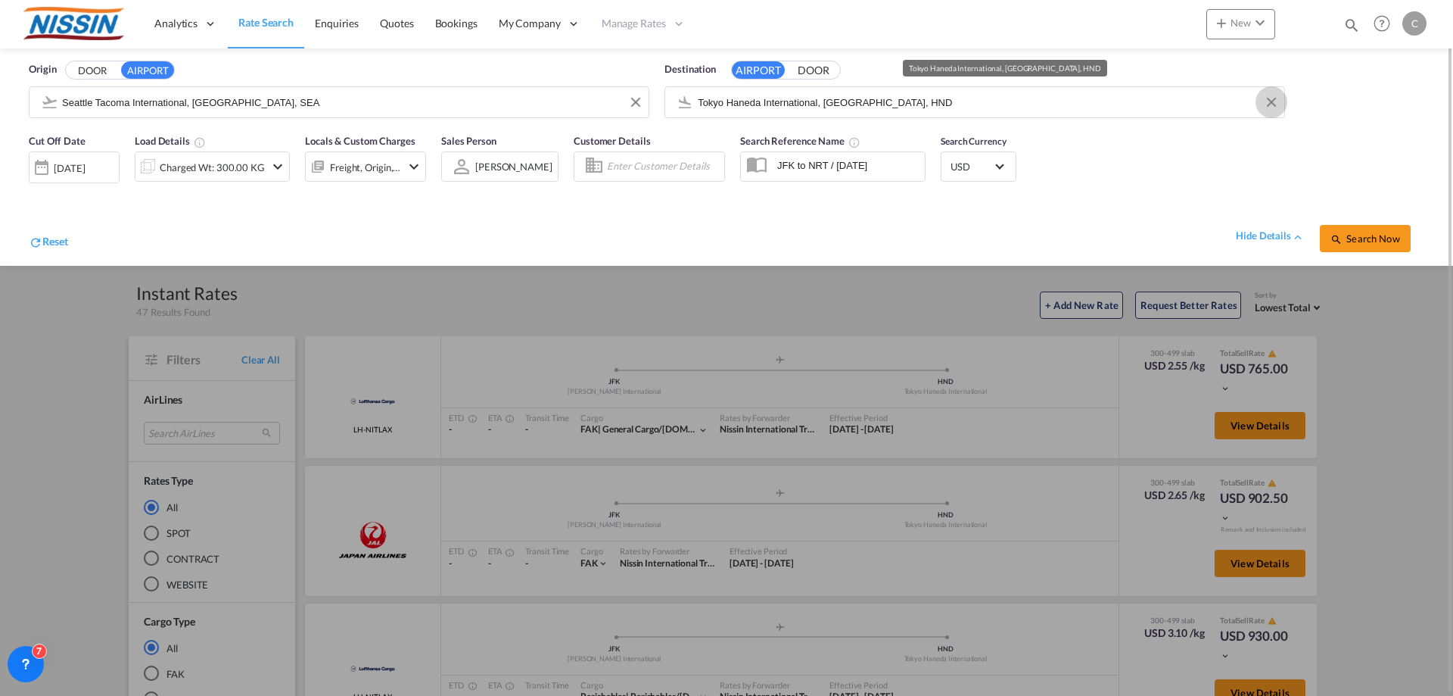
drag, startPoint x: 1273, startPoint y: 105, endPoint x: 1091, endPoint y: 101, distance: 182.5
click at [1271, 104] on button "Clear Input" at bounding box center [1271, 102] width 23 height 23
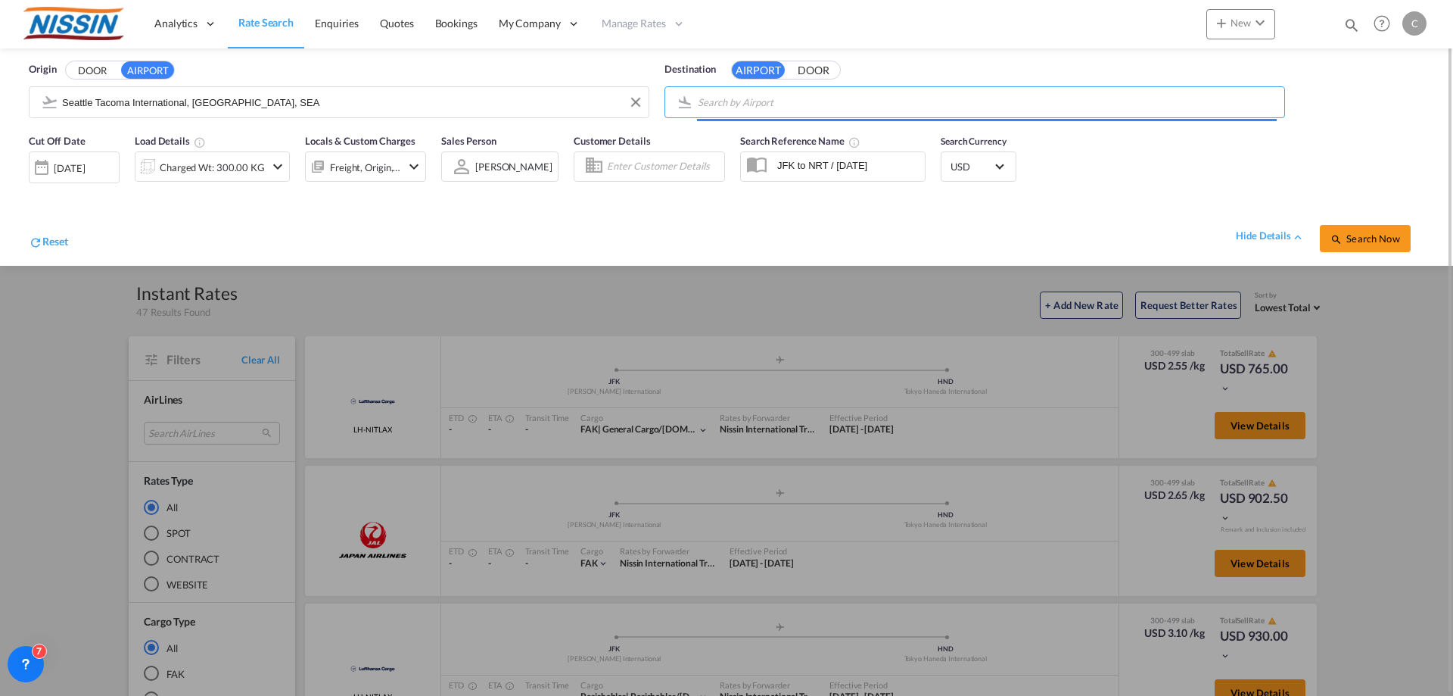
click at [992, 101] on input "Search by Airport" at bounding box center [987, 102] width 579 height 23
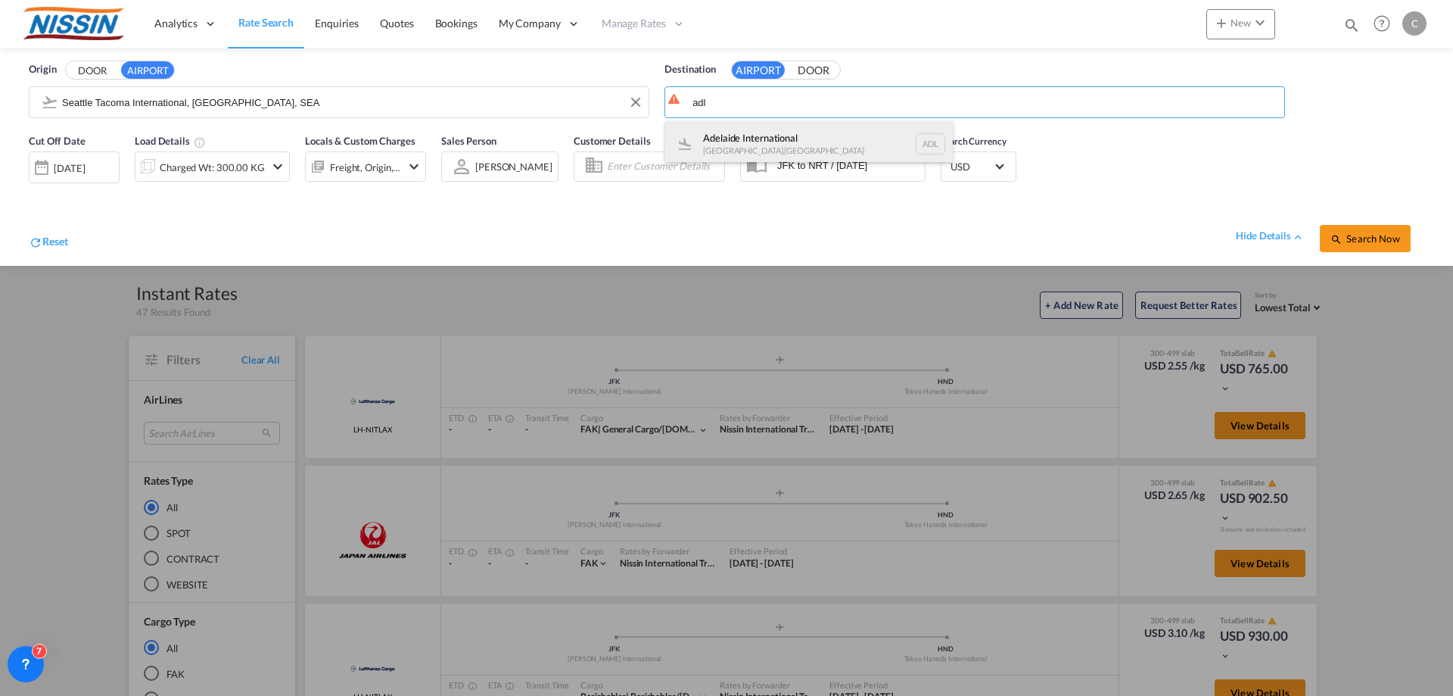
click at [822, 142] on div "Adelaide International [GEOGRAPHIC_DATA] , [GEOGRAPHIC_DATA] ADL" at bounding box center [809, 143] width 288 height 45
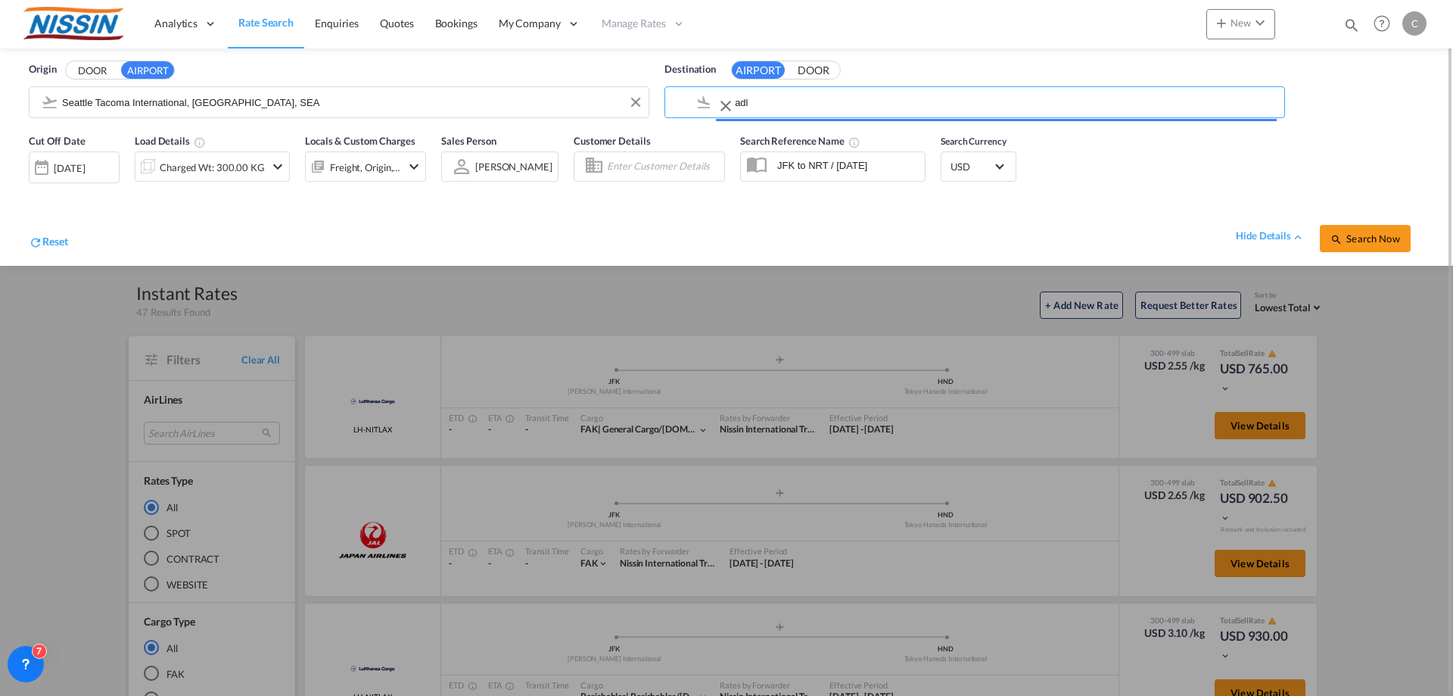
type input "Adelaide International, [GEOGRAPHIC_DATA], ADL"
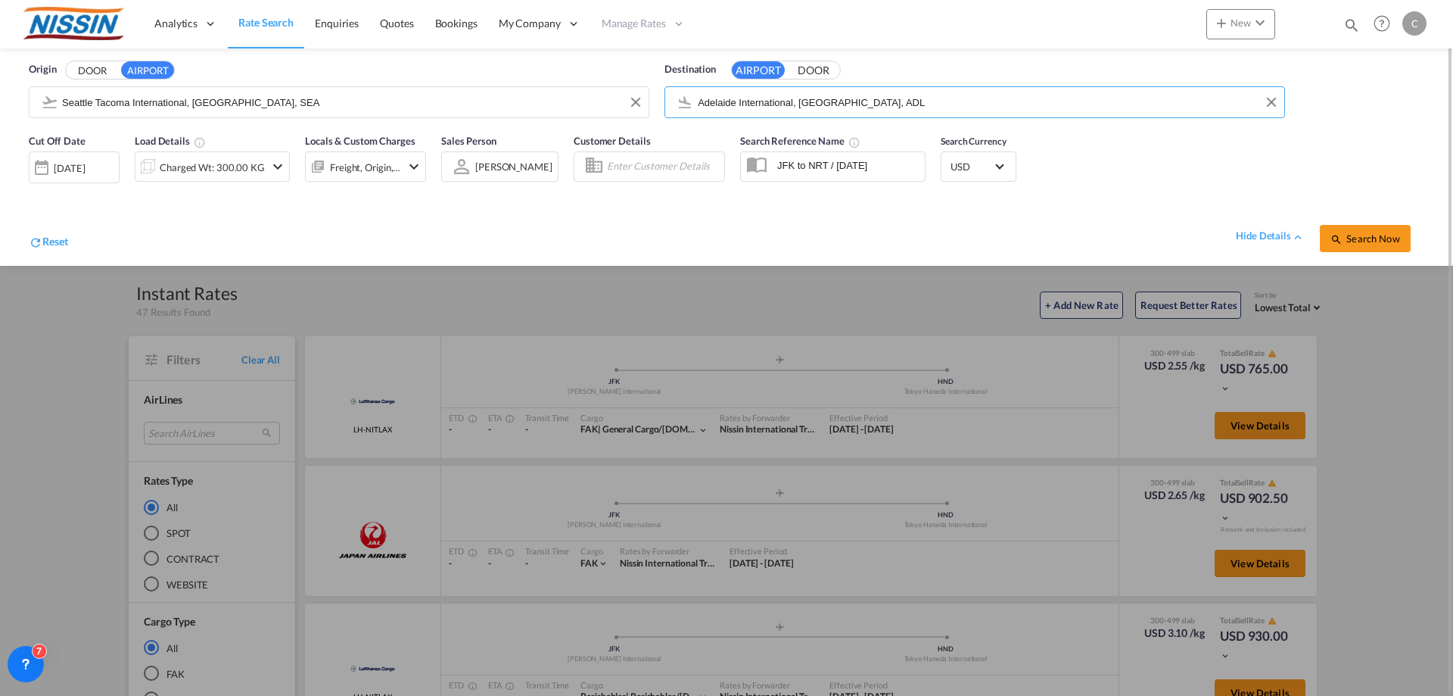
click at [280, 164] on md-icon "icon-chevron-down" at bounding box center [278, 166] width 18 height 18
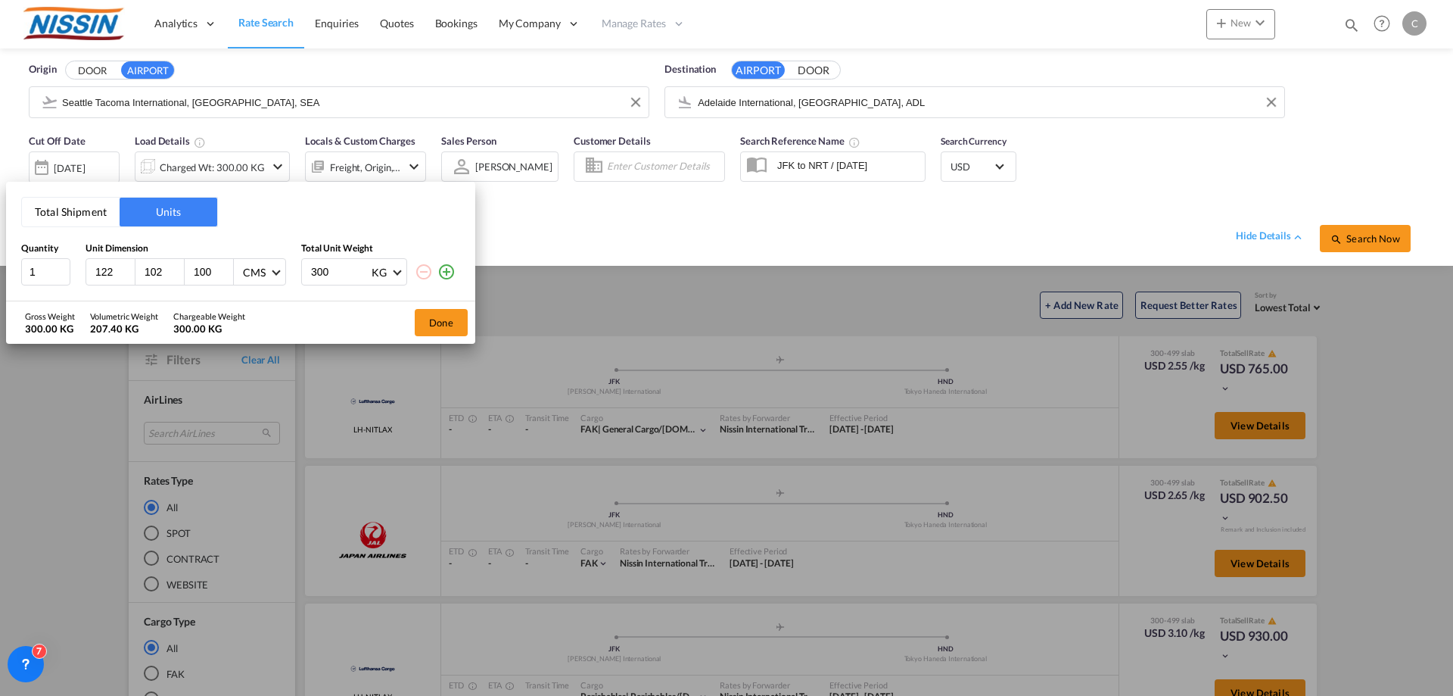
click at [334, 263] on input "300" at bounding box center [340, 272] width 61 height 26
type input "3"
type input "100"
click at [447, 332] on button "Done" at bounding box center [441, 322] width 53 height 27
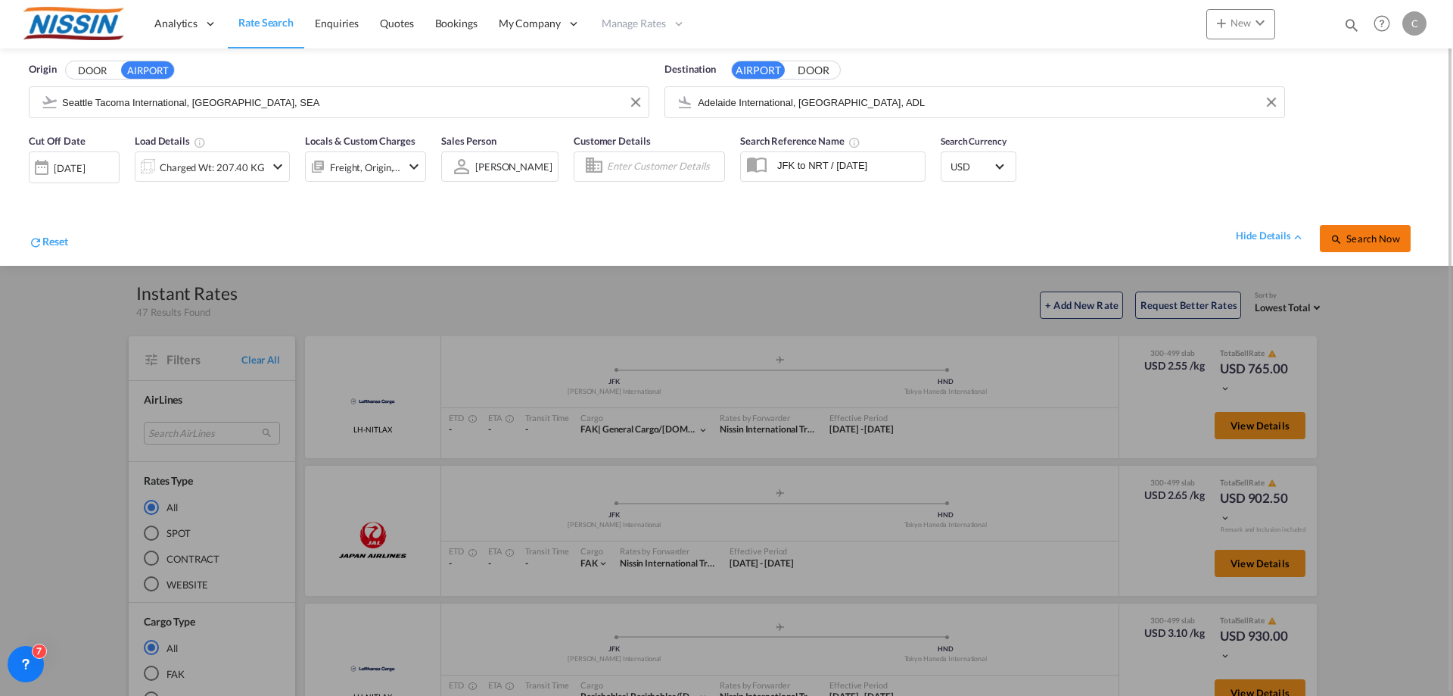
click at [1353, 244] on span "Search Now" at bounding box center [1365, 238] width 69 height 12
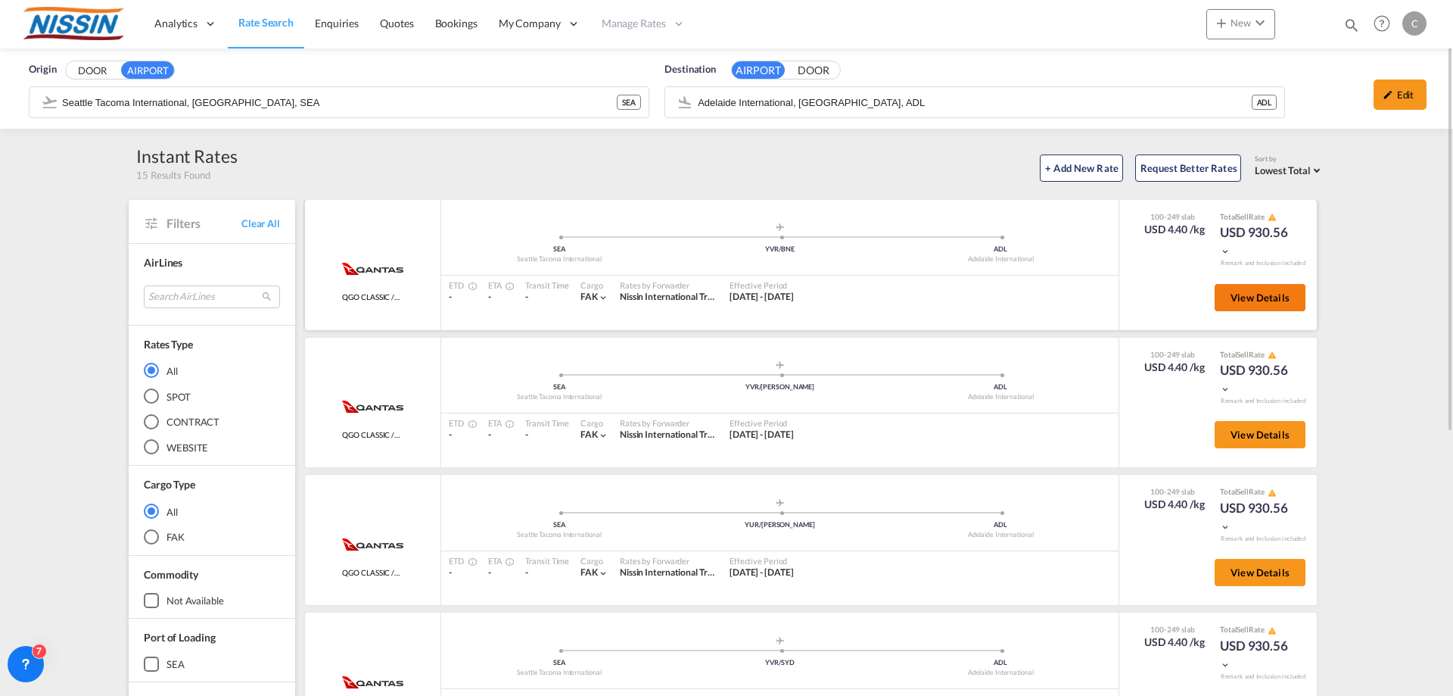
click at [1242, 289] on button "View Details" at bounding box center [1260, 297] width 91 height 27
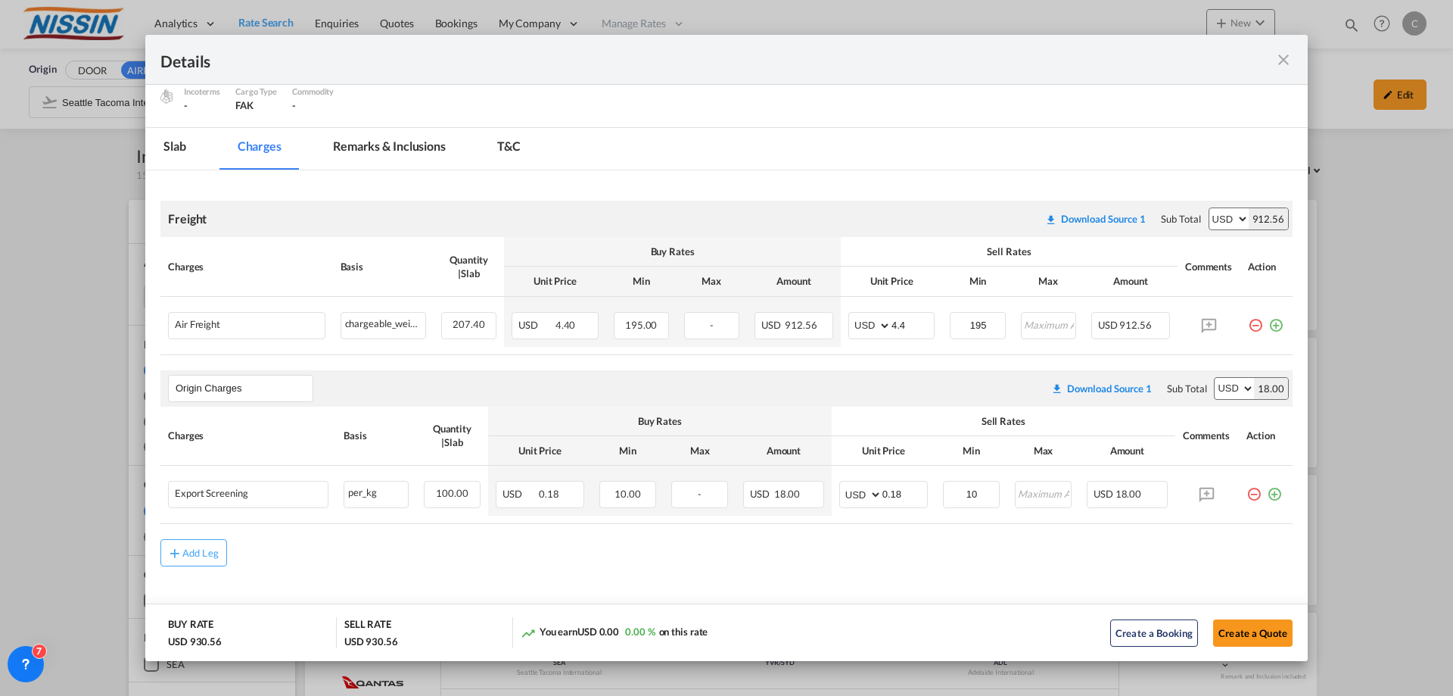
scroll to position [171, 0]
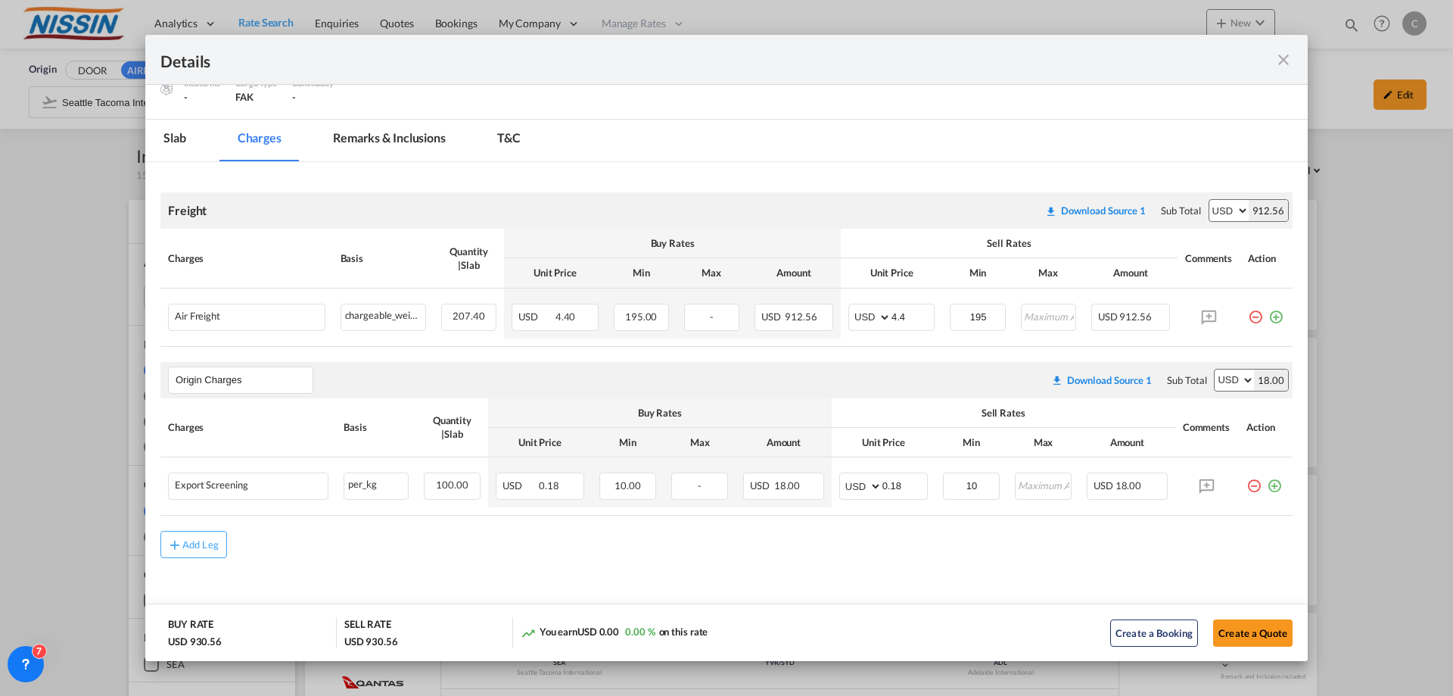
click at [1285, 64] on md-icon "icon-close fg-AAA8AD m-0 cursor" at bounding box center [1284, 60] width 18 height 18
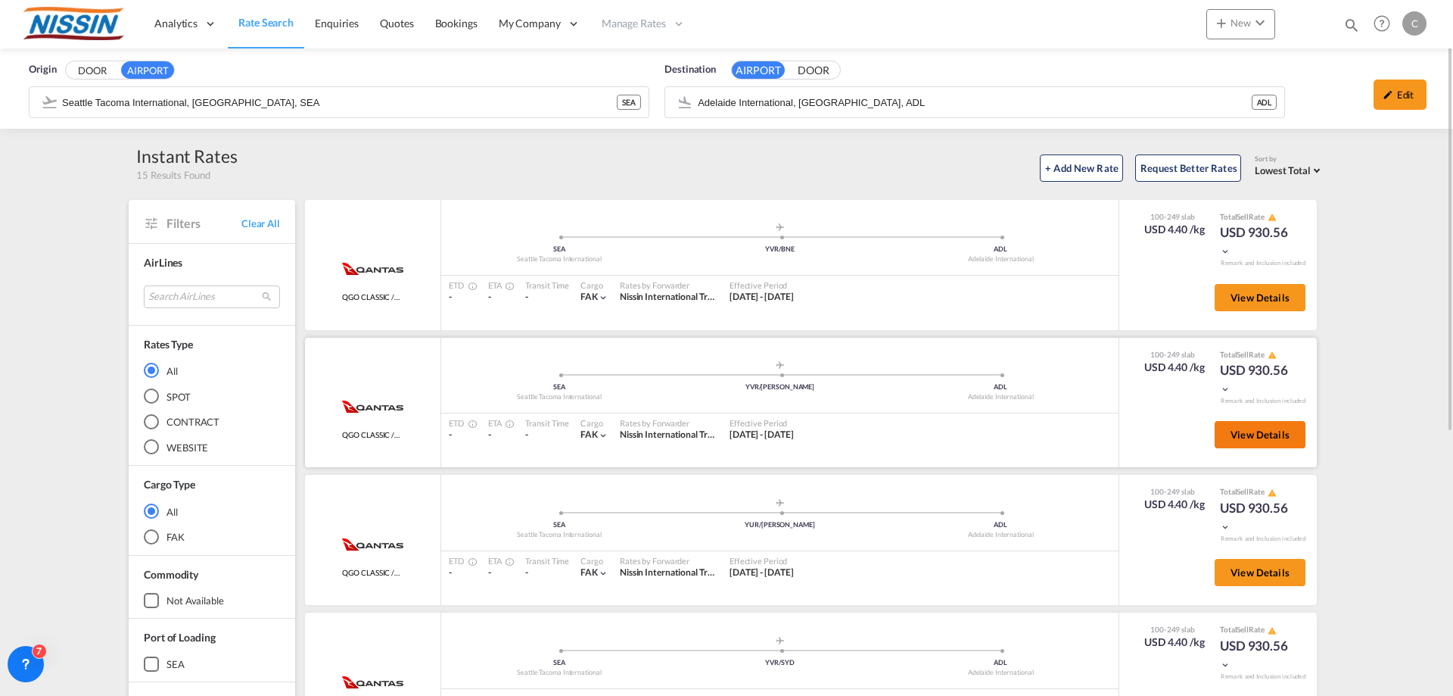
click at [1231, 437] on span "View Details" at bounding box center [1260, 434] width 59 height 12
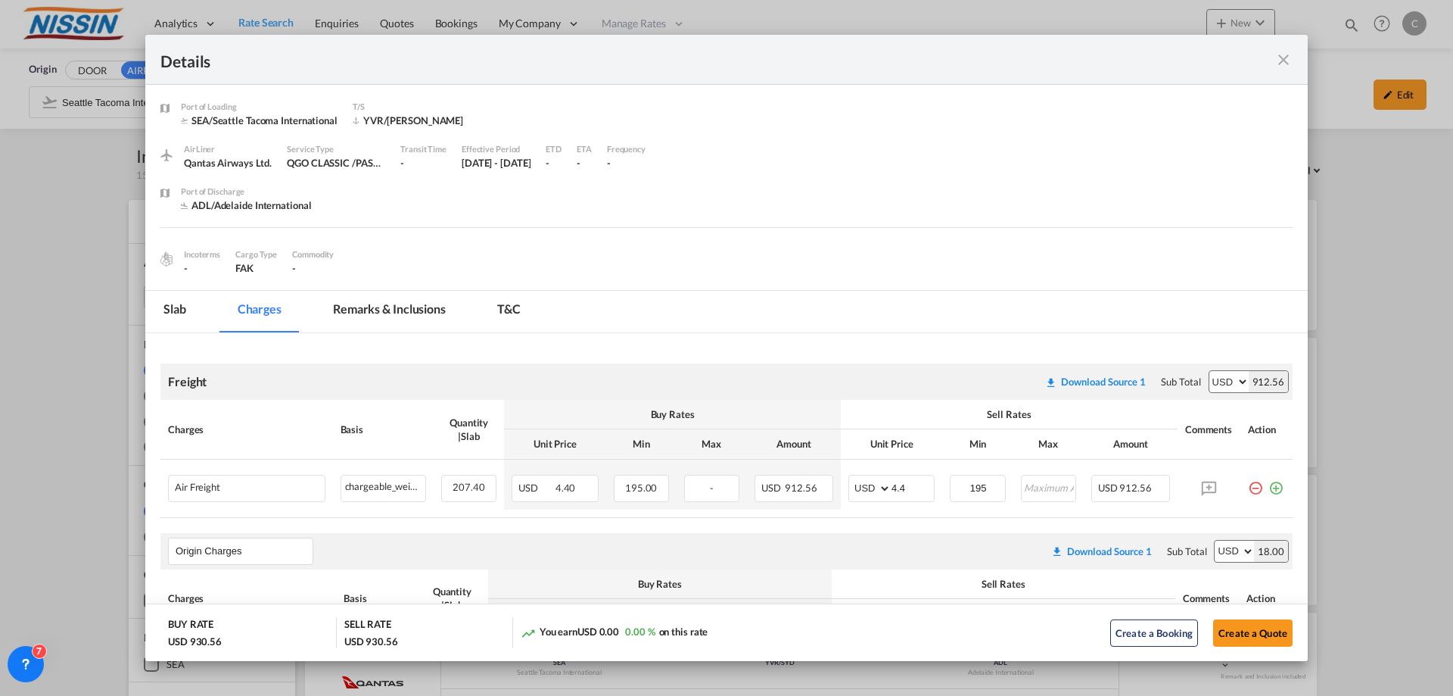
click at [1285, 60] on md-icon "icon-close fg-AAA8AD m-0 cursor" at bounding box center [1284, 60] width 18 height 18
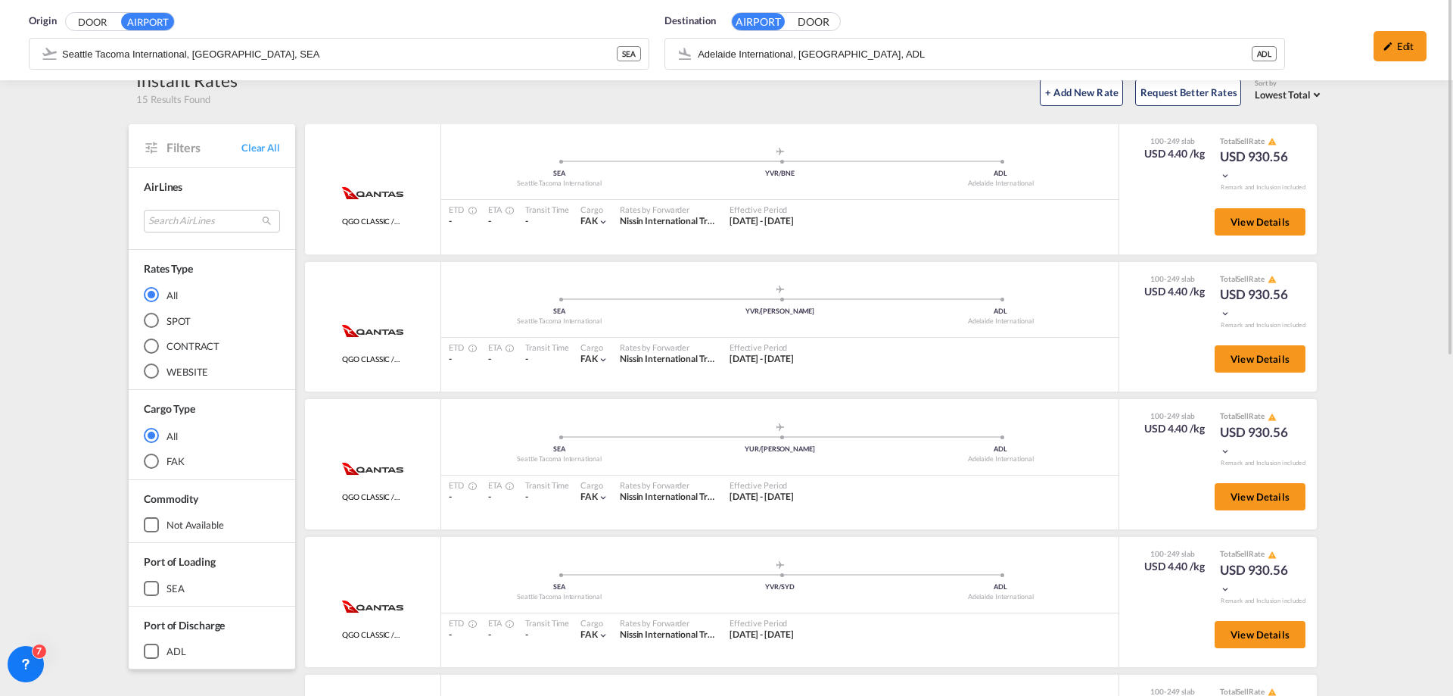
scroll to position [0, 0]
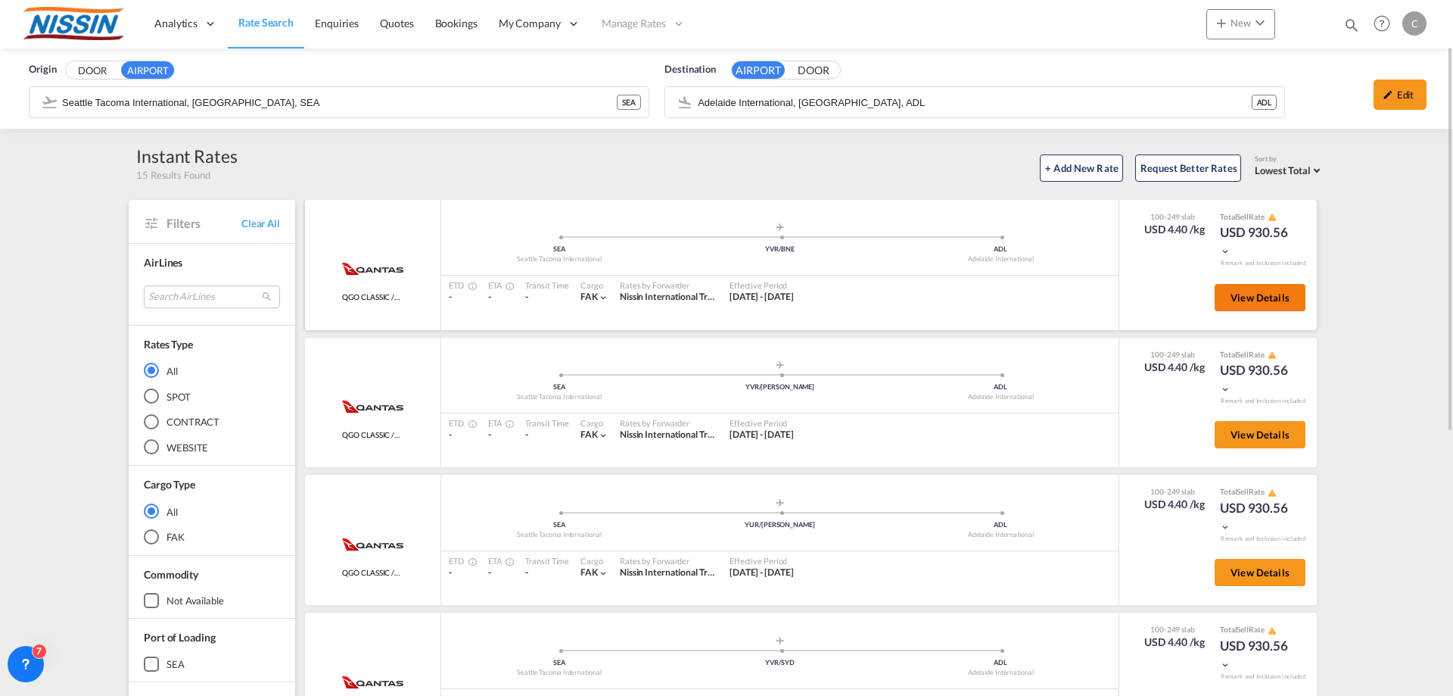
click at [1231, 304] on button "View Details" at bounding box center [1260, 297] width 91 height 27
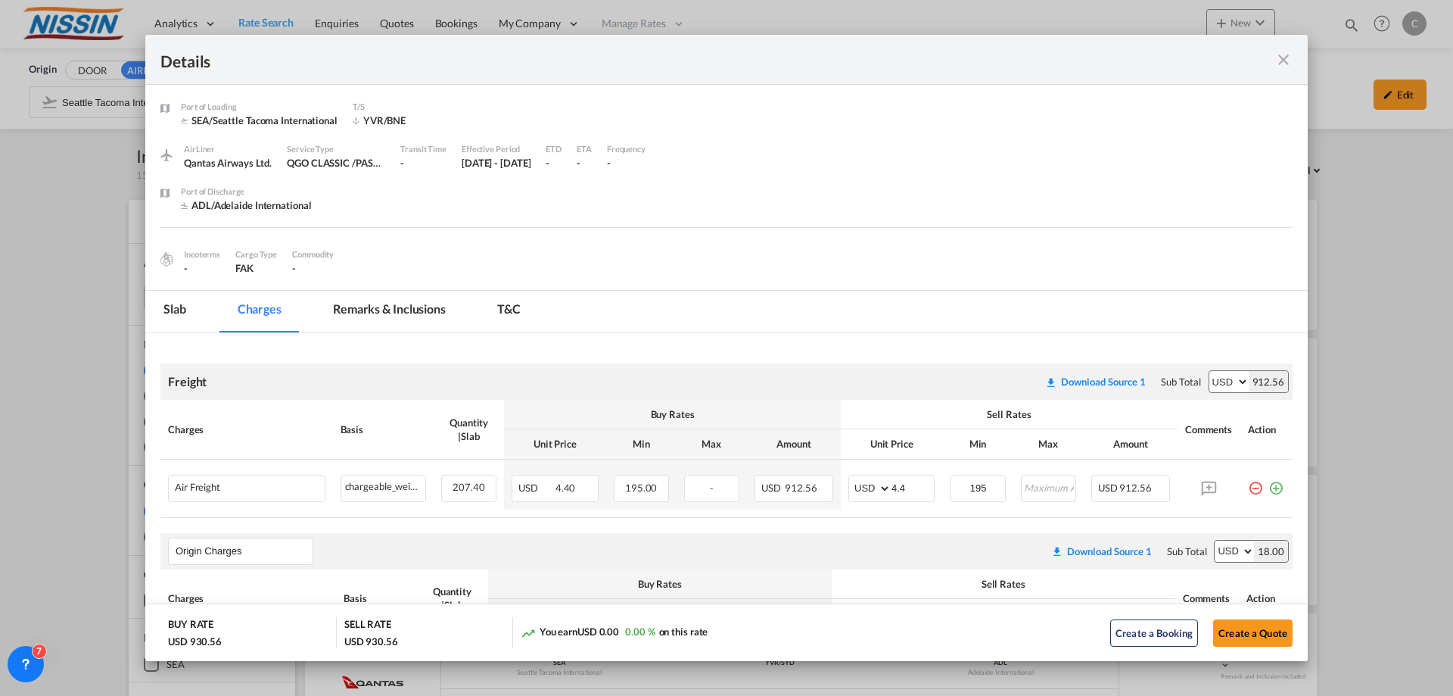
drag, startPoint x: 1281, startPoint y: 54, endPoint x: 1304, endPoint y: 133, distance: 82.9
click at [1282, 54] on md-icon "icon-close fg-AAA8AD m-0 cursor" at bounding box center [1284, 60] width 18 height 18
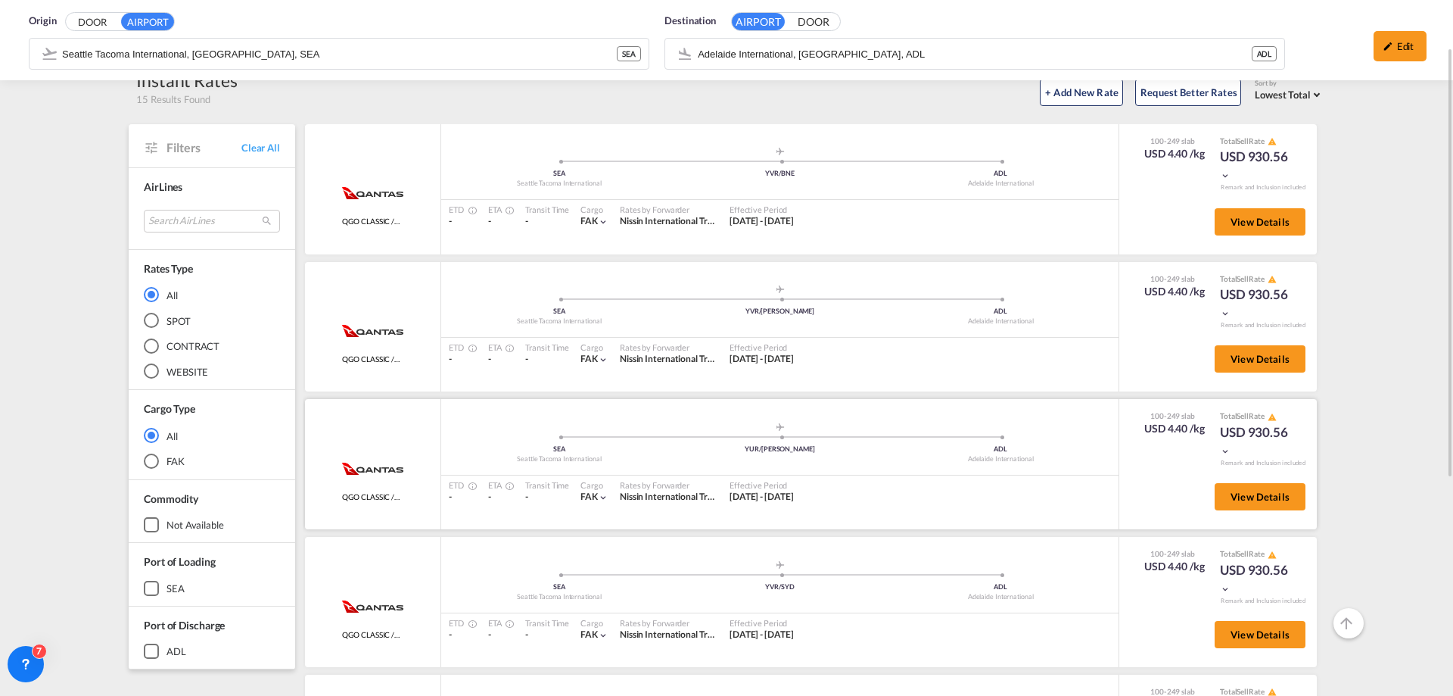
scroll to position [151, 0]
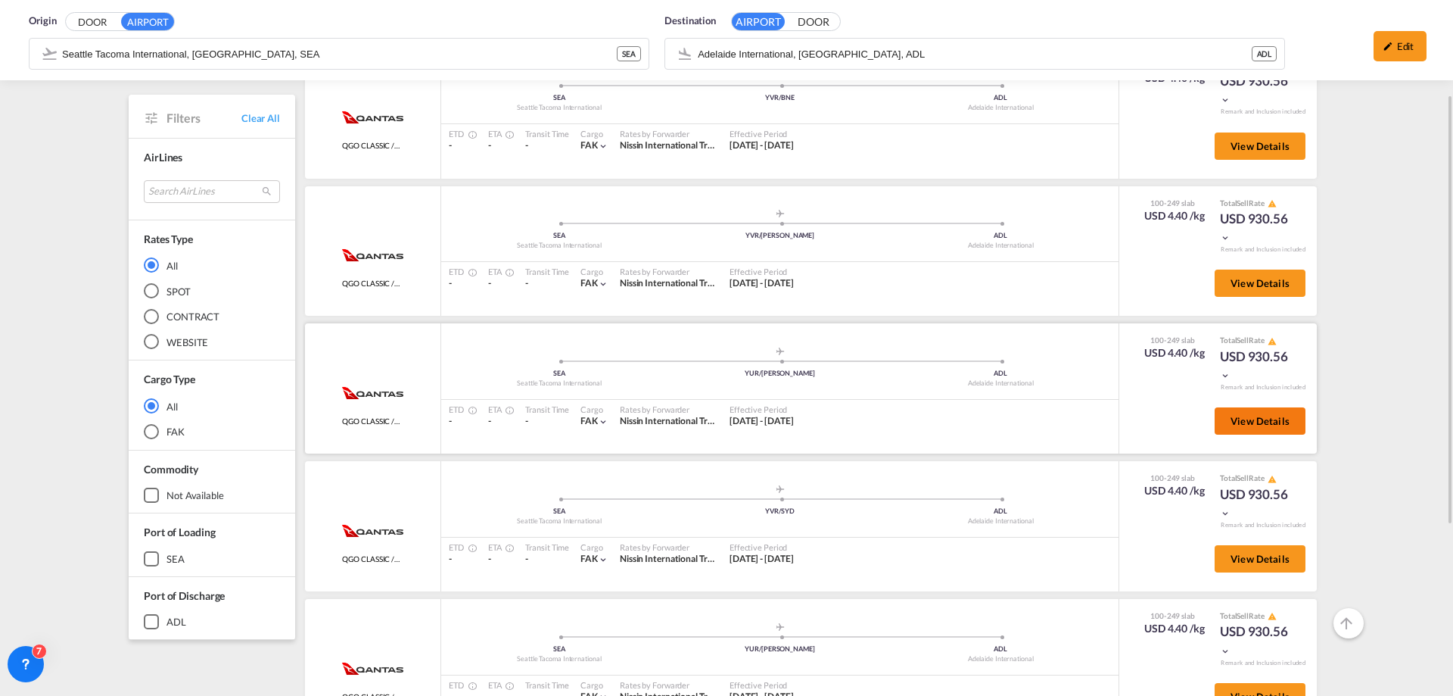
click at [1251, 427] on span "View Details" at bounding box center [1260, 421] width 59 height 12
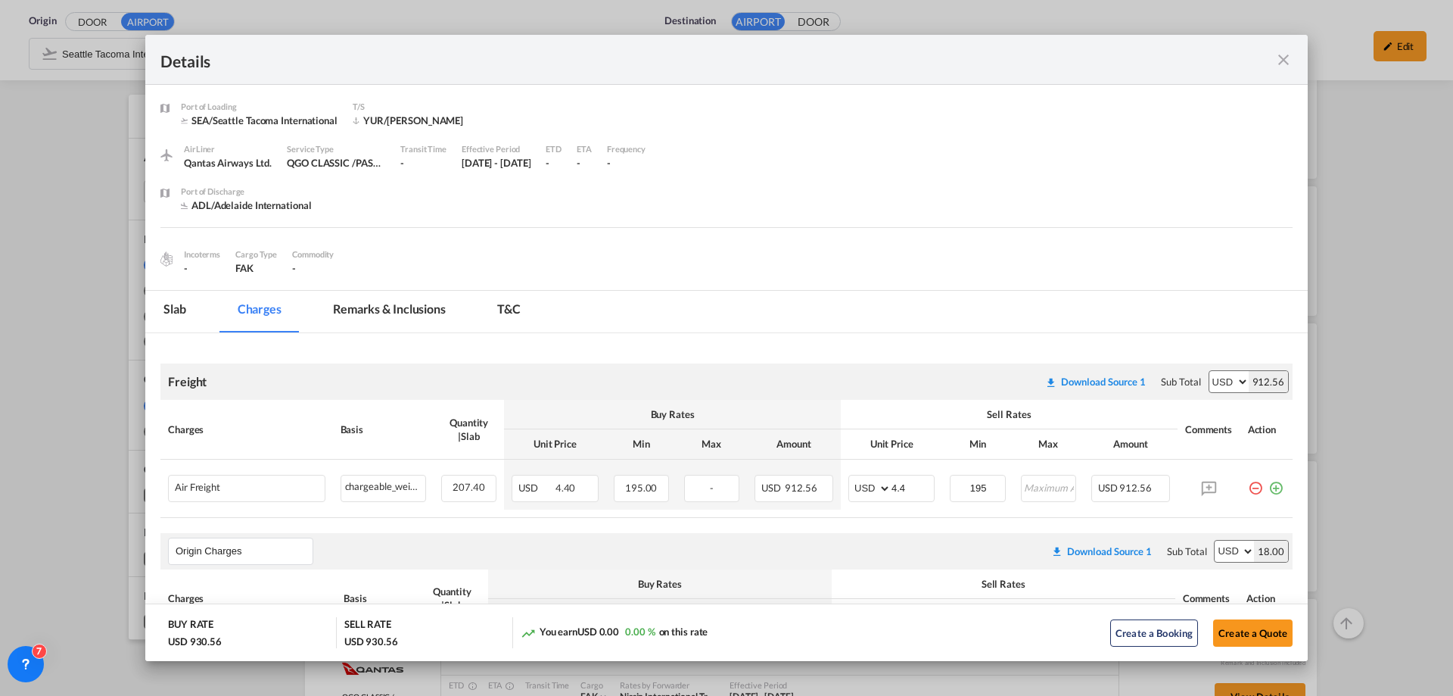
click at [1286, 63] on md-icon "icon-close fg-AAA8AD m-0 cursor" at bounding box center [1284, 60] width 18 height 18
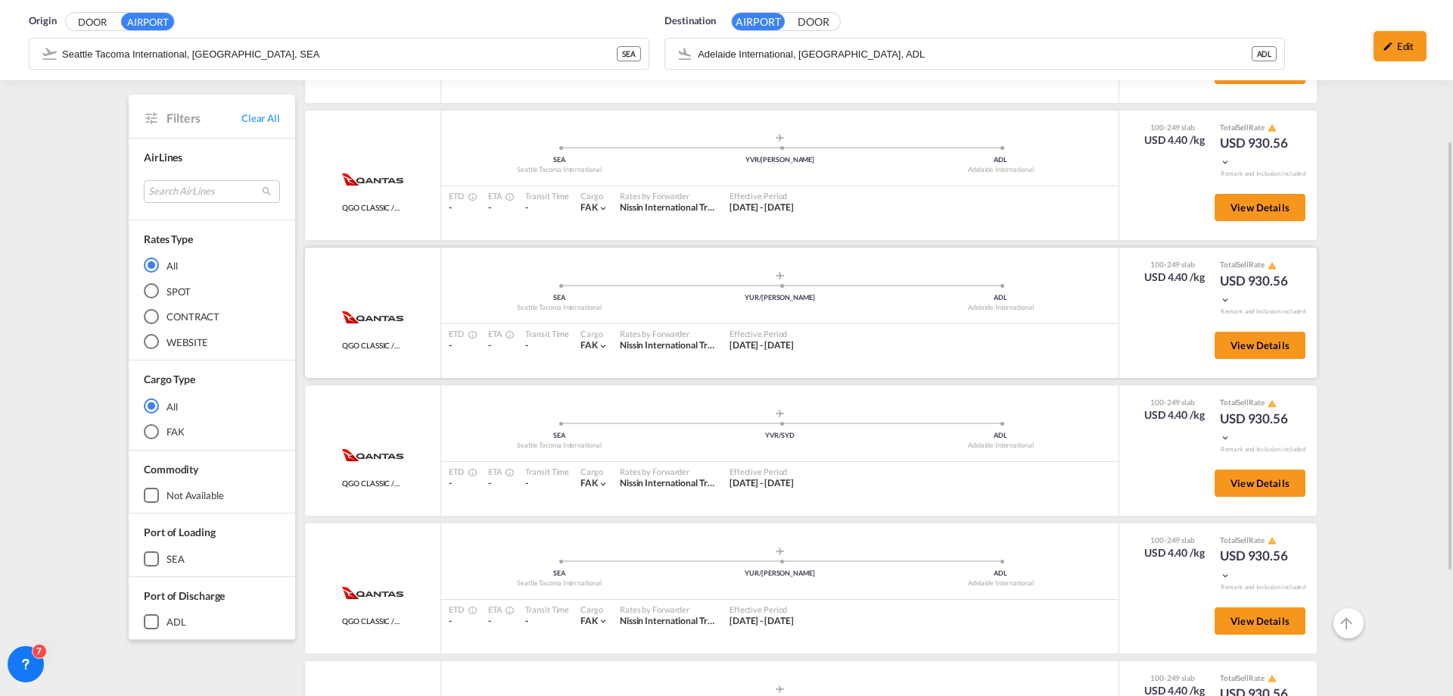
scroll to position [303, 0]
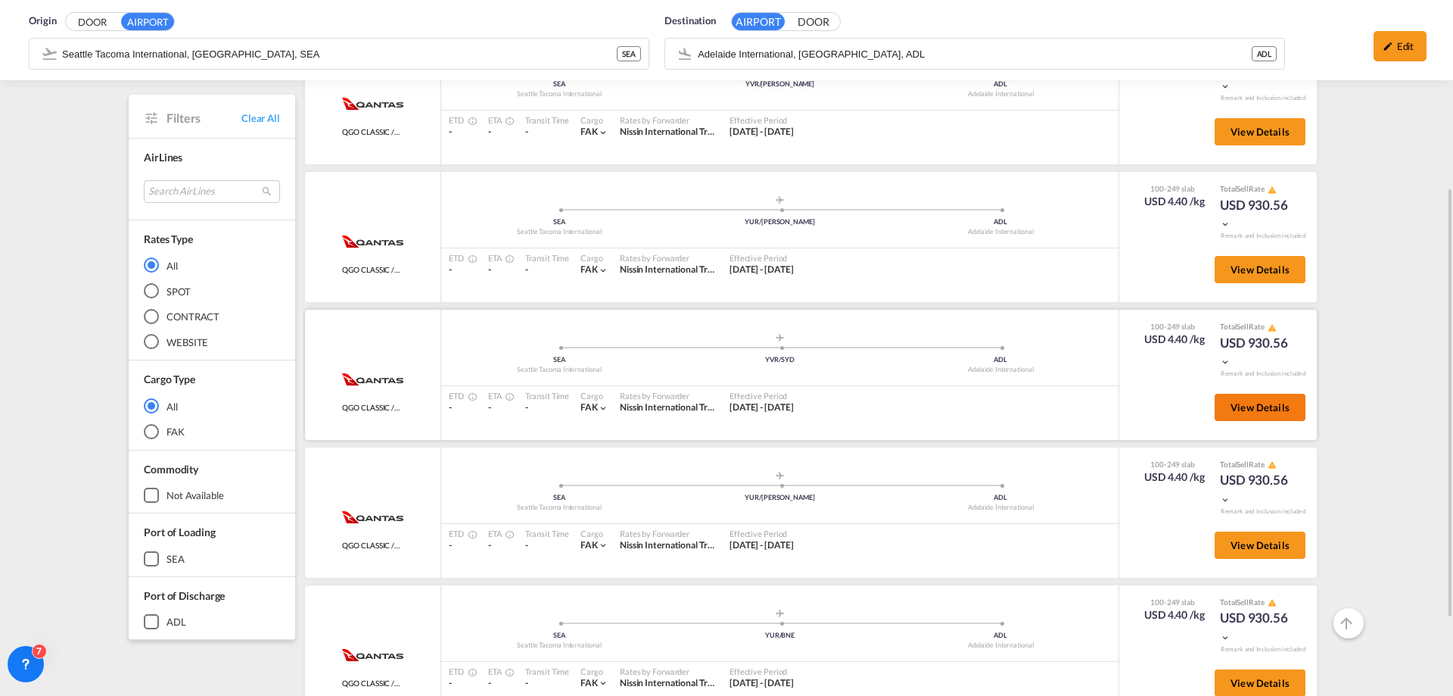
click at [1276, 415] on button "View Details" at bounding box center [1260, 407] width 91 height 27
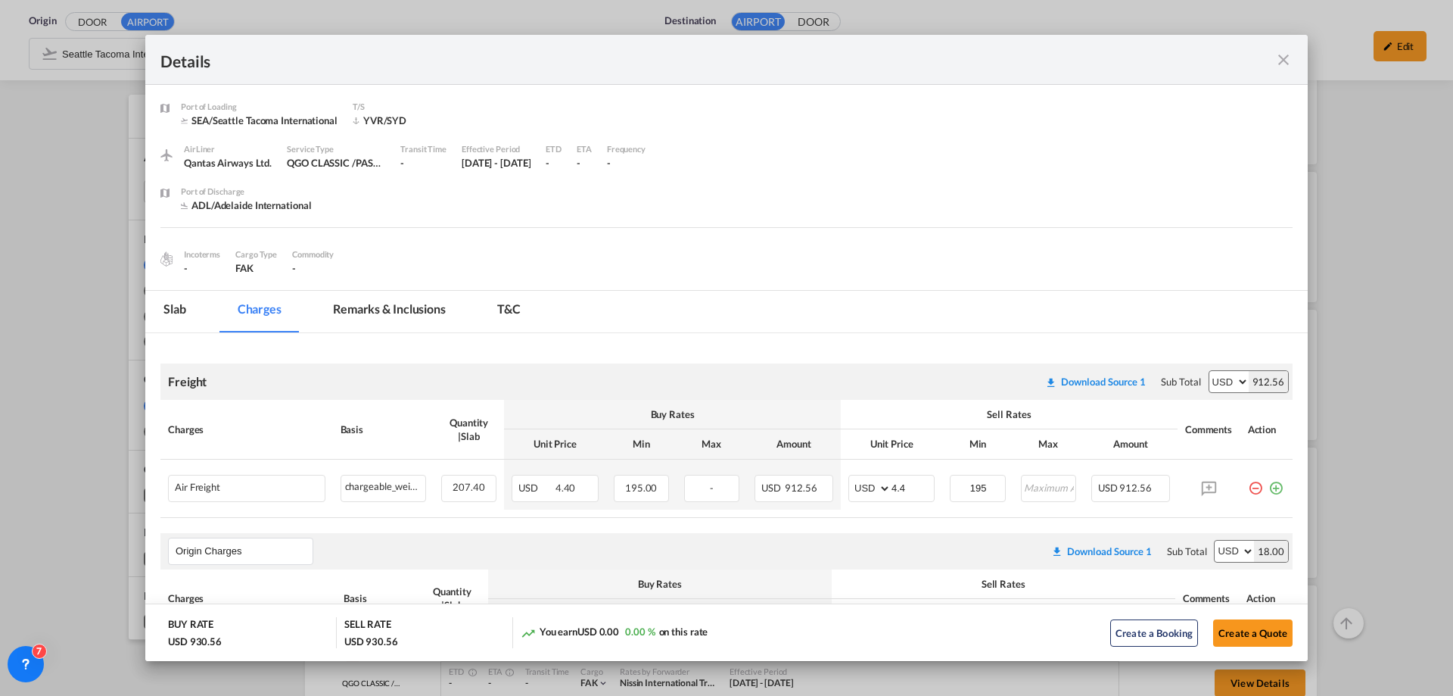
click at [1277, 61] on md-icon "icon-close fg-AAA8AD m-0 cursor" at bounding box center [1284, 60] width 18 height 18
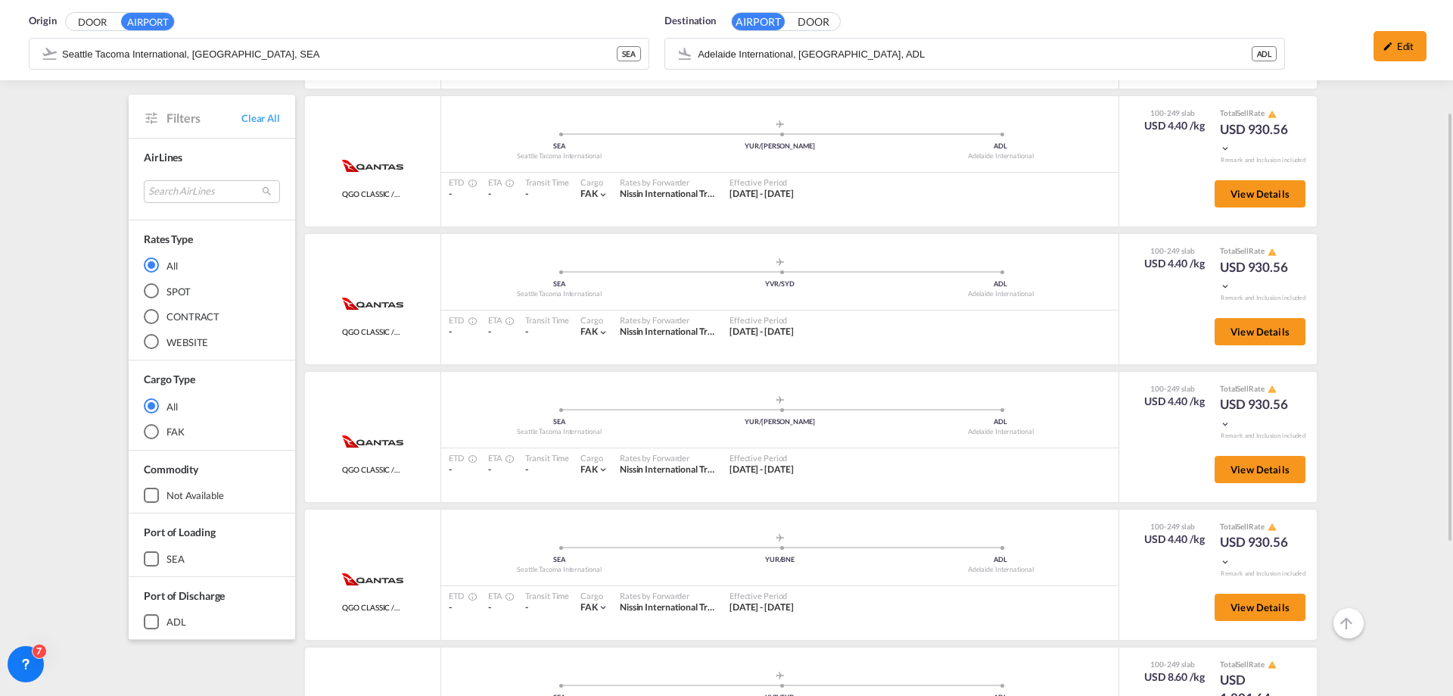
scroll to position [426, 0]
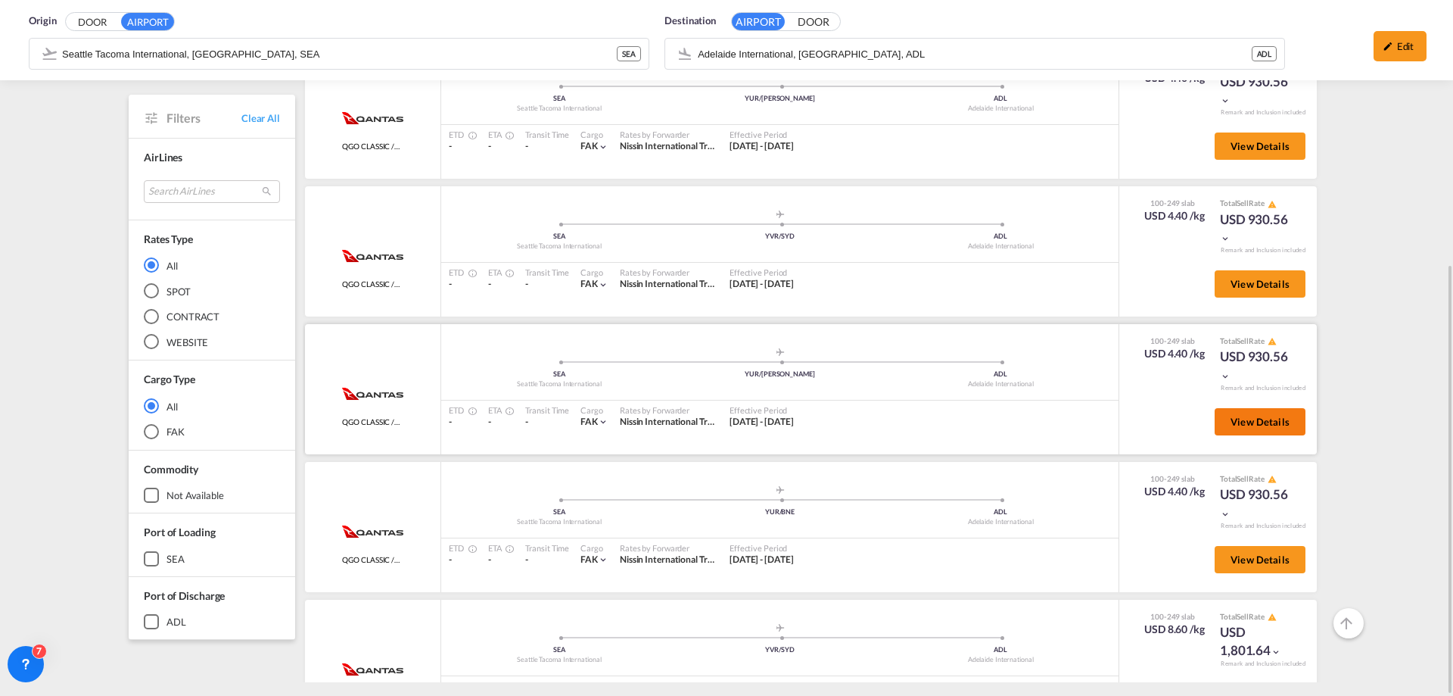
click at [1250, 424] on span "View Details" at bounding box center [1260, 422] width 59 height 12
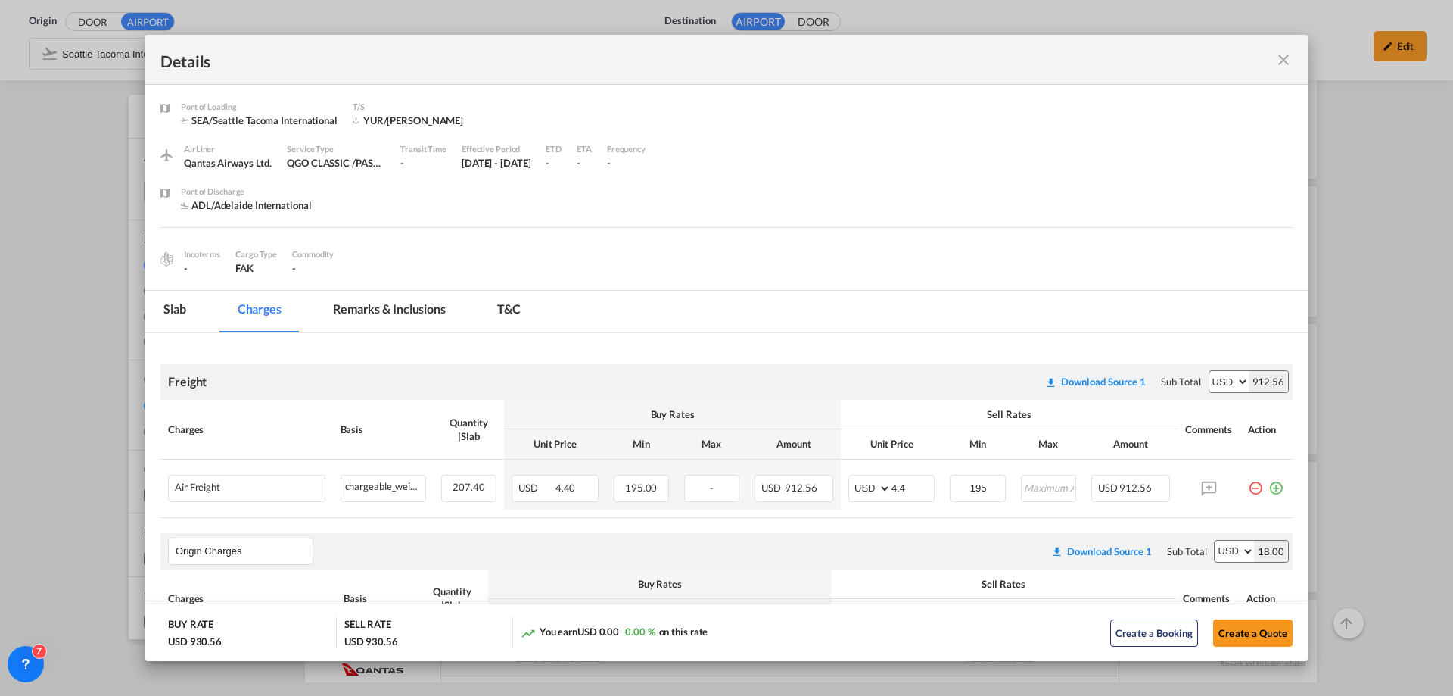
click at [1289, 63] on md-icon "icon-close fg-AAA8AD m-0 cursor" at bounding box center [1284, 60] width 18 height 18
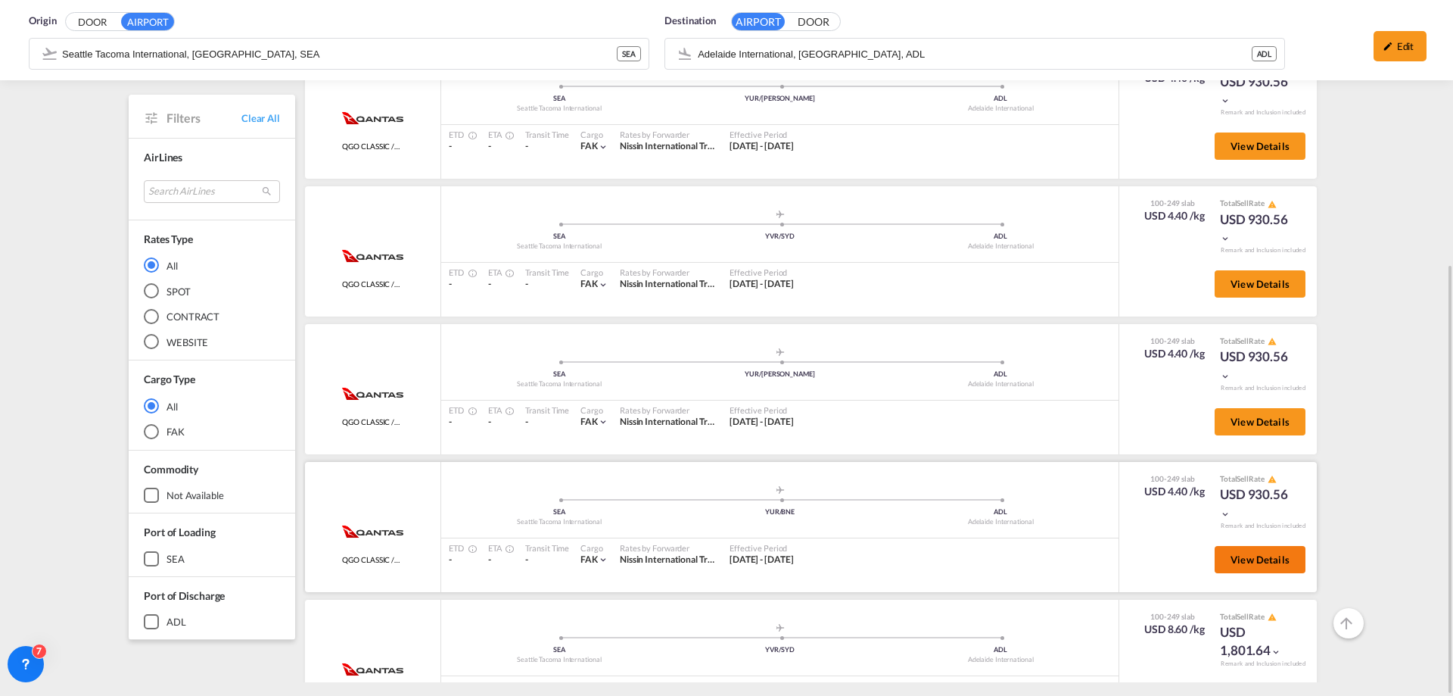
click at [1266, 561] on span "View Details" at bounding box center [1260, 559] width 59 height 12
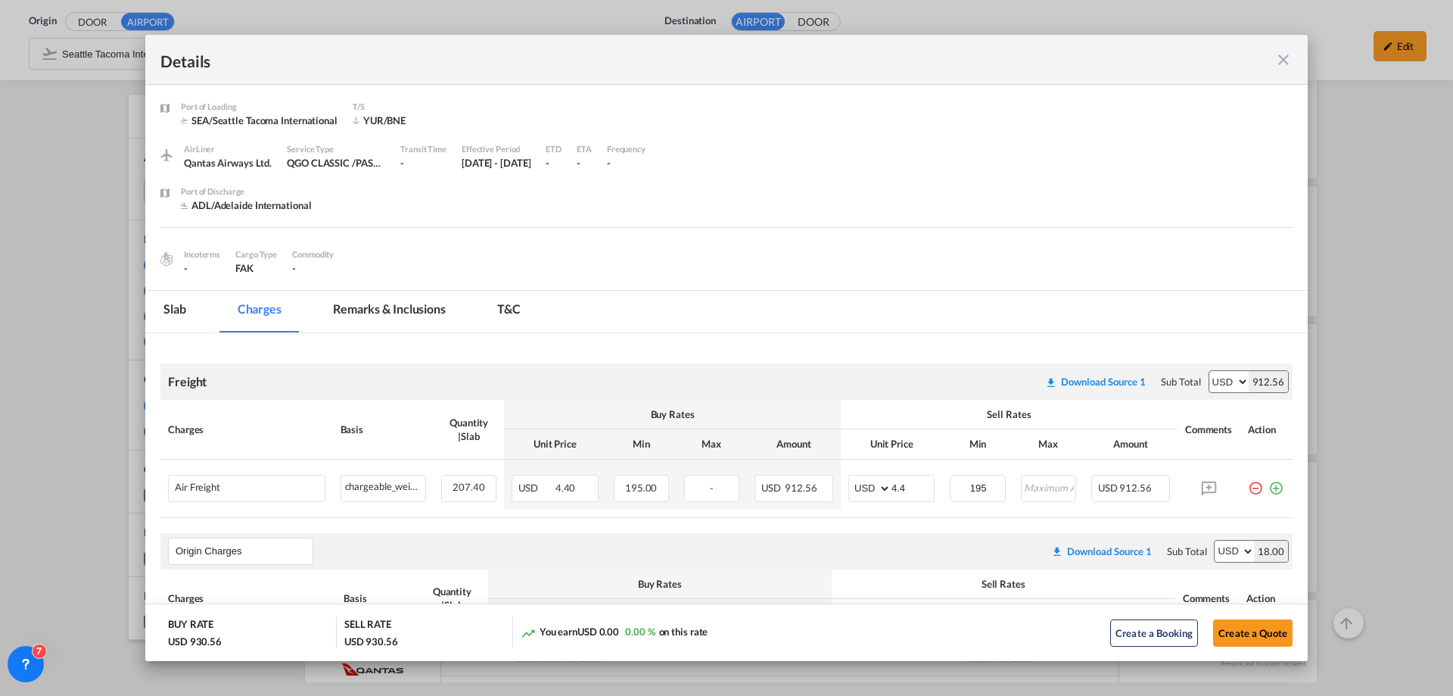
click at [1285, 64] on md-icon "icon-close fg-AAA8AD m-0 cursor" at bounding box center [1284, 60] width 18 height 18
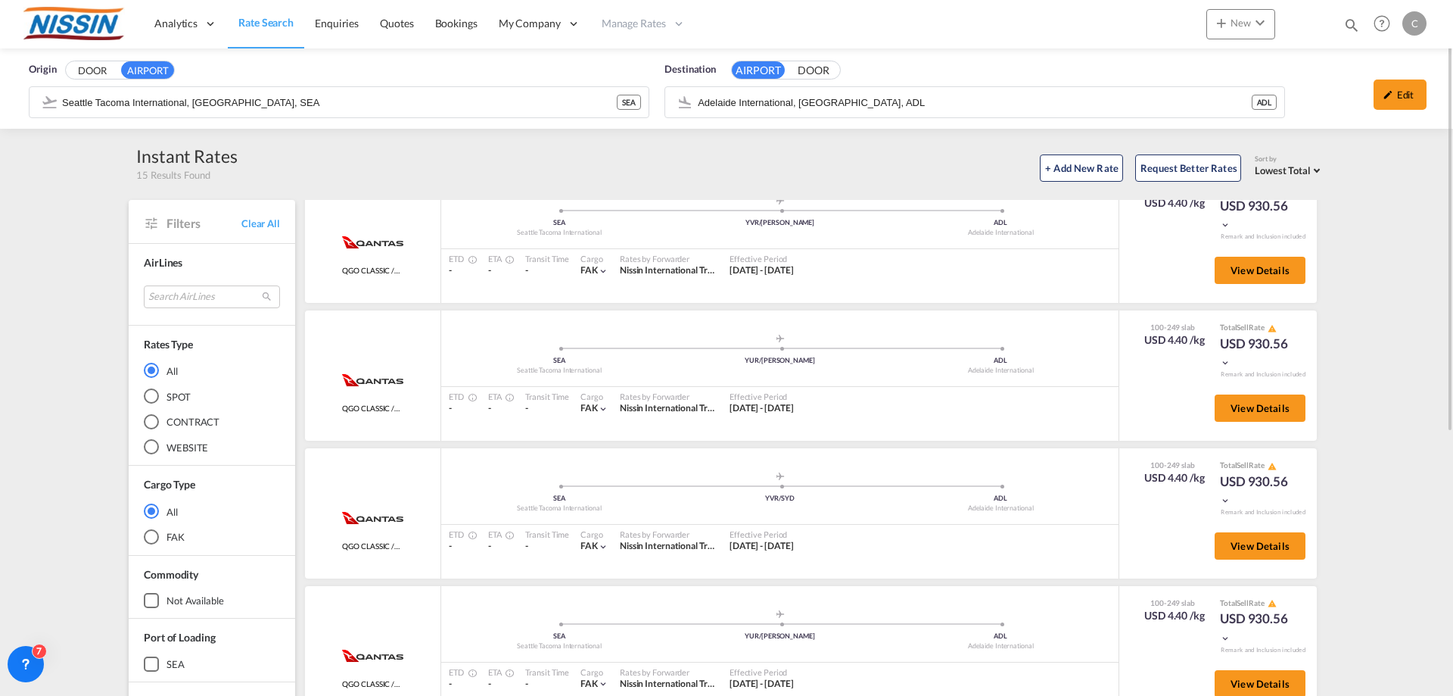
scroll to position [151, 0]
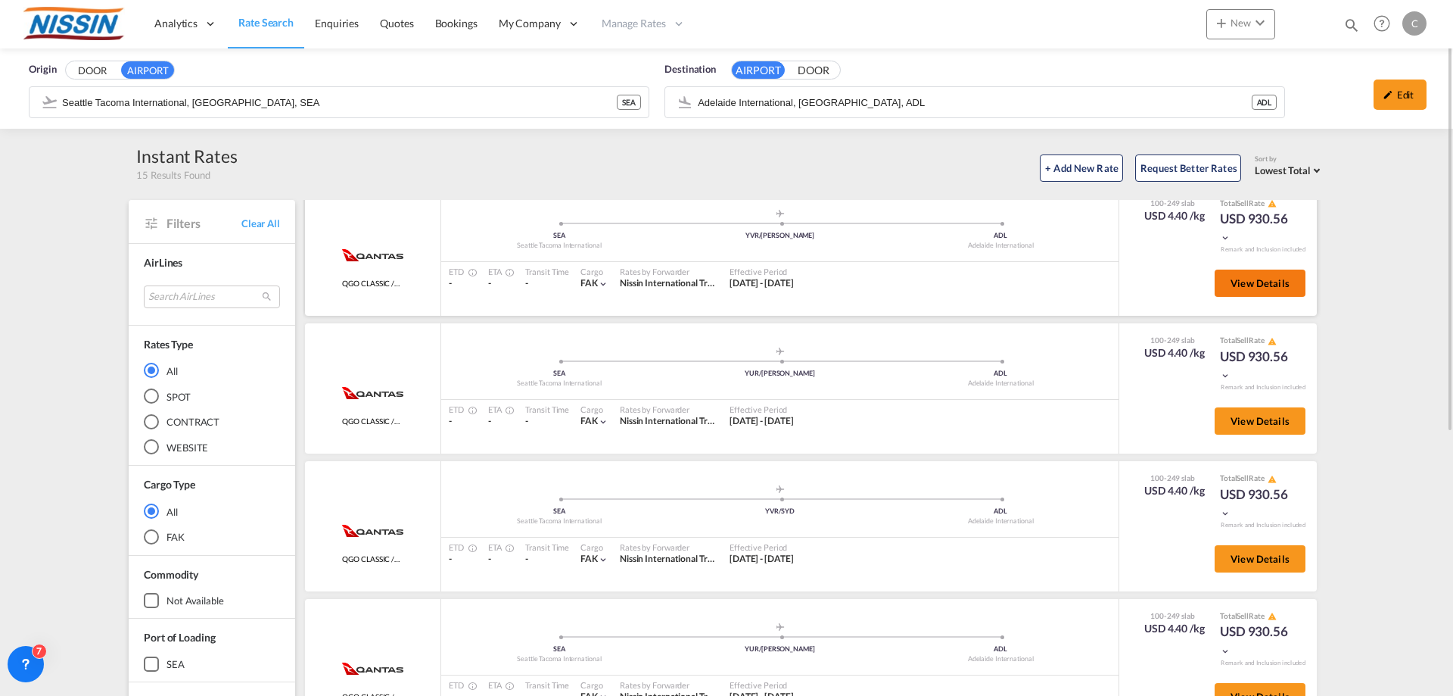
click at [1267, 284] on span "View Details" at bounding box center [1260, 283] width 59 height 12
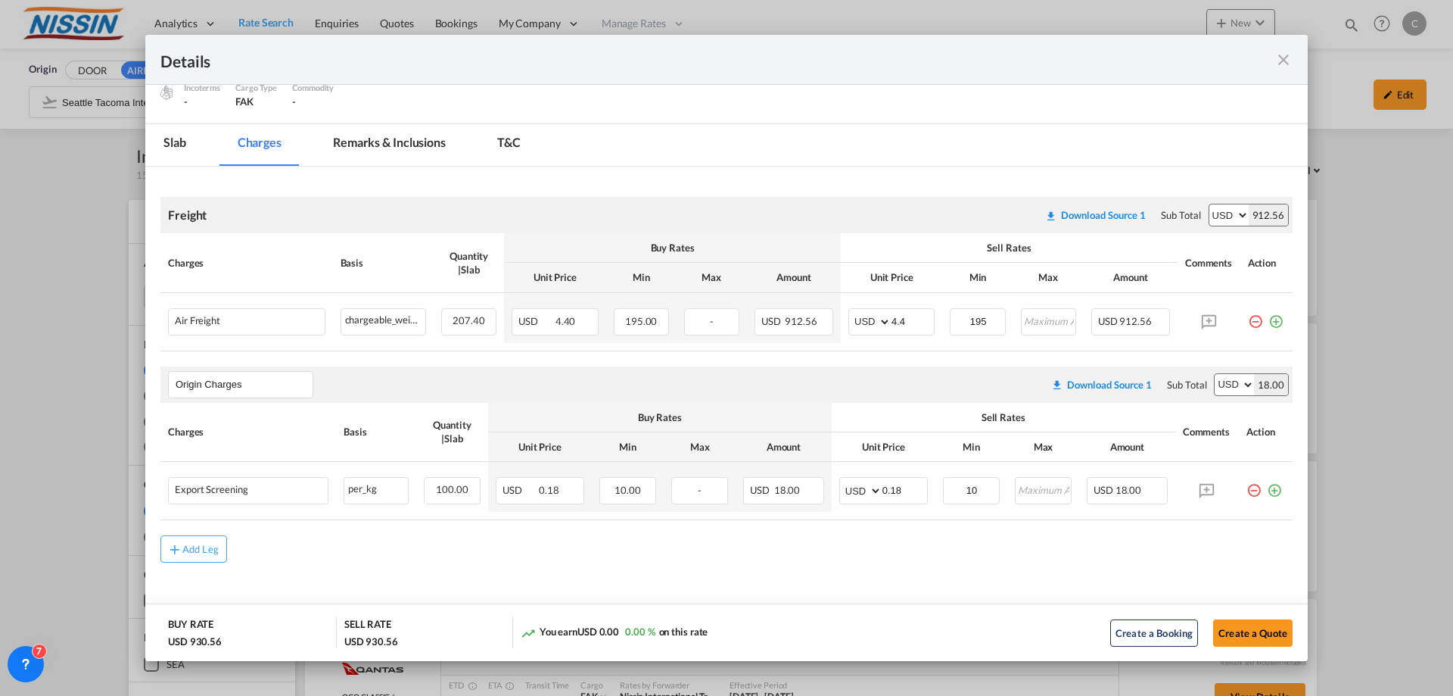
scroll to position [171, 0]
click at [1292, 57] on md-icon "icon-close fg-AAA8AD m-0 cursor" at bounding box center [1284, 60] width 18 height 18
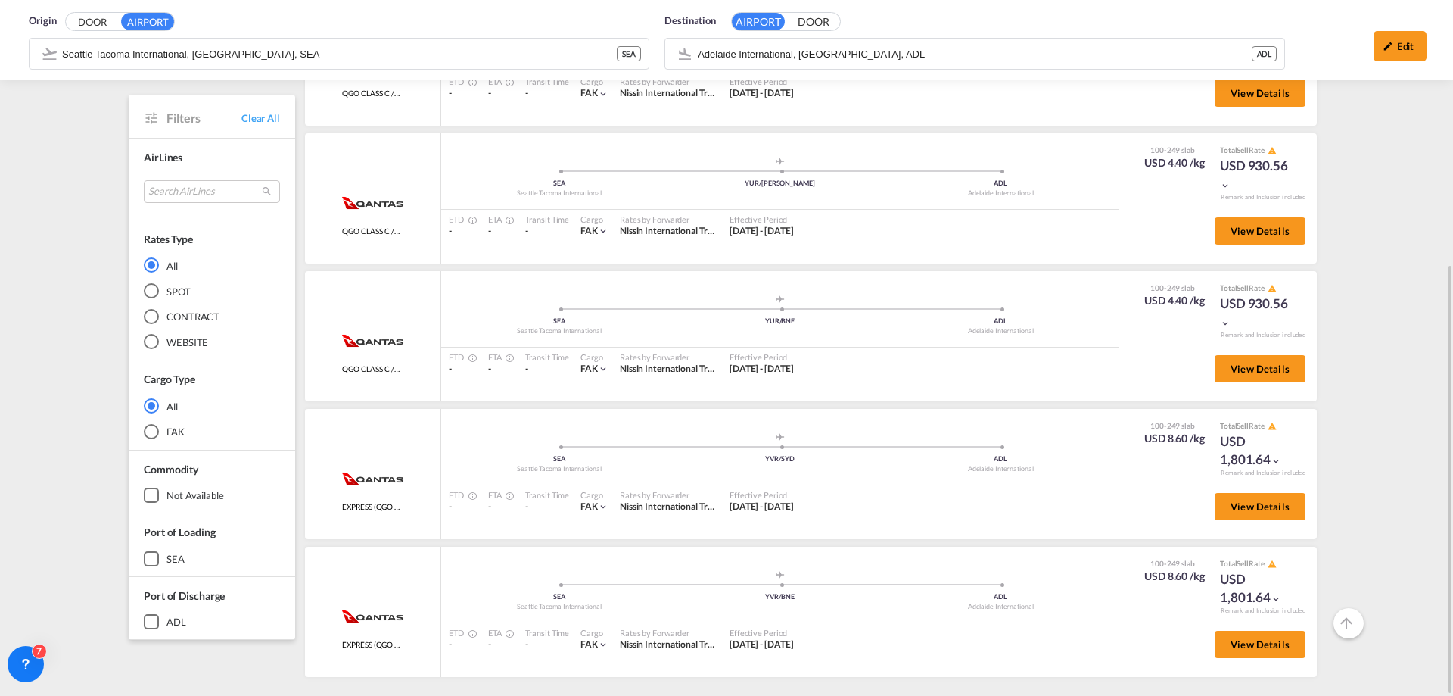
scroll to position [227, 0]
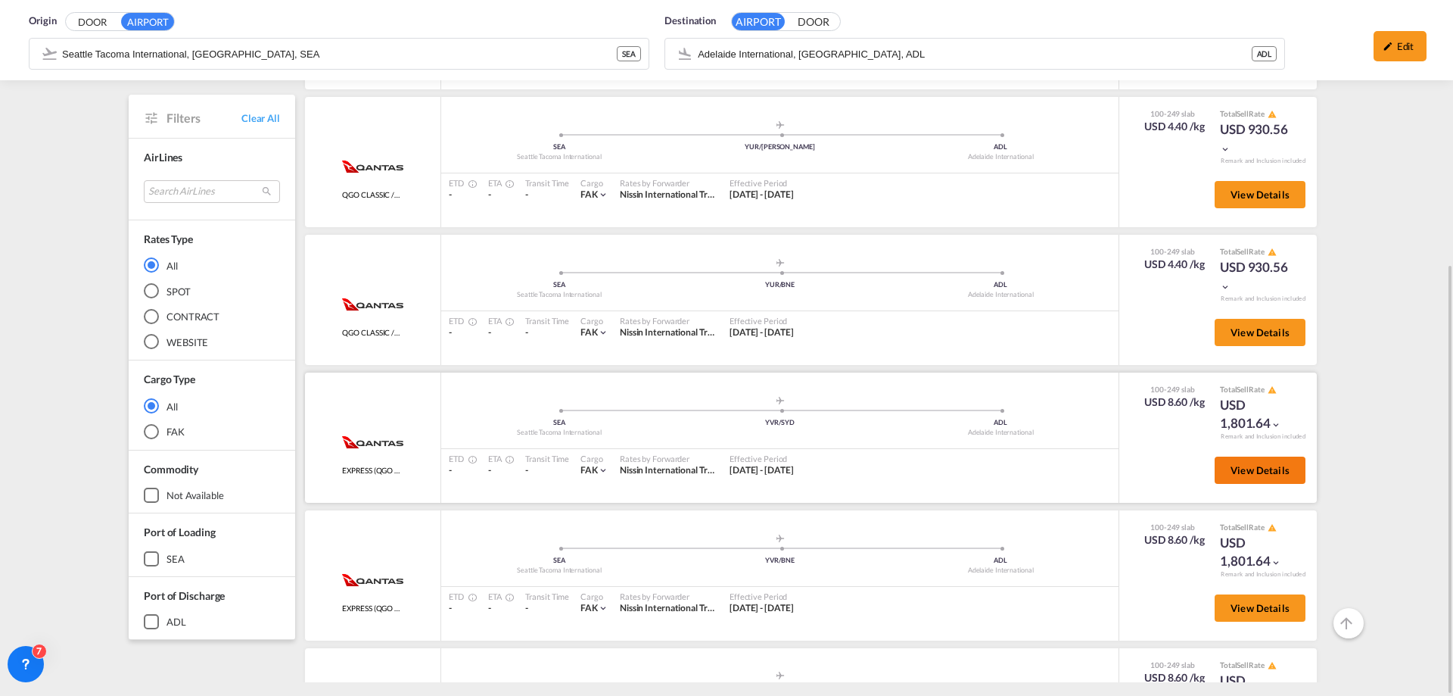
click at [1232, 473] on span "View Details" at bounding box center [1260, 470] width 59 height 12
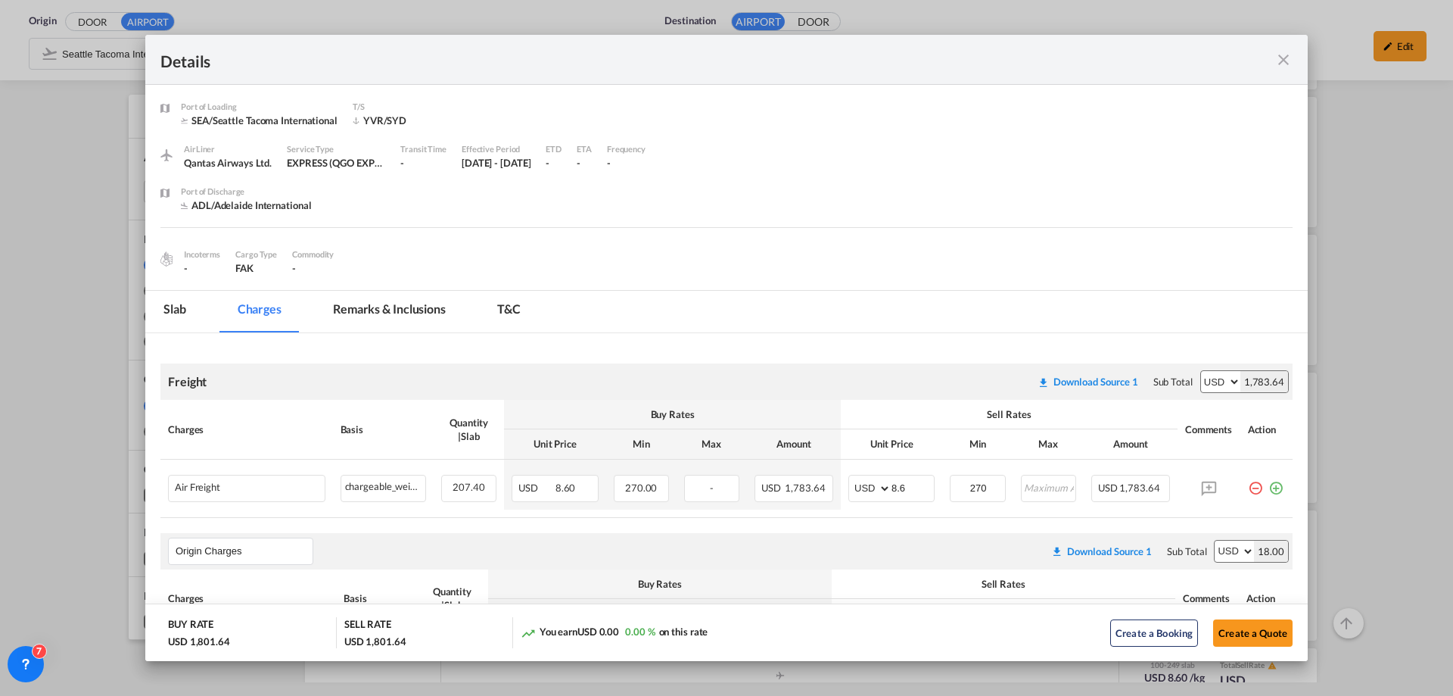
click at [1285, 55] on md-icon "icon-close fg-AAA8AD m-0 cursor" at bounding box center [1284, 60] width 18 height 18
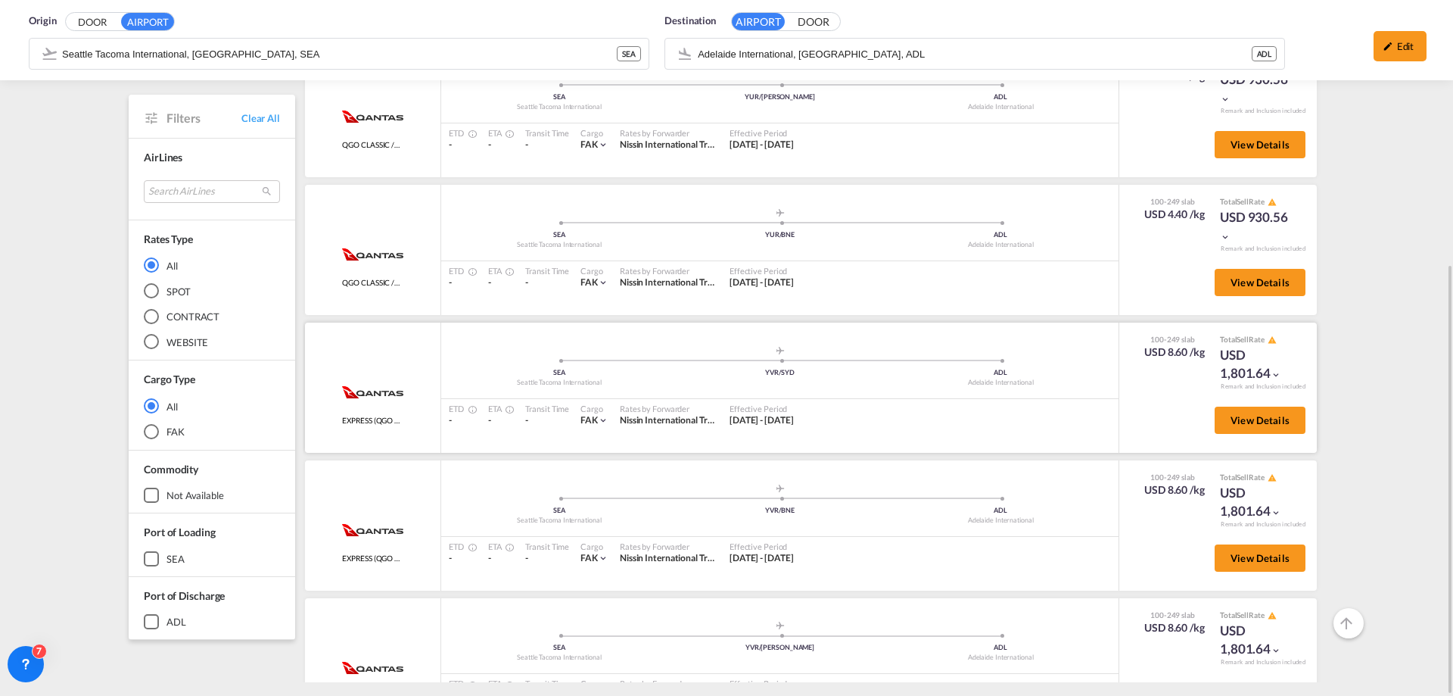
scroll to position [303, 0]
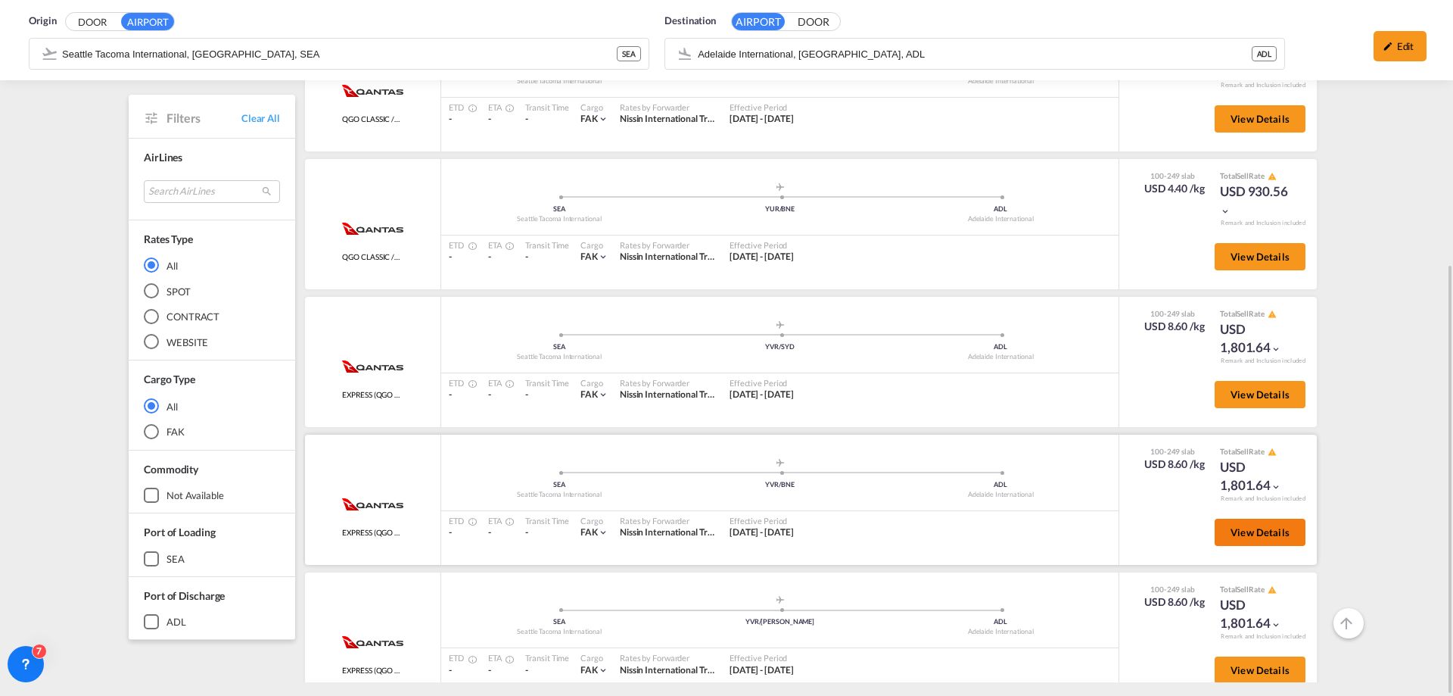
click at [1234, 533] on span "View Details" at bounding box center [1260, 532] width 59 height 12
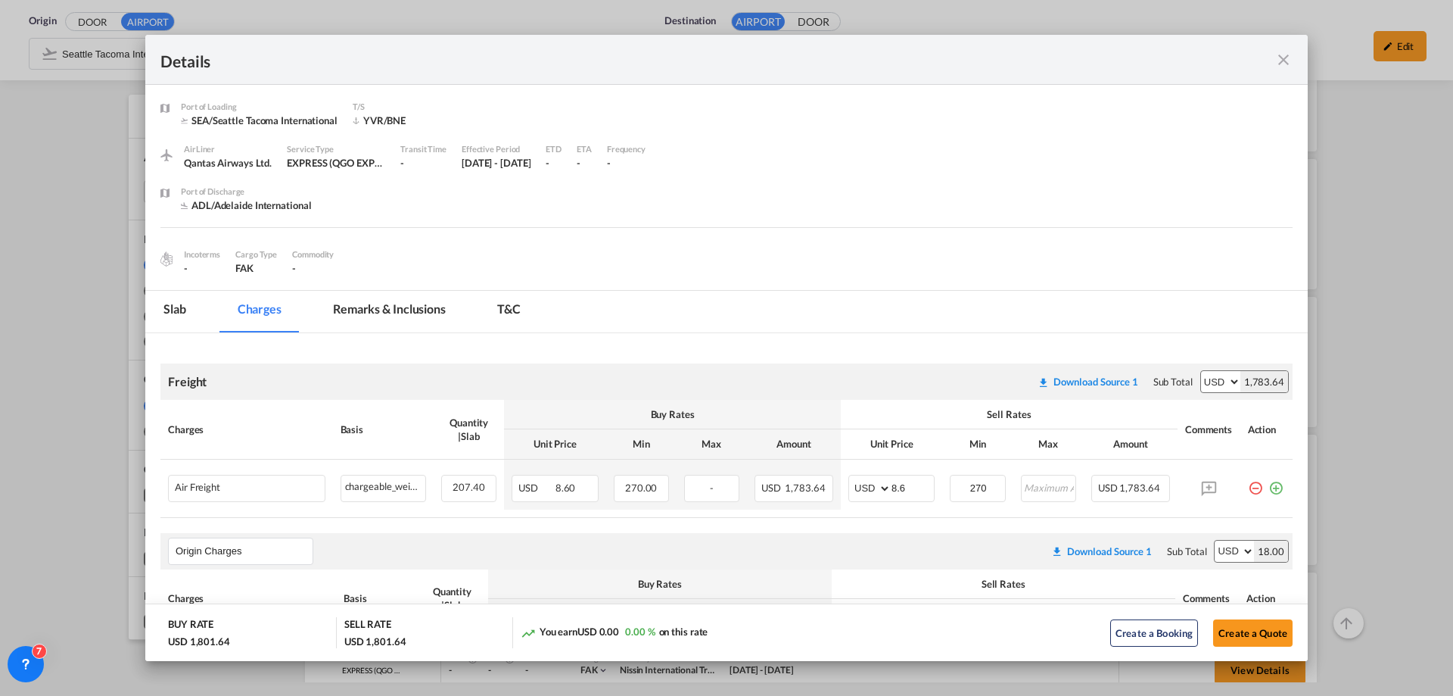
click at [1283, 51] on md-icon "icon-close fg-AAA8AD m-0 cursor" at bounding box center [1284, 60] width 18 height 18
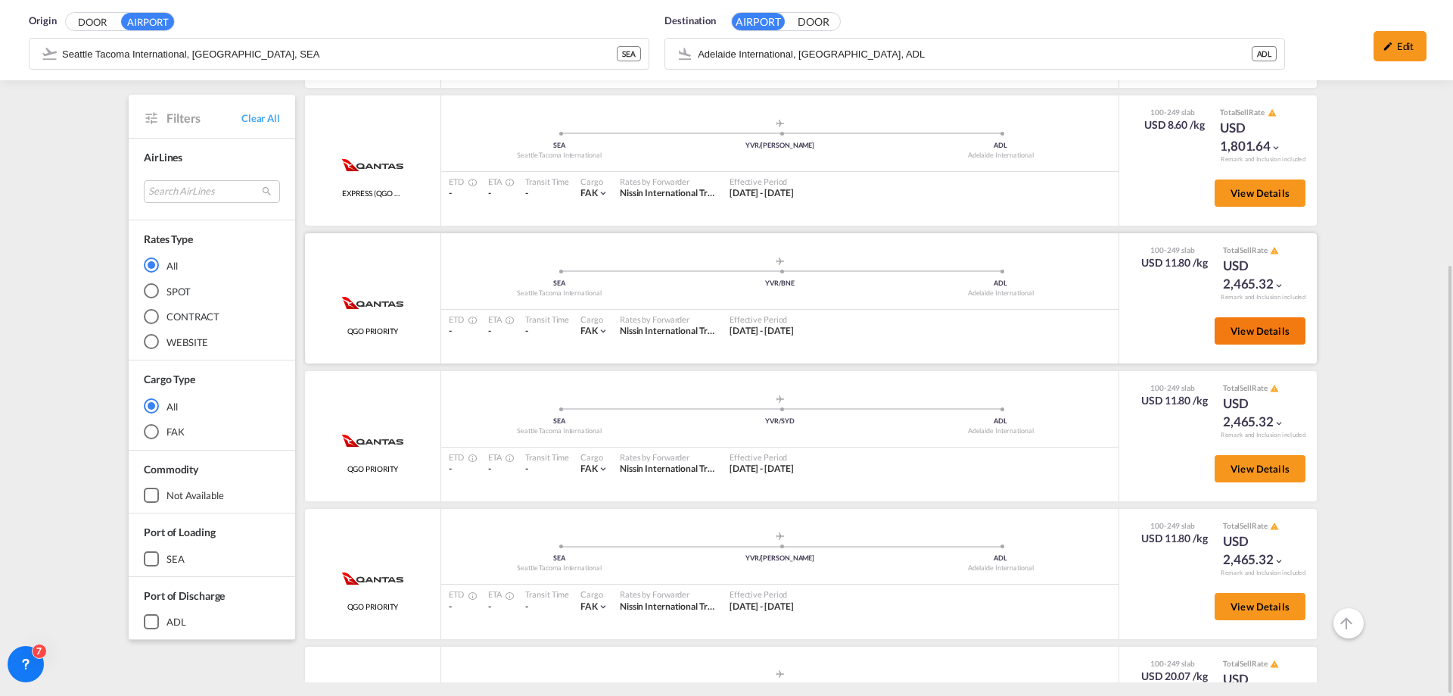
scroll to position [757, 0]
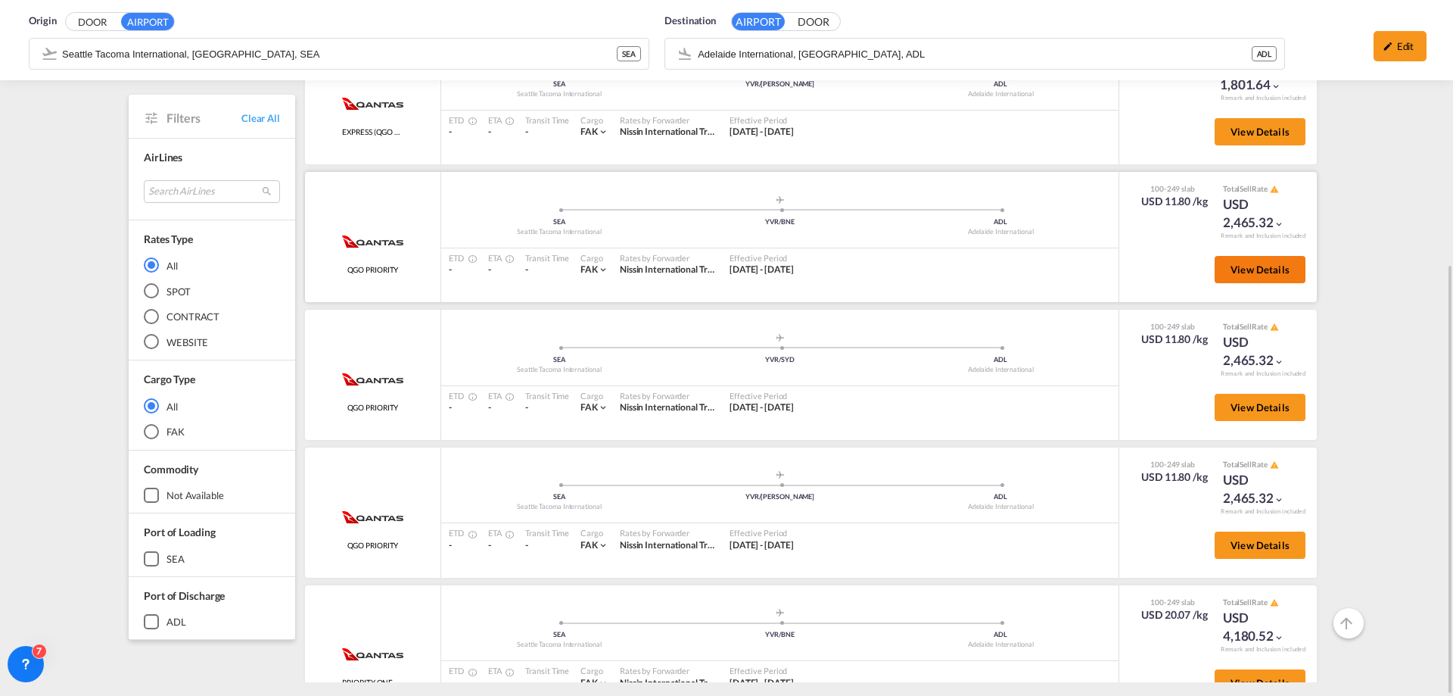
click at [1218, 273] on button "View Details" at bounding box center [1260, 269] width 91 height 27
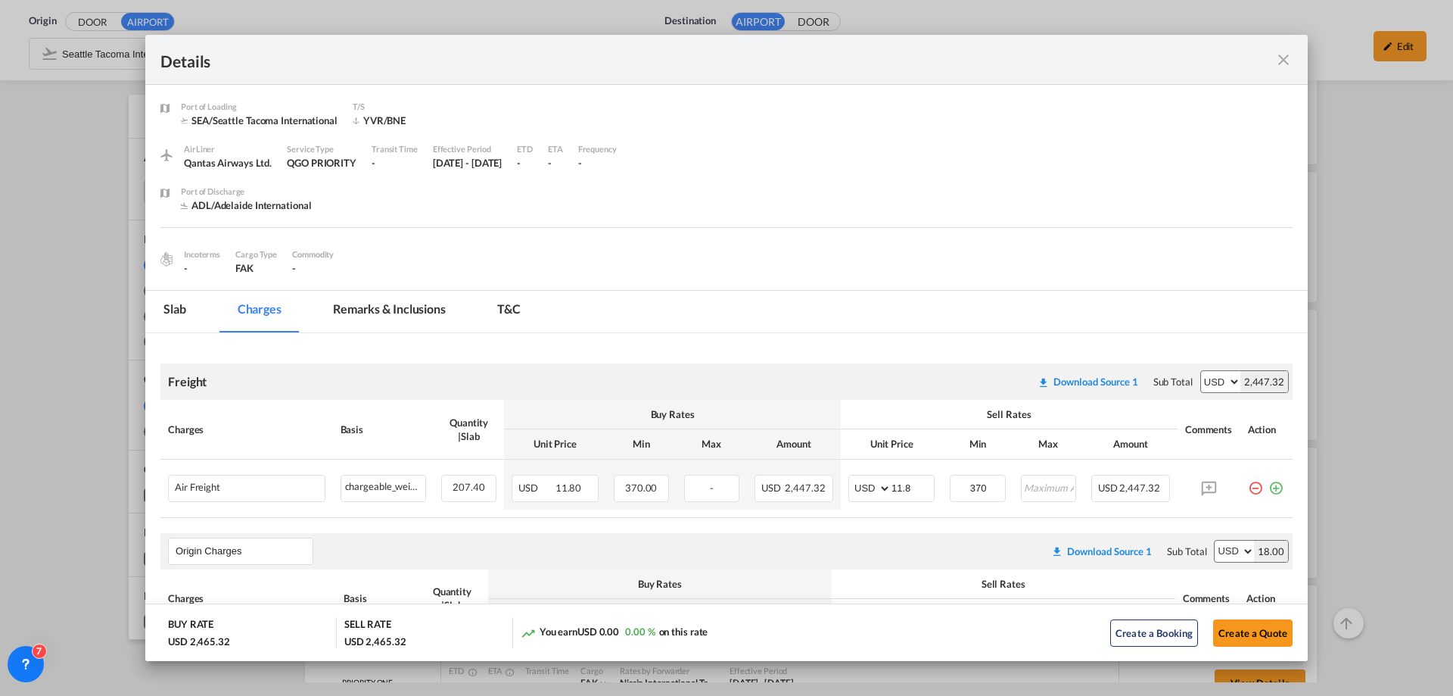
click at [1289, 60] on md-icon "icon-close fg-AAA8AD m-0 cursor" at bounding box center [1284, 60] width 18 height 18
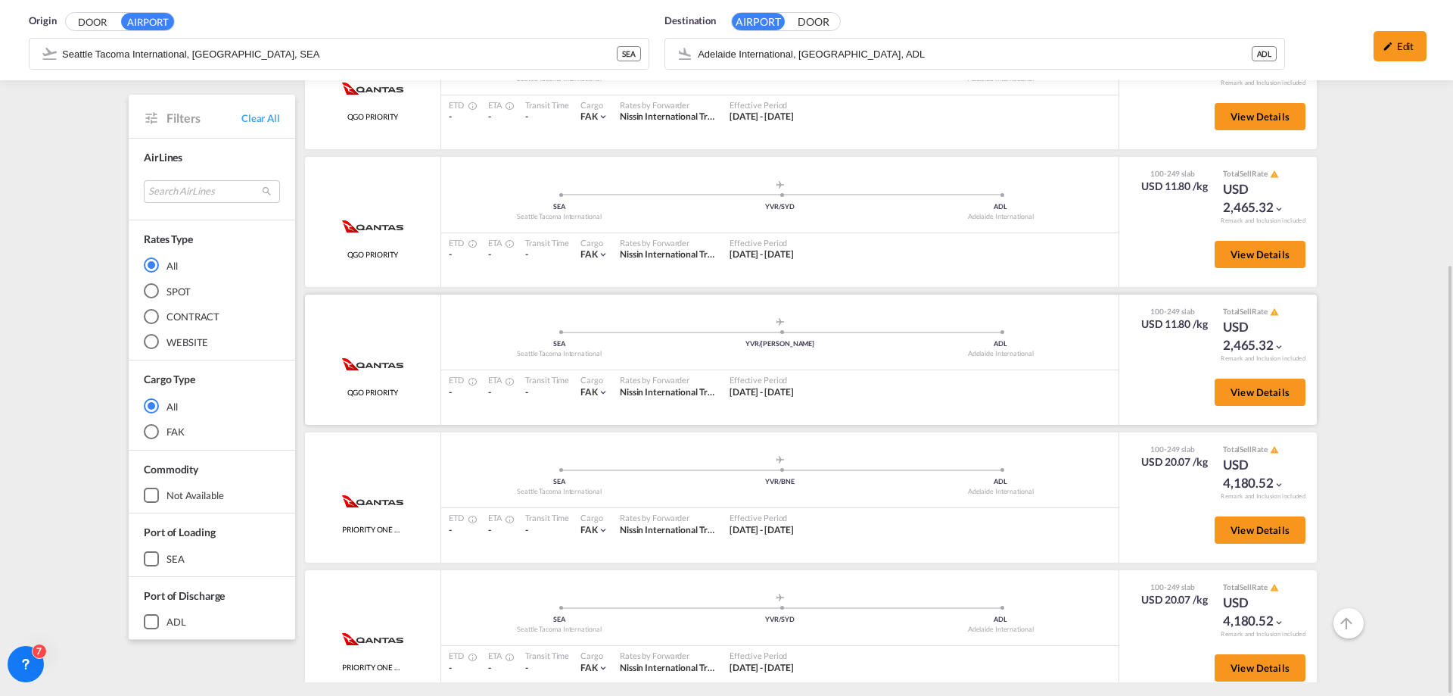
scroll to position [984, 0]
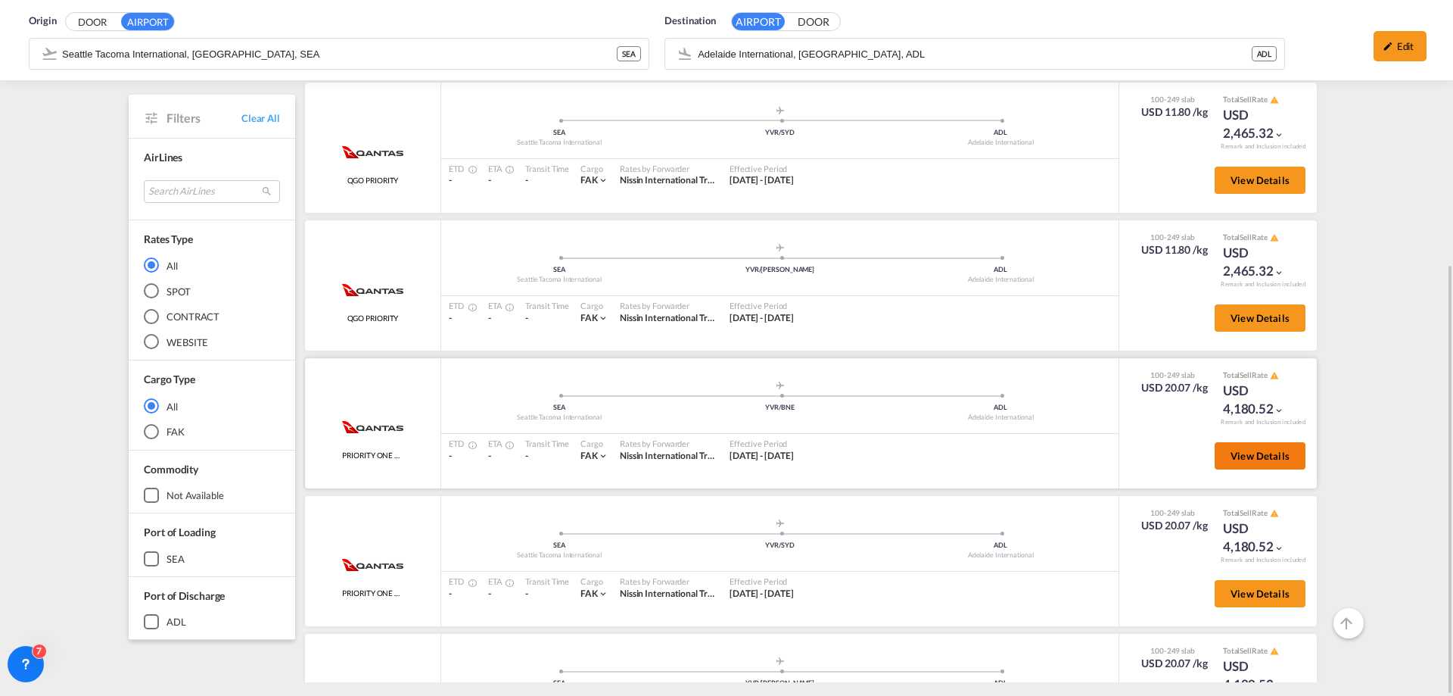
click at [1220, 462] on button "View Details" at bounding box center [1260, 455] width 91 height 27
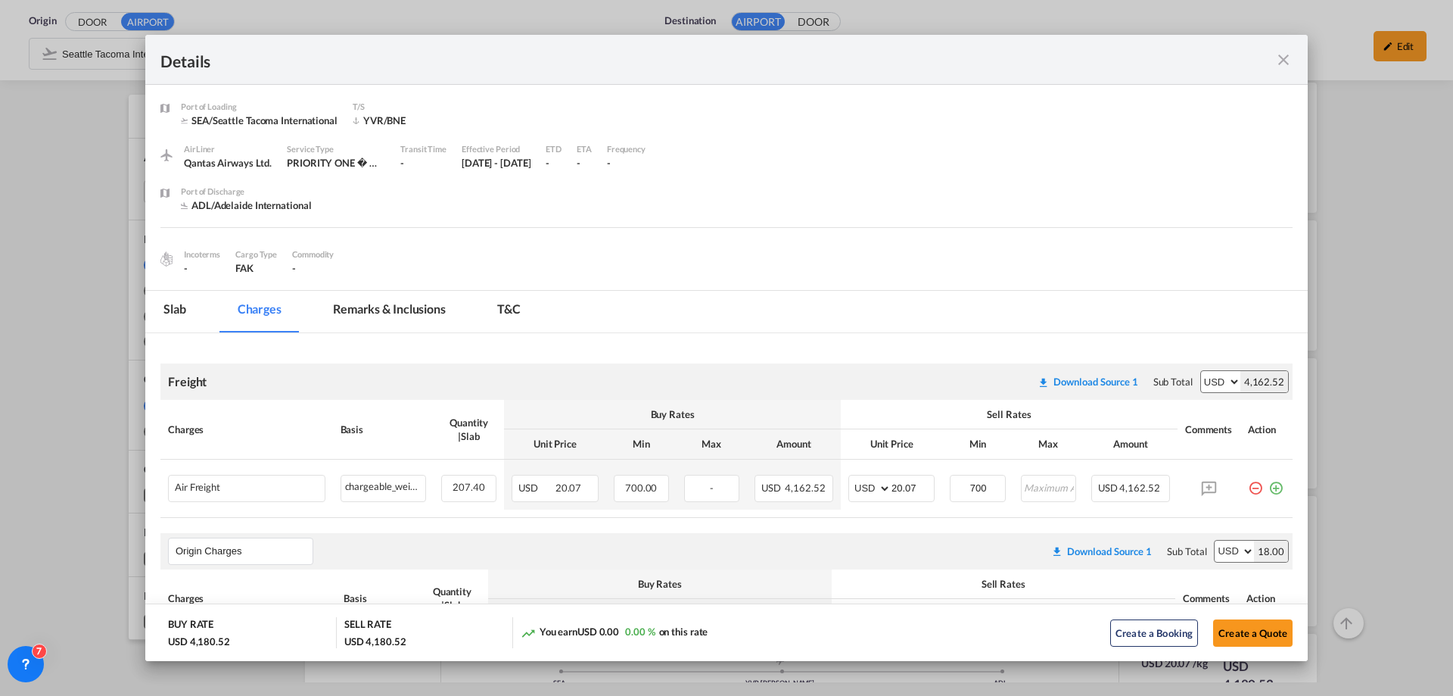
click at [1284, 57] on md-icon "icon-close fg-AAA8AD m-0 cursor" at bounding box center [1284, 60] width 18 height 18
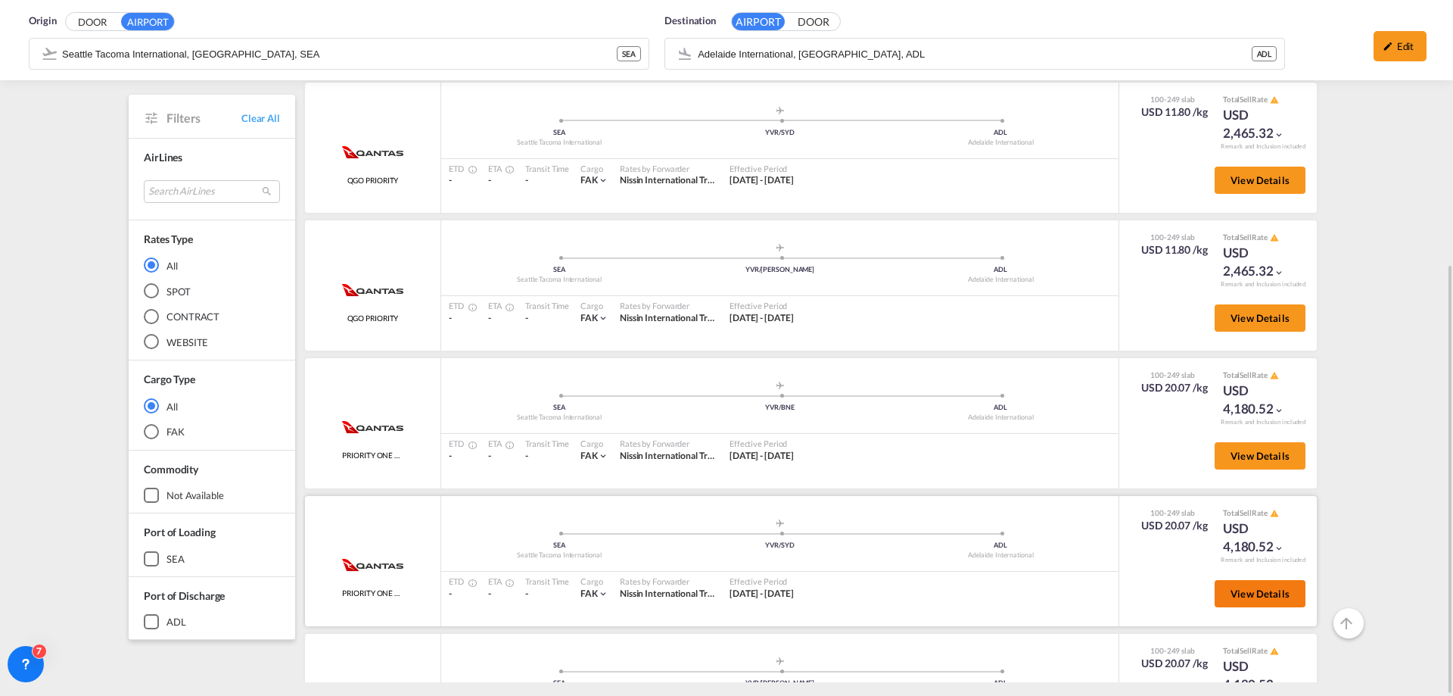
click at [1247, 594] on span "View Details" at bounding box center [1260, 593] width 59 height 12
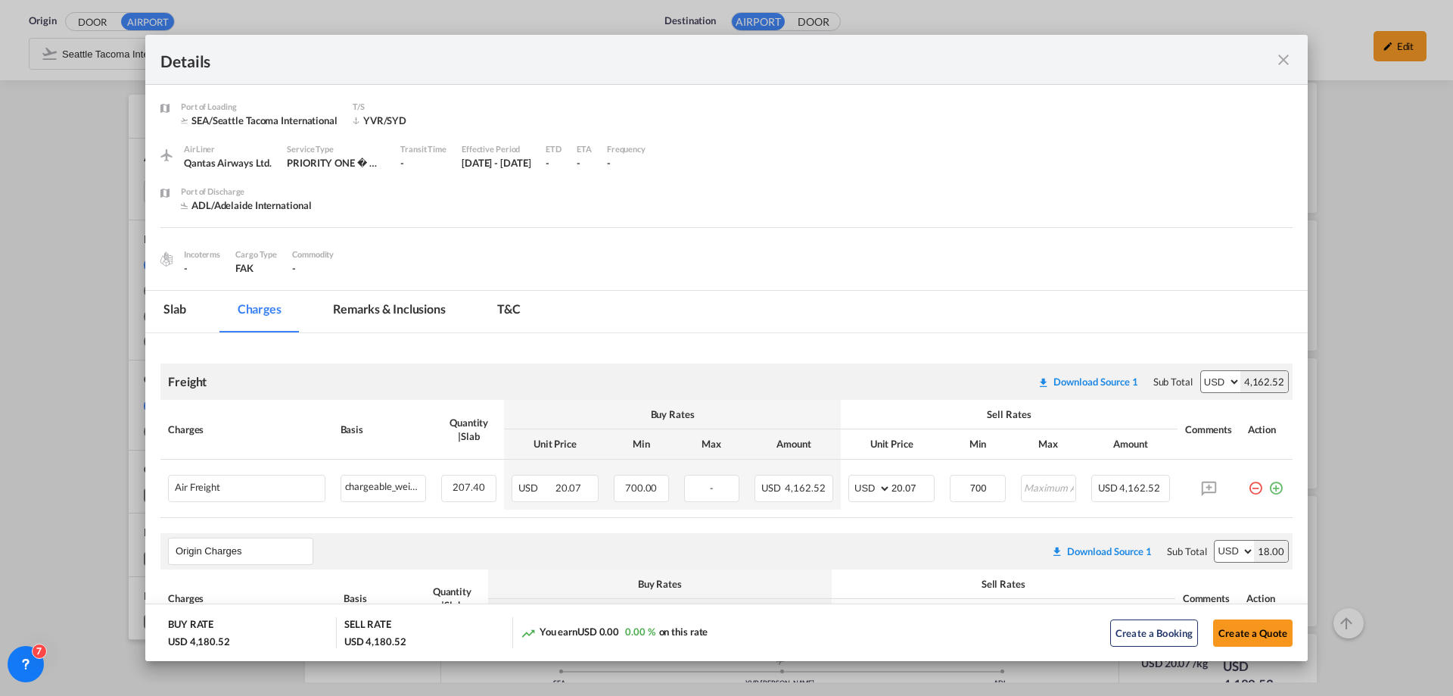
click at [1283, 55] on md-icon "icon-close fg-AAA8AD m-0 cursor" at bounding box center [1284, 60] width 18 height 18
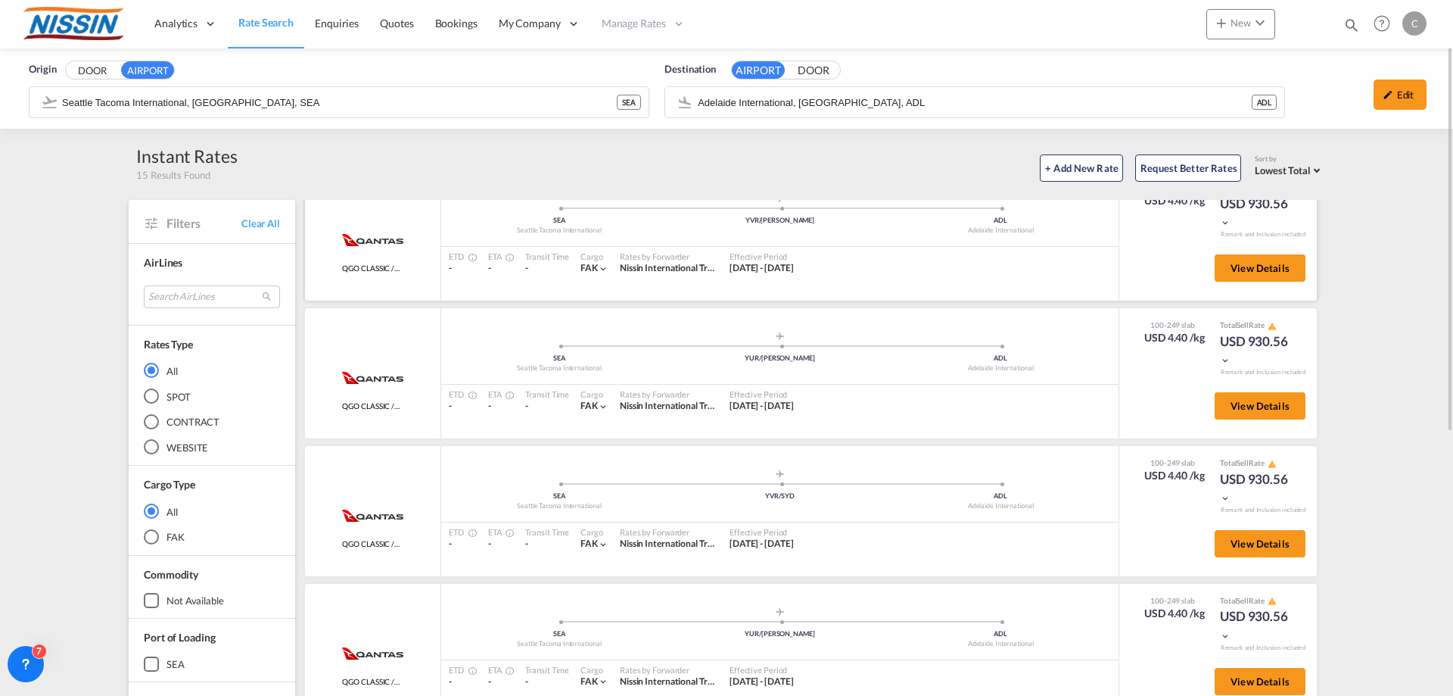
scroll to position [0, 0]
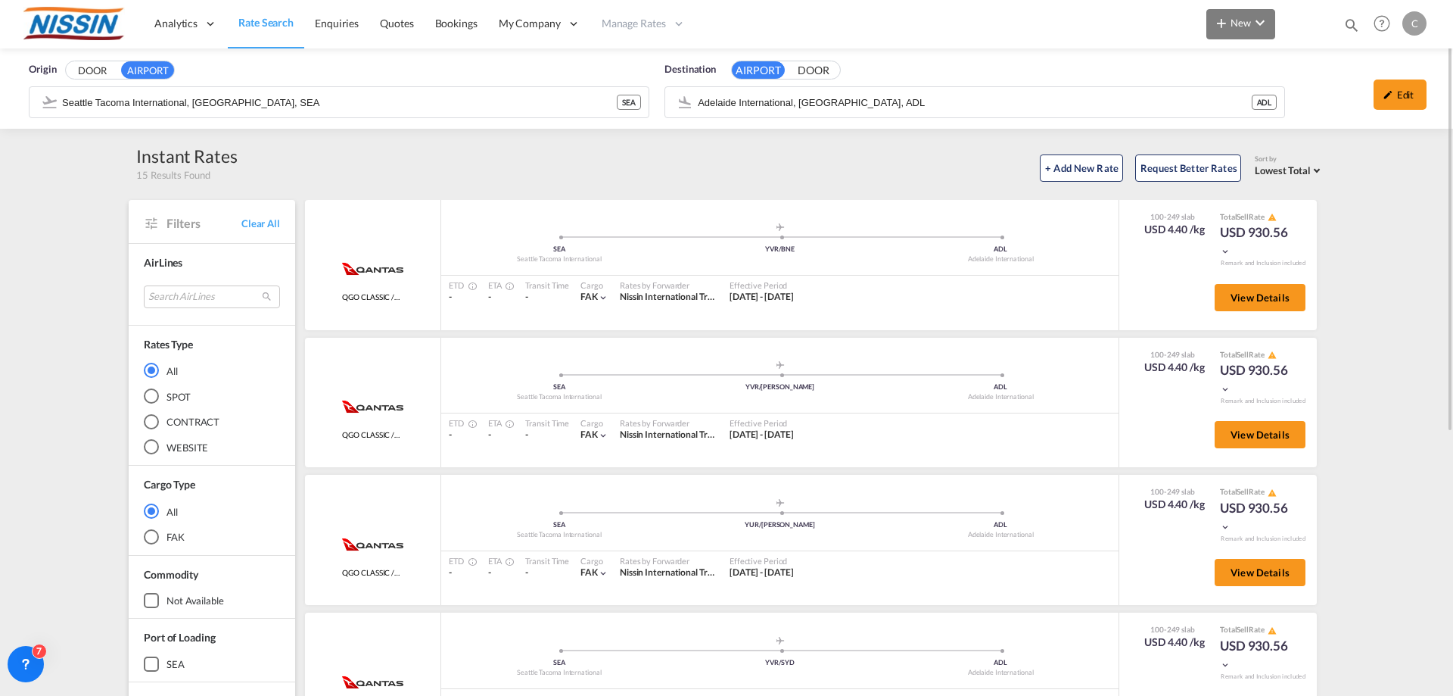
click at [1250, 24] on span "New" at bounding box center [1241, 23] width 57 height 12
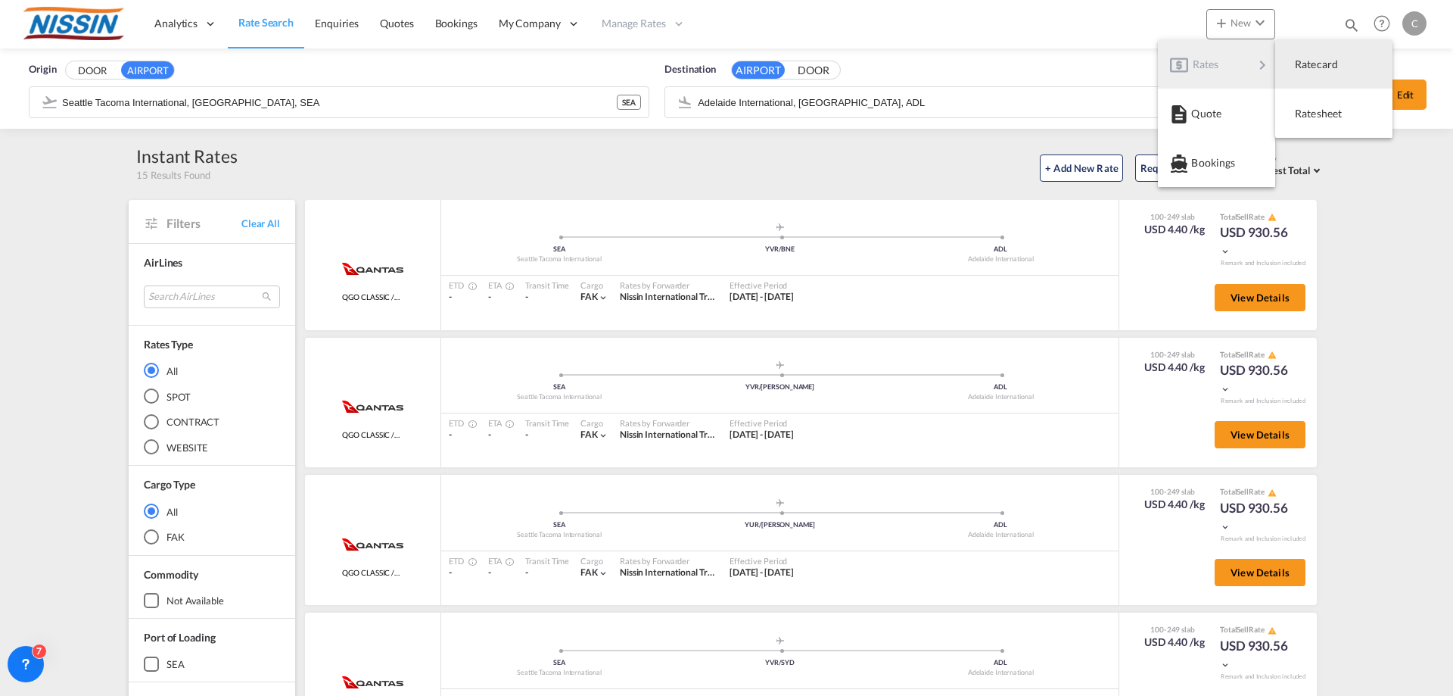
click at [646, 24] on md-backdrop at bounding box center [726, 348] width 1453 height 696
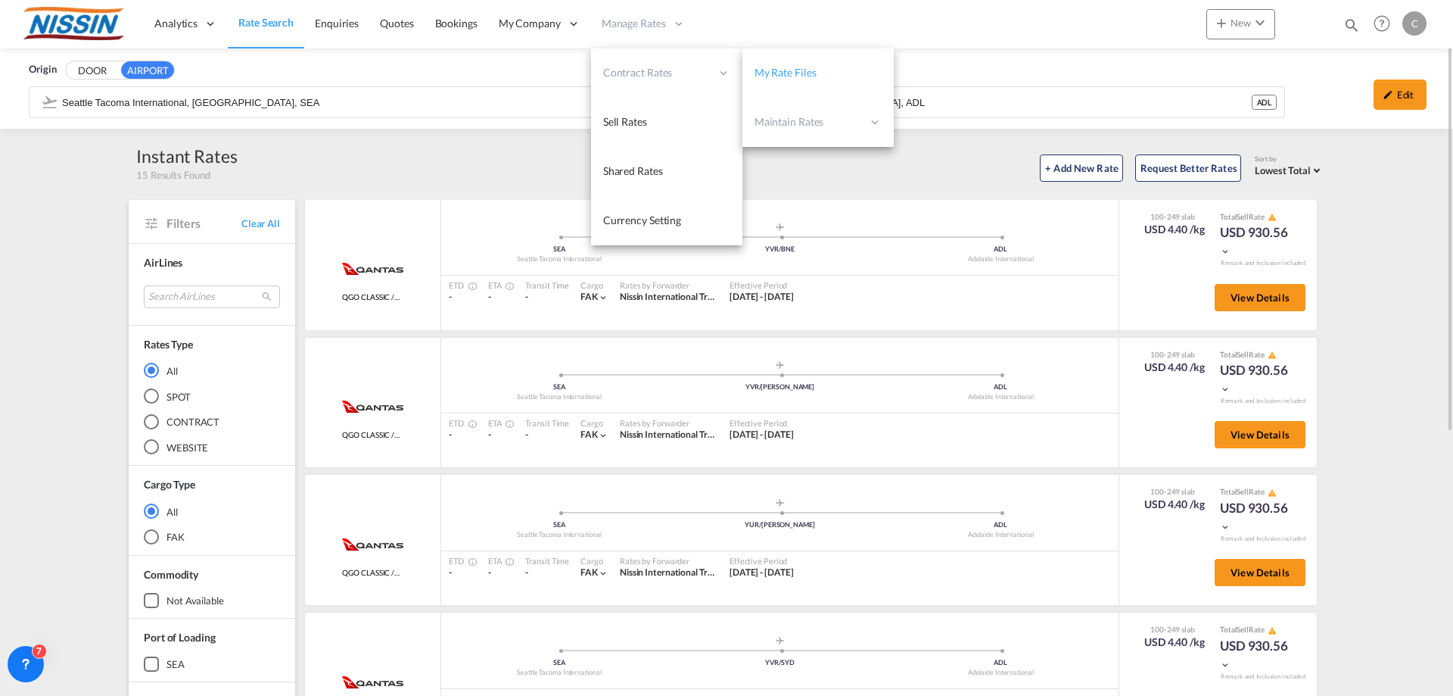
click at [786, 76] on span "My Rate Files" at bounding box center [786, 72] width 62 height 13
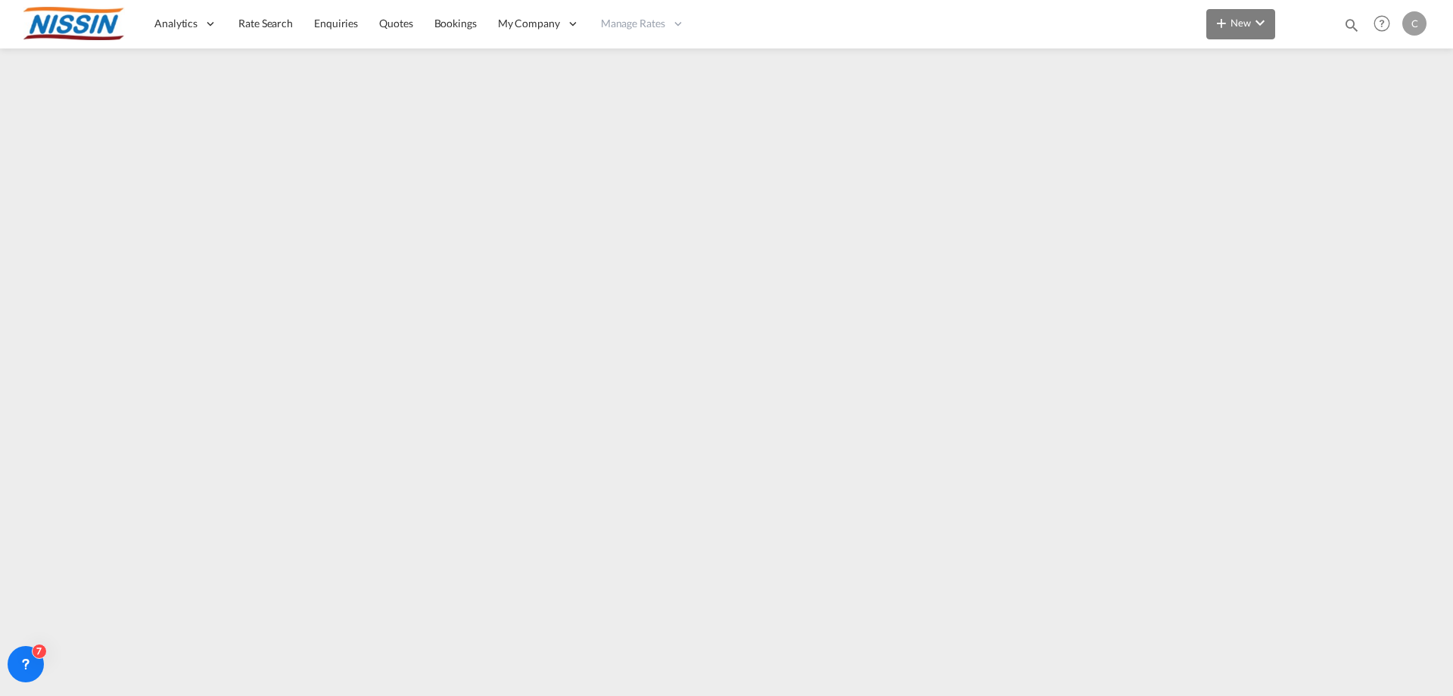
click at [1235, 20] on span "New" at bounding box center [1241, 23] width 57 height 12
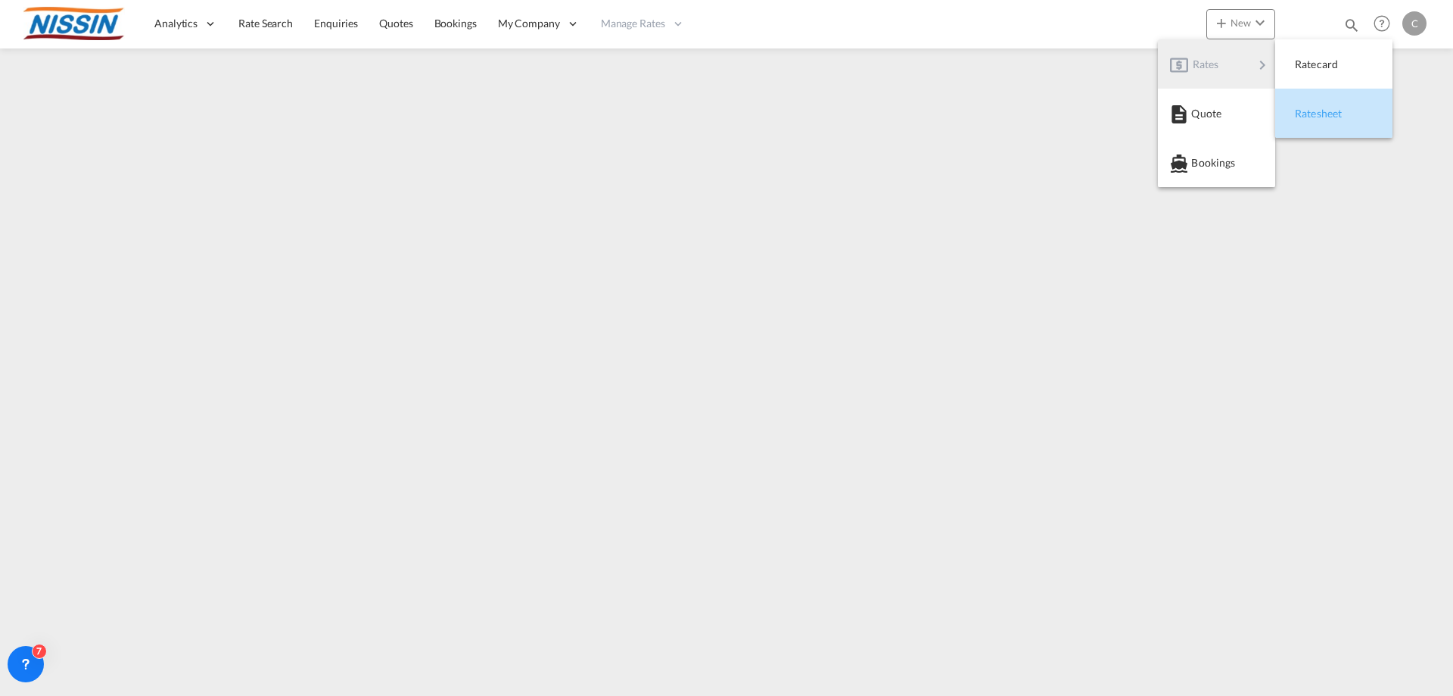
click at [1328, 120] on div "Ratesheet" at bounding box center [1323, 114] width 56 height 38
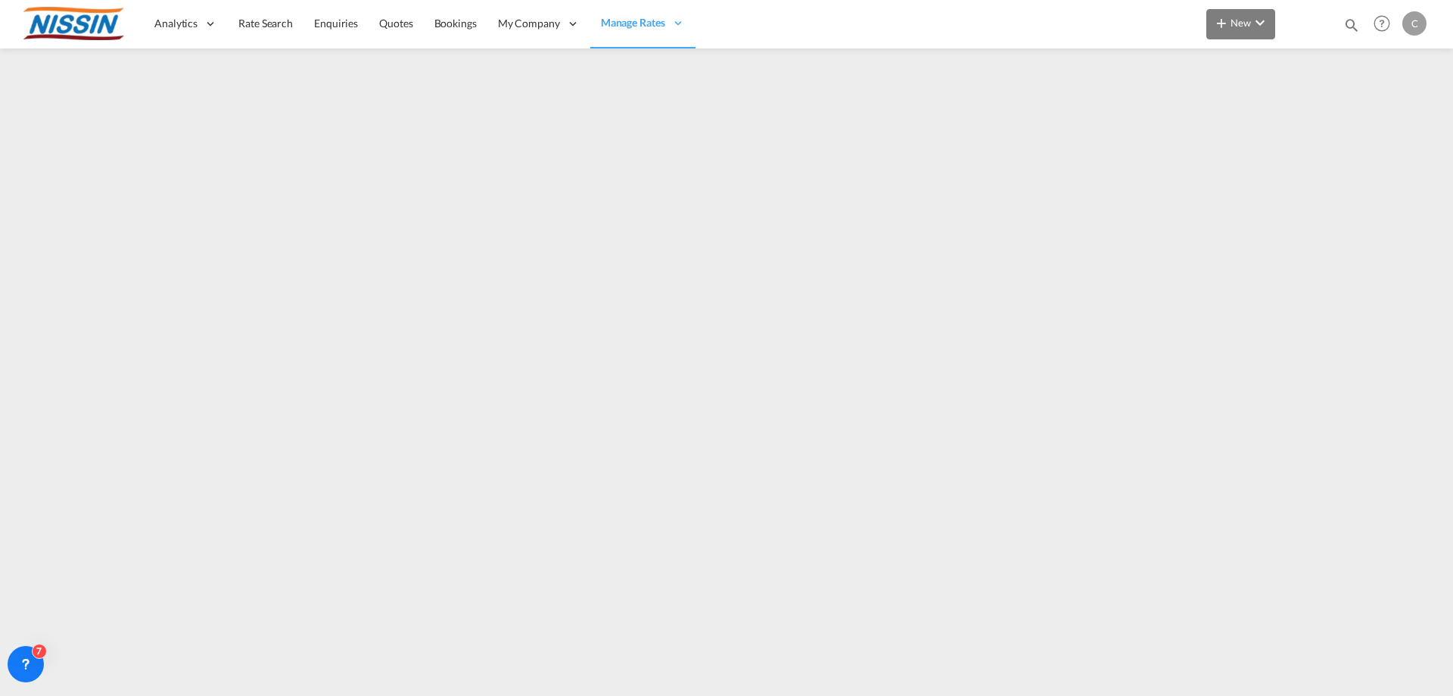
click at [1268, 25] on md-icon "icon-chevron-down" at bounding box center [1260, 23] width 18 height 18
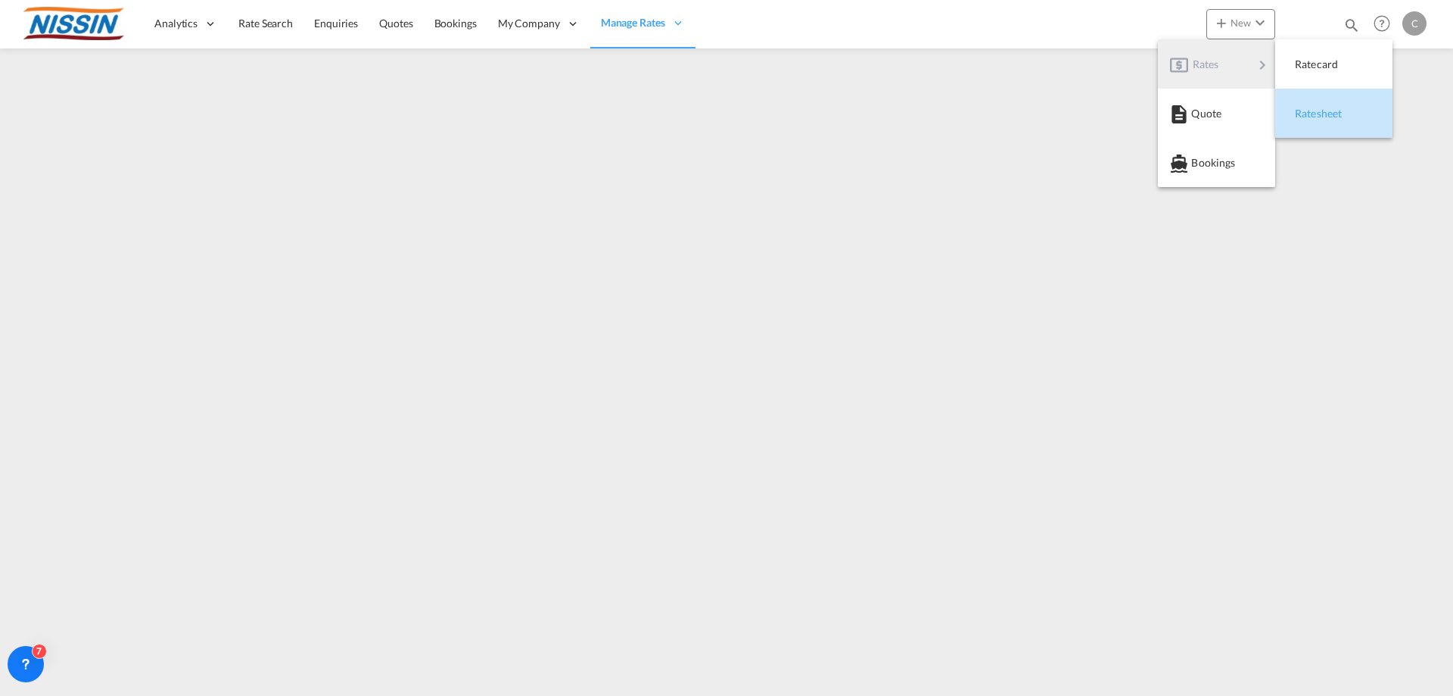
click at [1312, 109] on span "Ratesheet" at bounding box center [1303, 113] width 17 height 30
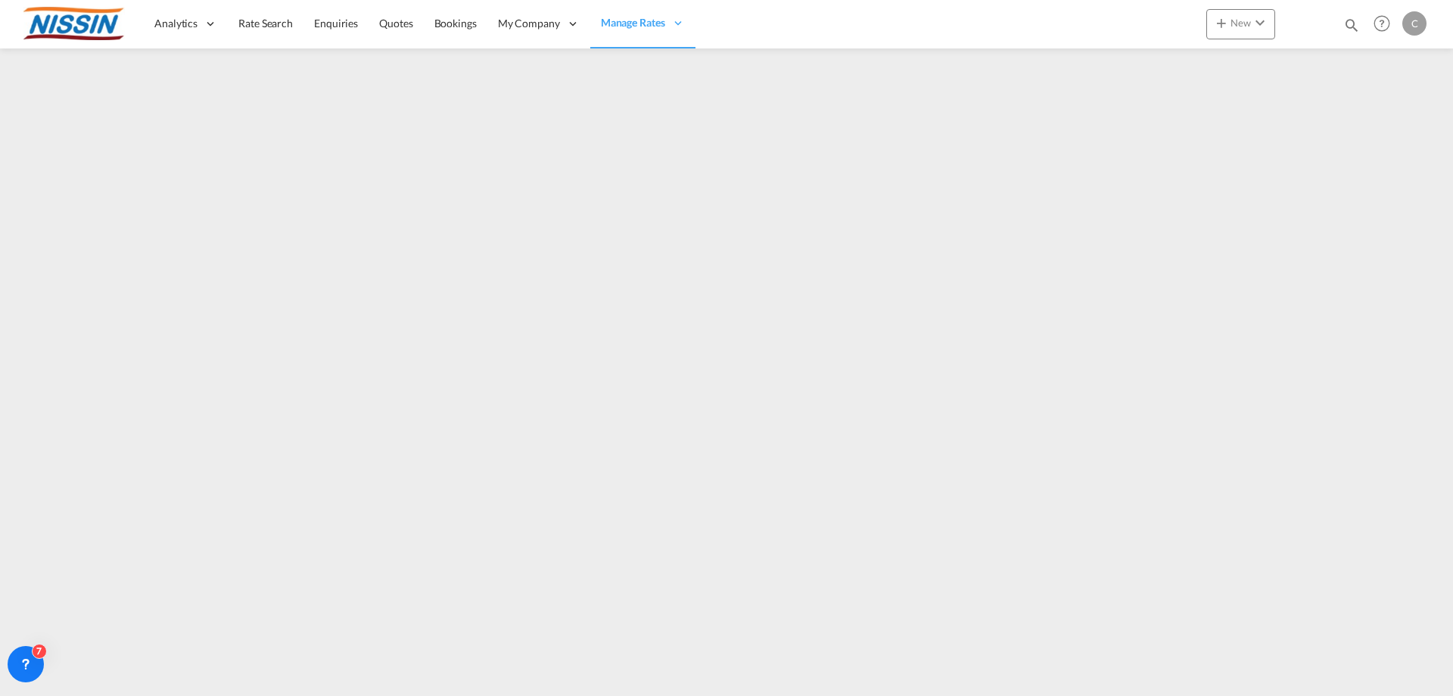
drag, startPoint x: 1173, startPoint y: 679, endPoint x: 1260, endPoint y: 679, distance: 87.1
click at [1260, 679] on div at bounding box center [726, 365] width 1453 height 634
click at [1262, 23] on md-icon "icon-chevron-down" at bounding box center [1260, 23] width 18 height 18
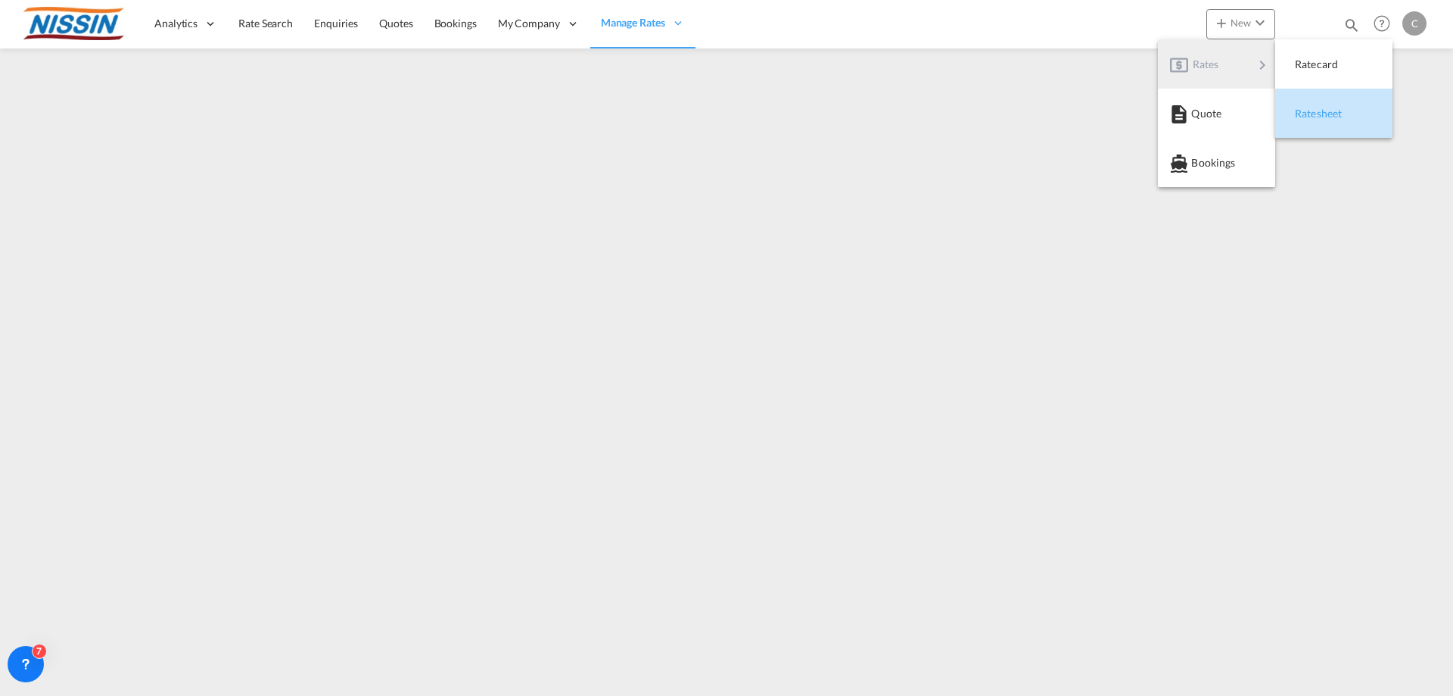
click at [1312, 113] on span "Ratesheet" at bounding box center [1303, 113] width 17 height 30
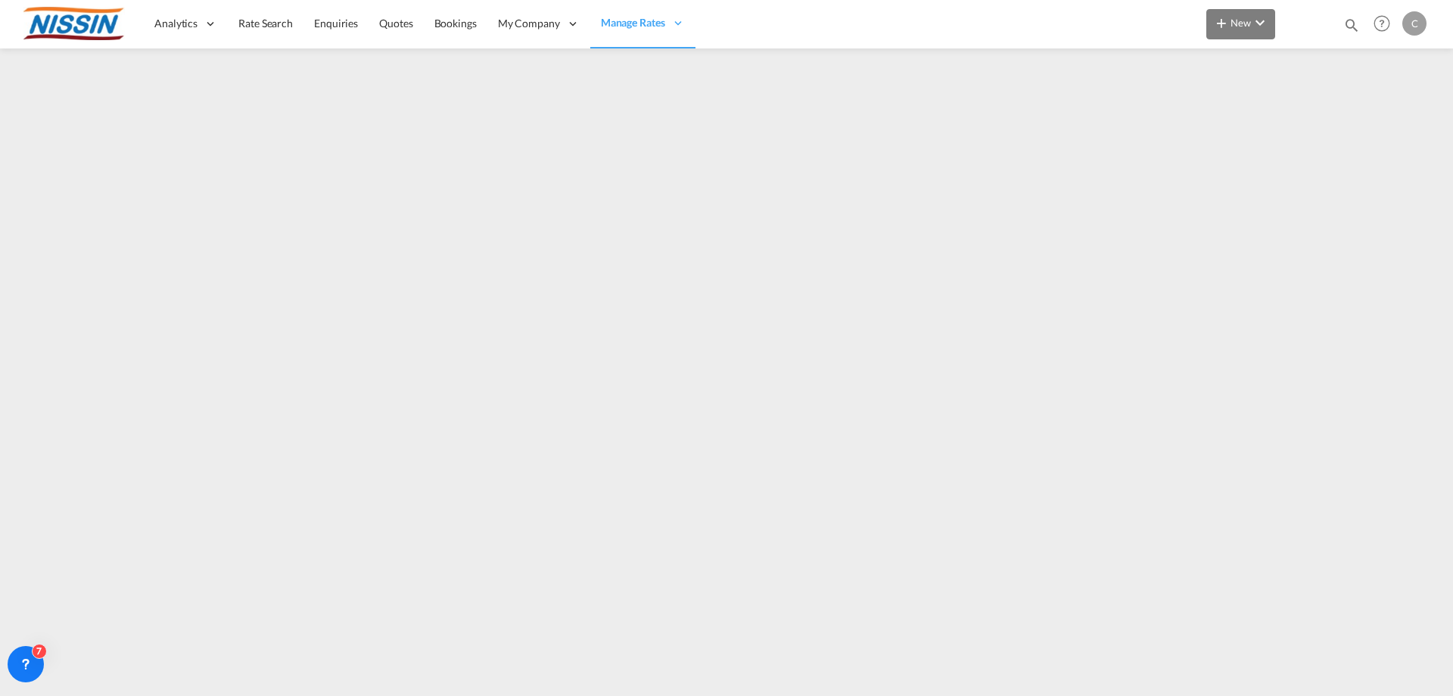
click at [1263, 22] on md-icon "icon-chevron-down" at bounding box center [1260, 23] width 18 height 18
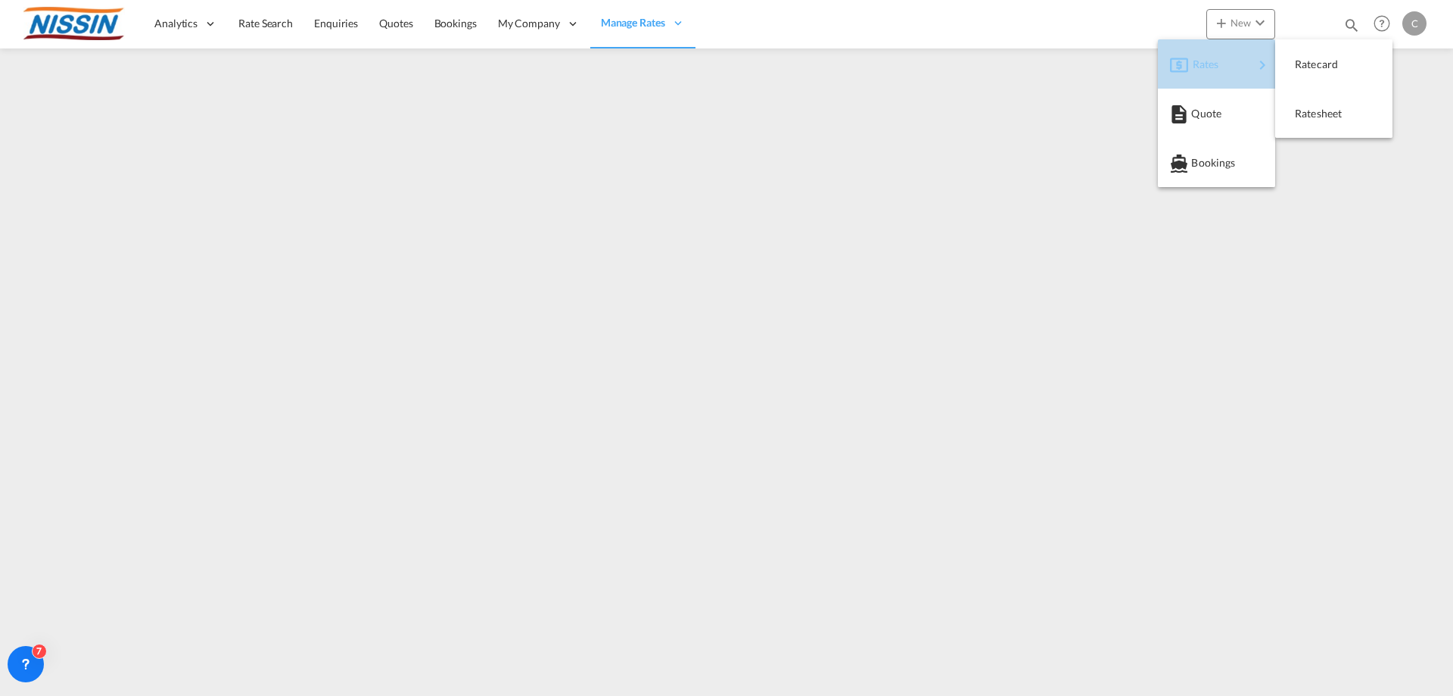
click at [1249, 65] on div "Rates" at bounding box center [1223, 64] width 61 height 38
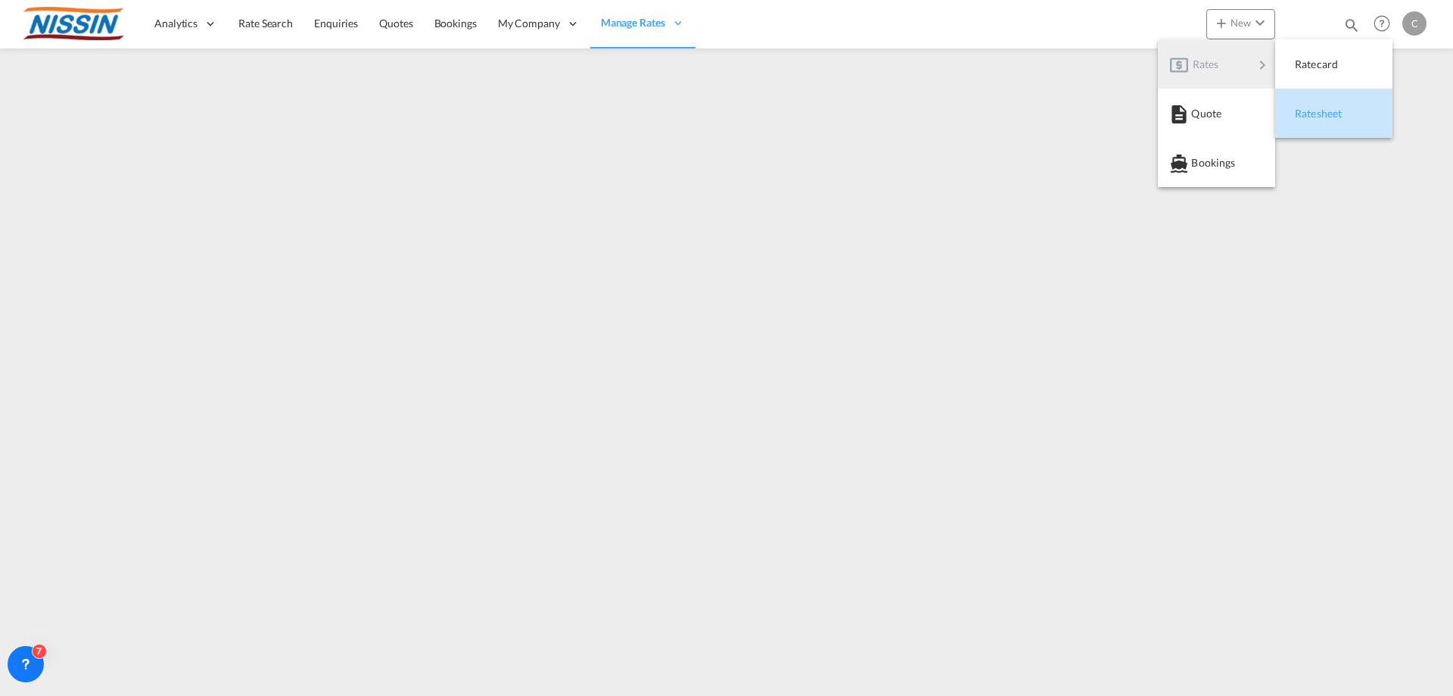
click at [1320, 122] on div "Ratesheet" at bounding box center [1323, 114] width 56 height 38
